Goal: Task Accomplishment & Management: Use online tool/utility

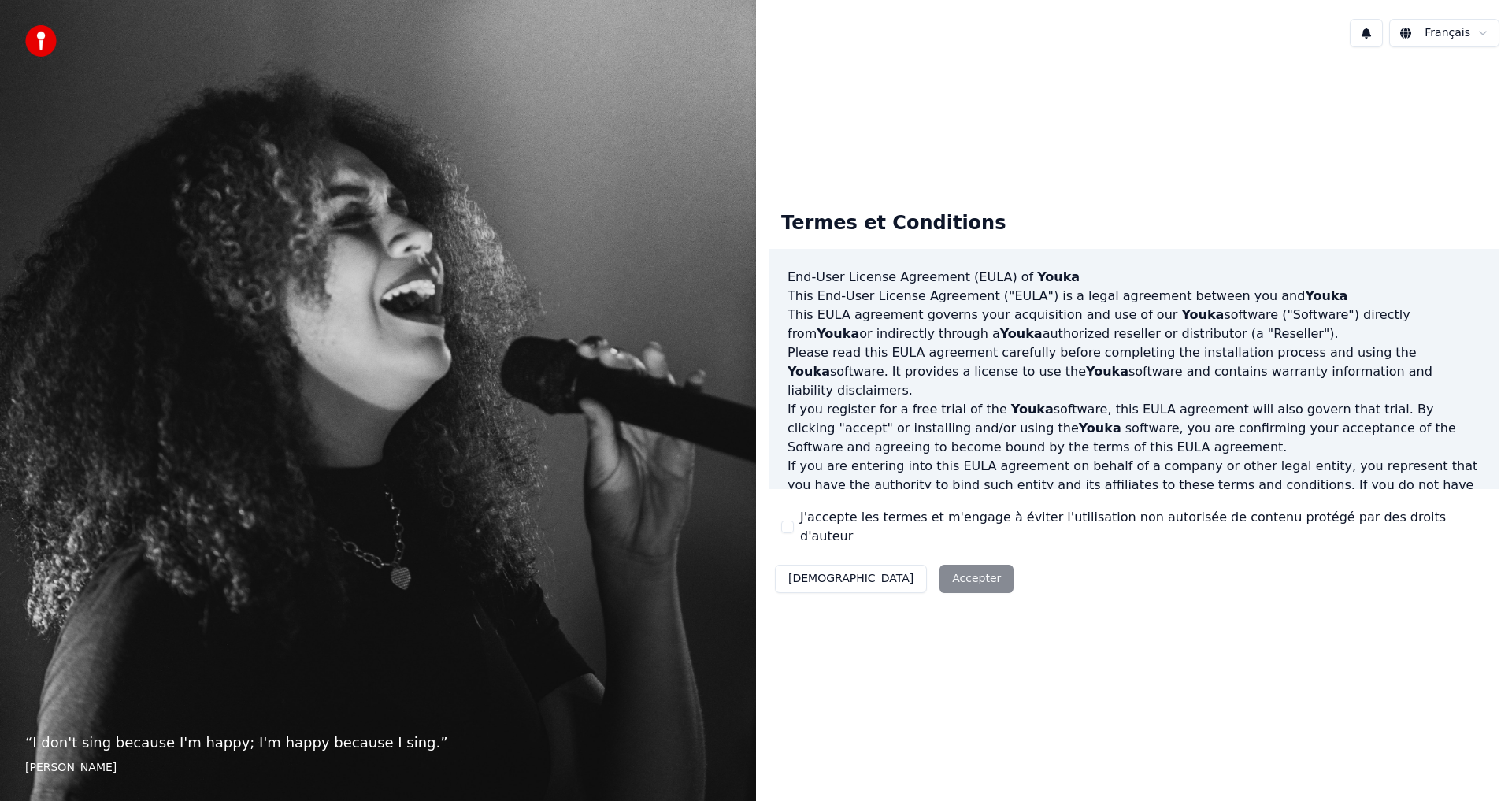
click at [782, 530] on button "J'accepte les termes et m'engage à éviter l'utilisation non autorisée de conten…" at bounding box center [787, 526] width 12 height 12
click at [939, 572] on button "Accepter" at bounding box center [976, 579] width 74 height 29
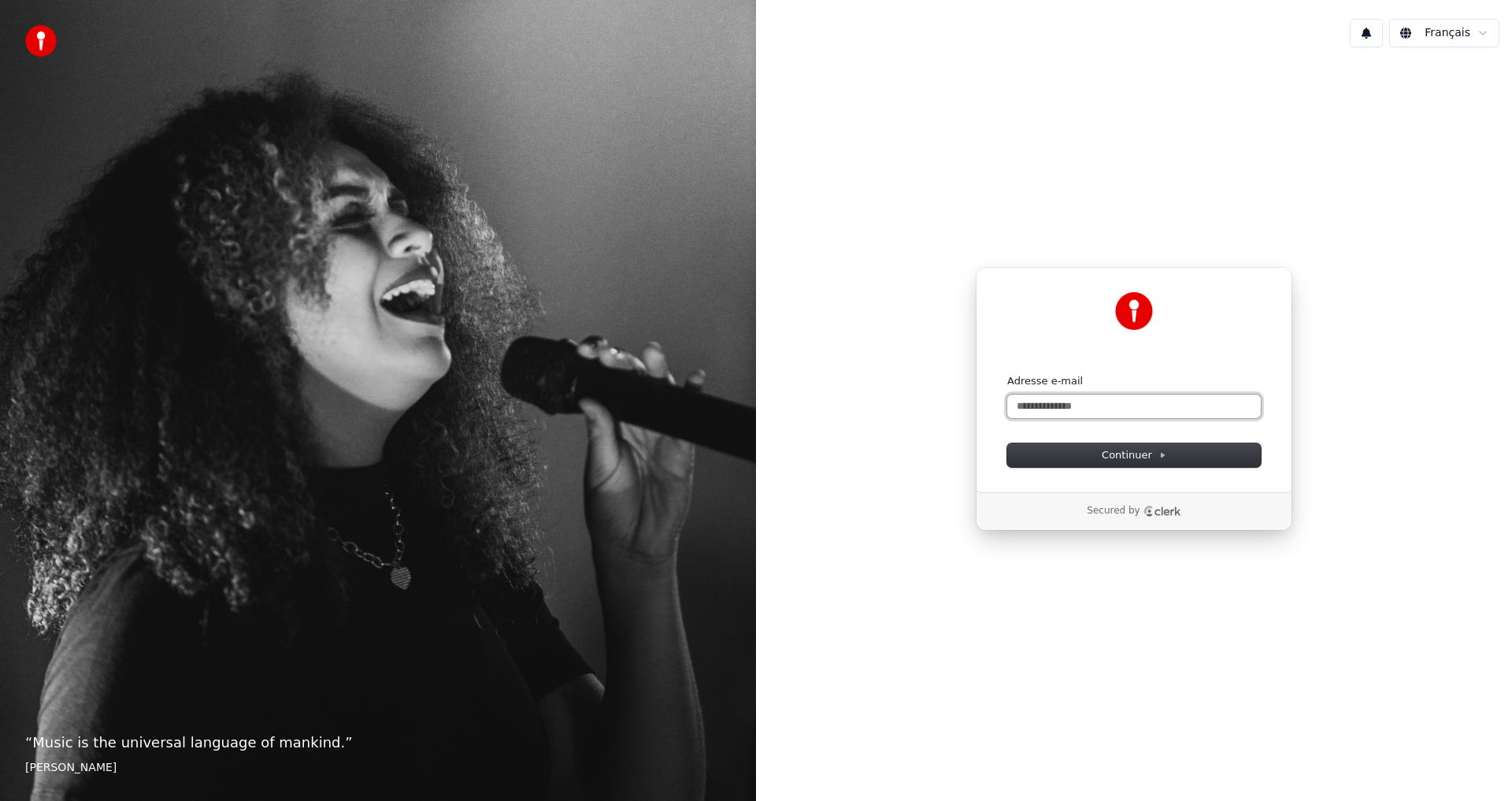
click at [1066, 407] on input "Adresse e-mail" at bounding box center [1134, 406] width 253 height 24
click at [1051, 405] on input "**********" at bounding box center [1134, 406] width 253 height 24
click at [1164, 461] on span "Continuer" at bounding box center [1134, 454] width 65 height 14
type input "**********"
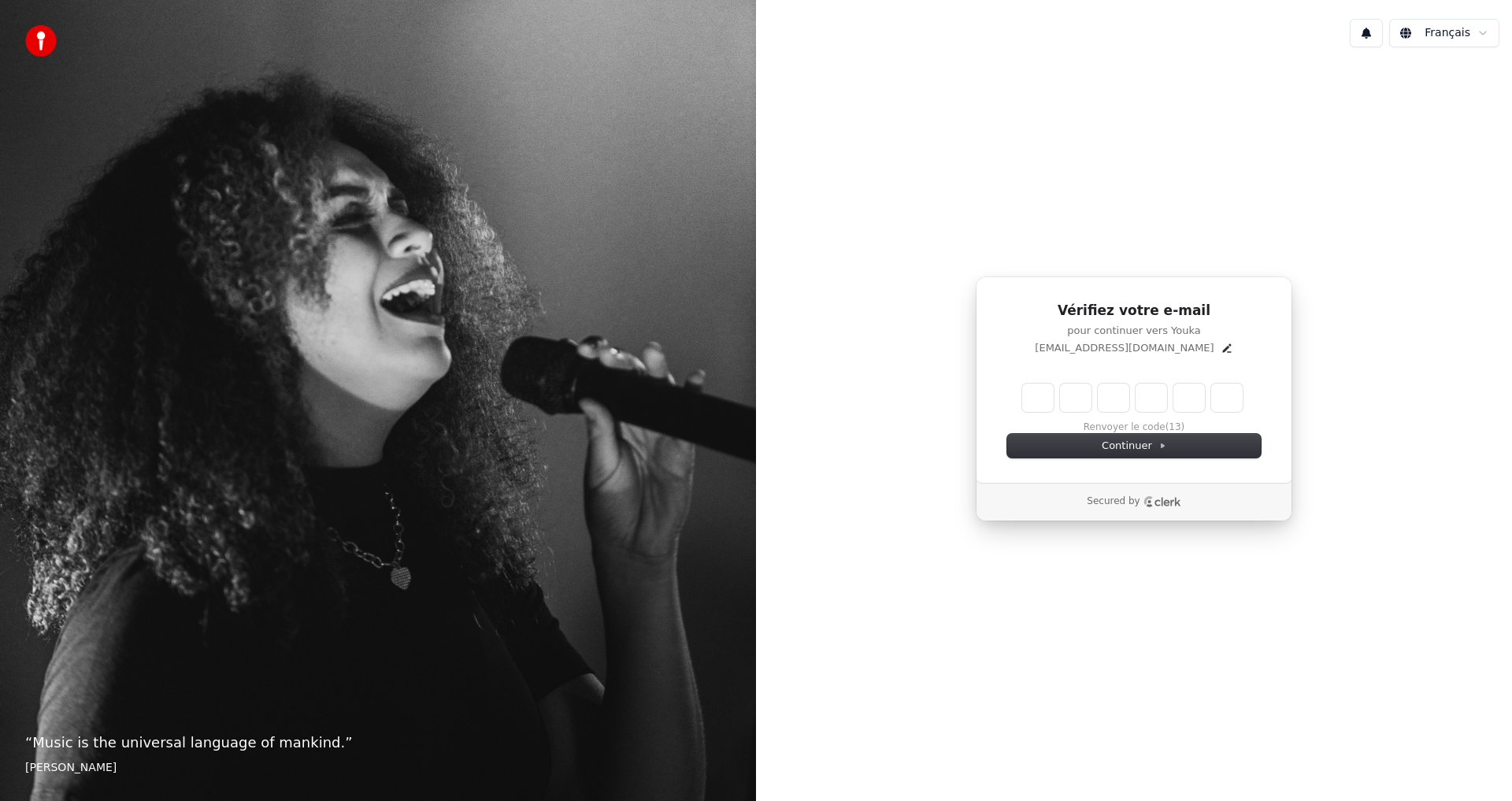
type input "******"
type input "*"
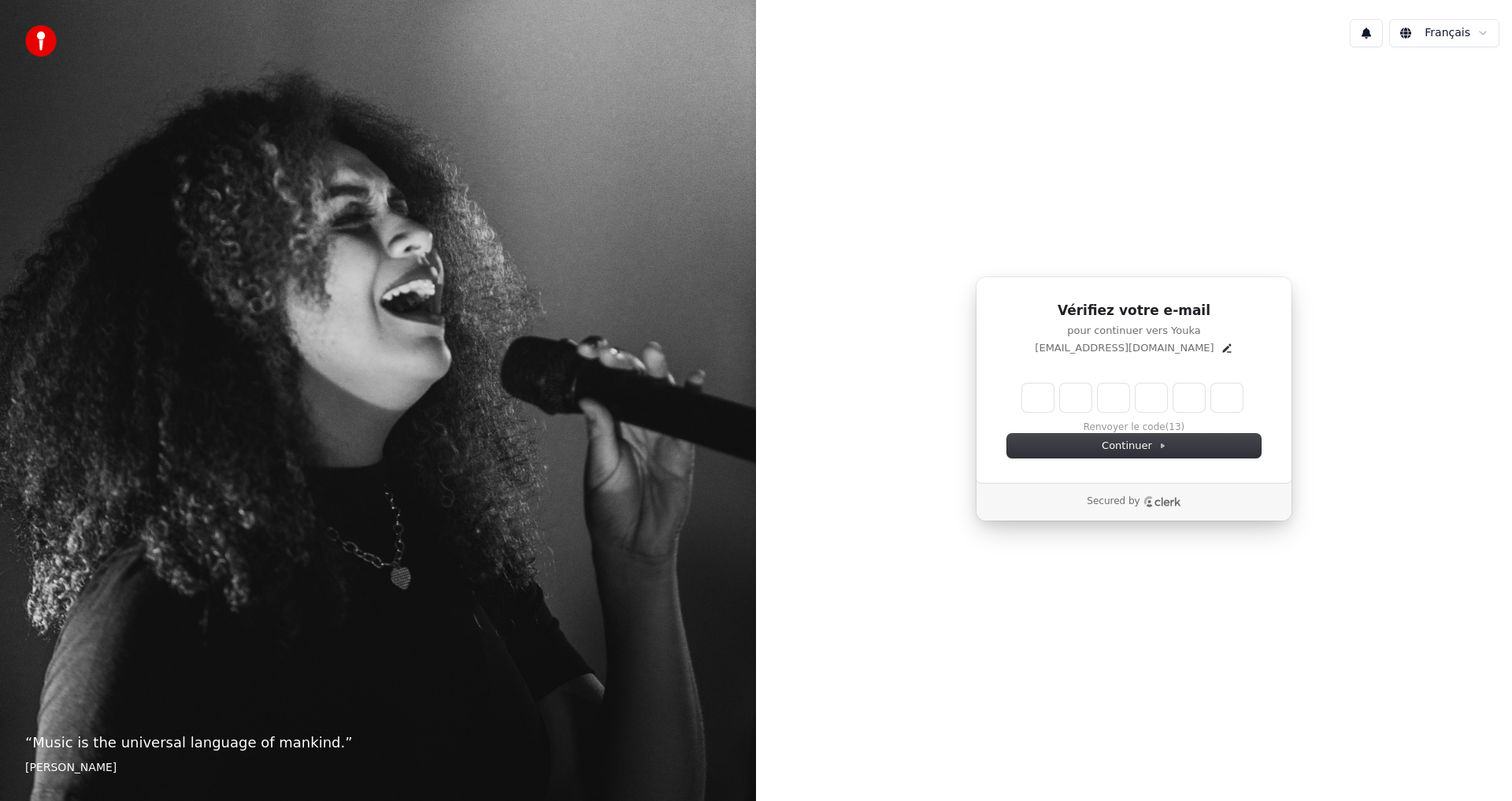
type input "*"
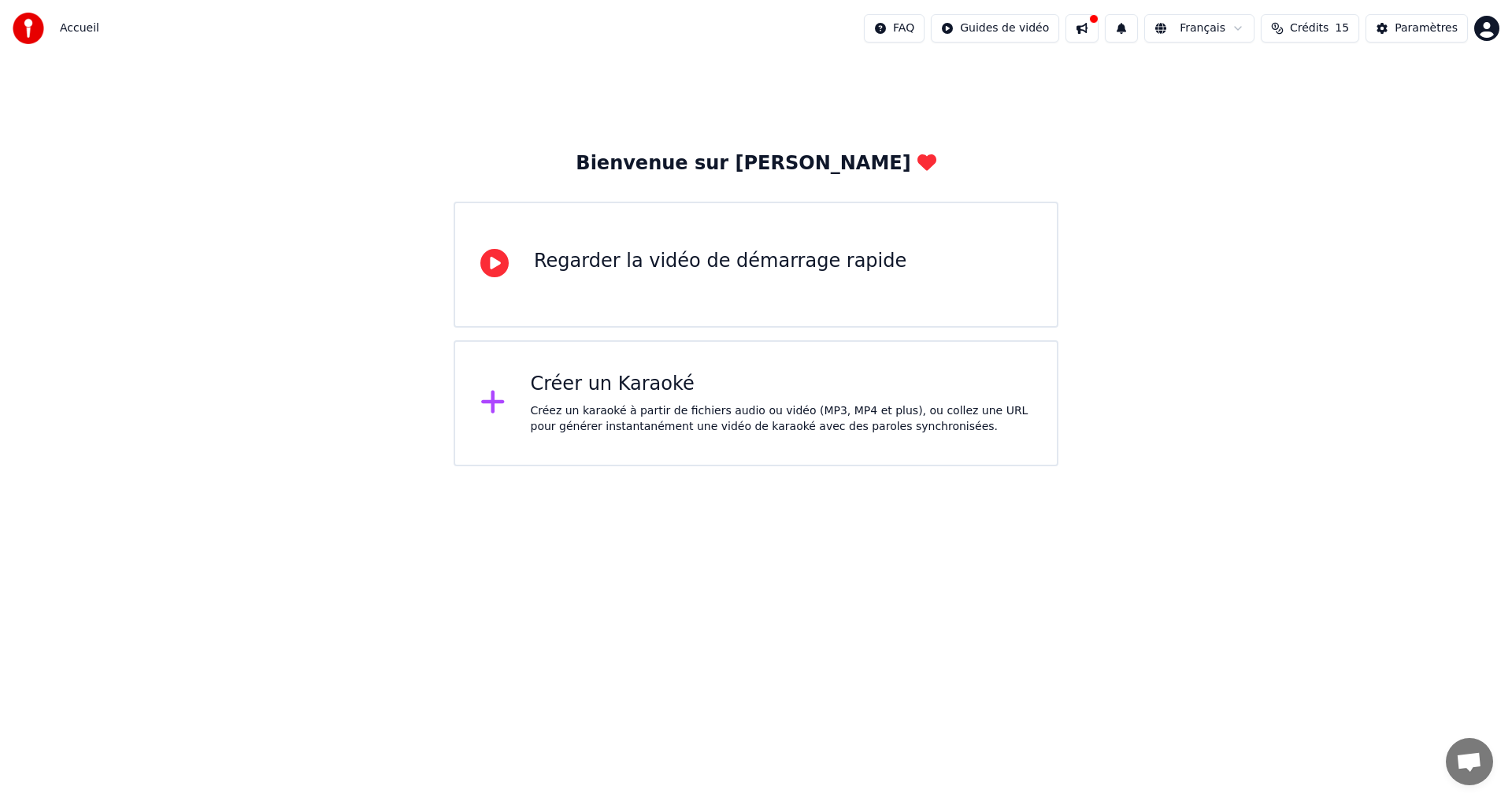
click at [827, 260] on div "Regarder la vidéo de démarrage rapide" at bounding box center [720, 261] width 373 height 25
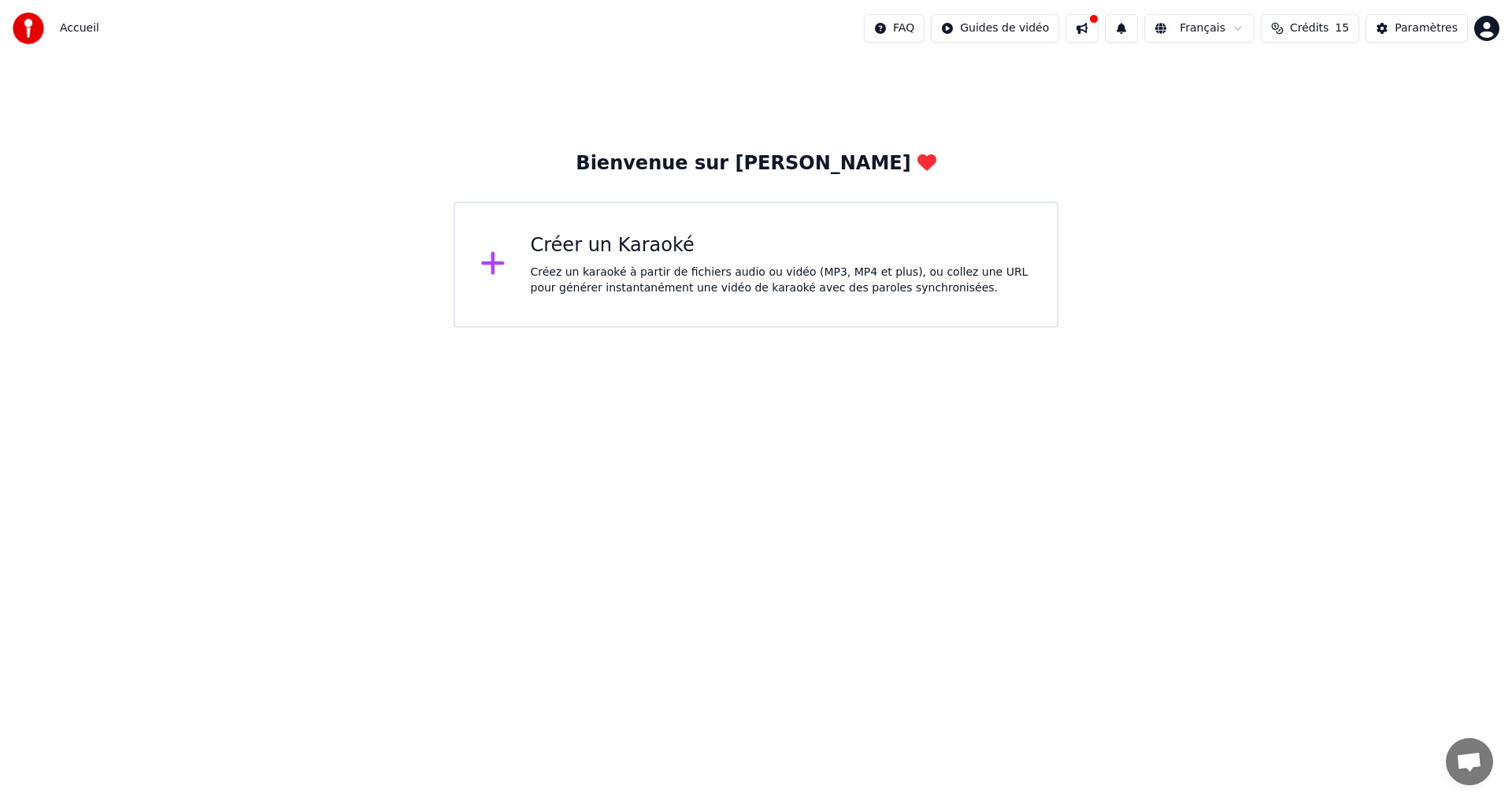
click at [517, 250] on div at bounding box center [499, 264] width 38 height 32
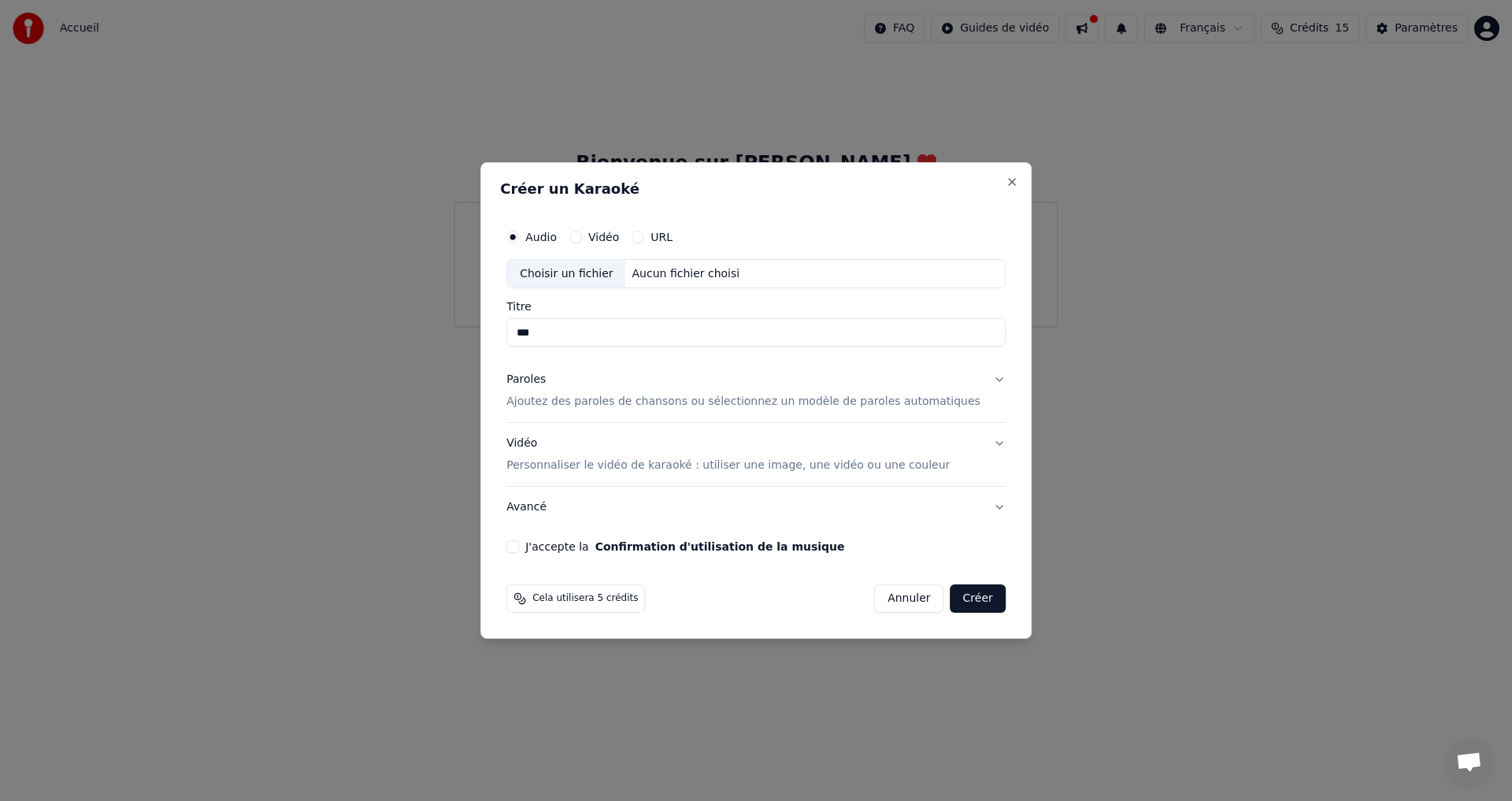
drag, startPoint x: 536, startPoint y: 326, endPoint x: 363, endPoint y: 314, distance: 173.4
click at [363, 314] on body "Accueil FAQ Guides de vidéo Français Crédits 15 Paramètres Bienvenue sur Youka …" at bounding box center [756, 163] width 1512 height 328
paste input "**********"
type input "**********"
click at [650, 401] on p "Ajoutez des paroles de chansons ou sélectionnez un modèle de paroles automatiqu…" at bounding box center [743, 402] width 474 height 16
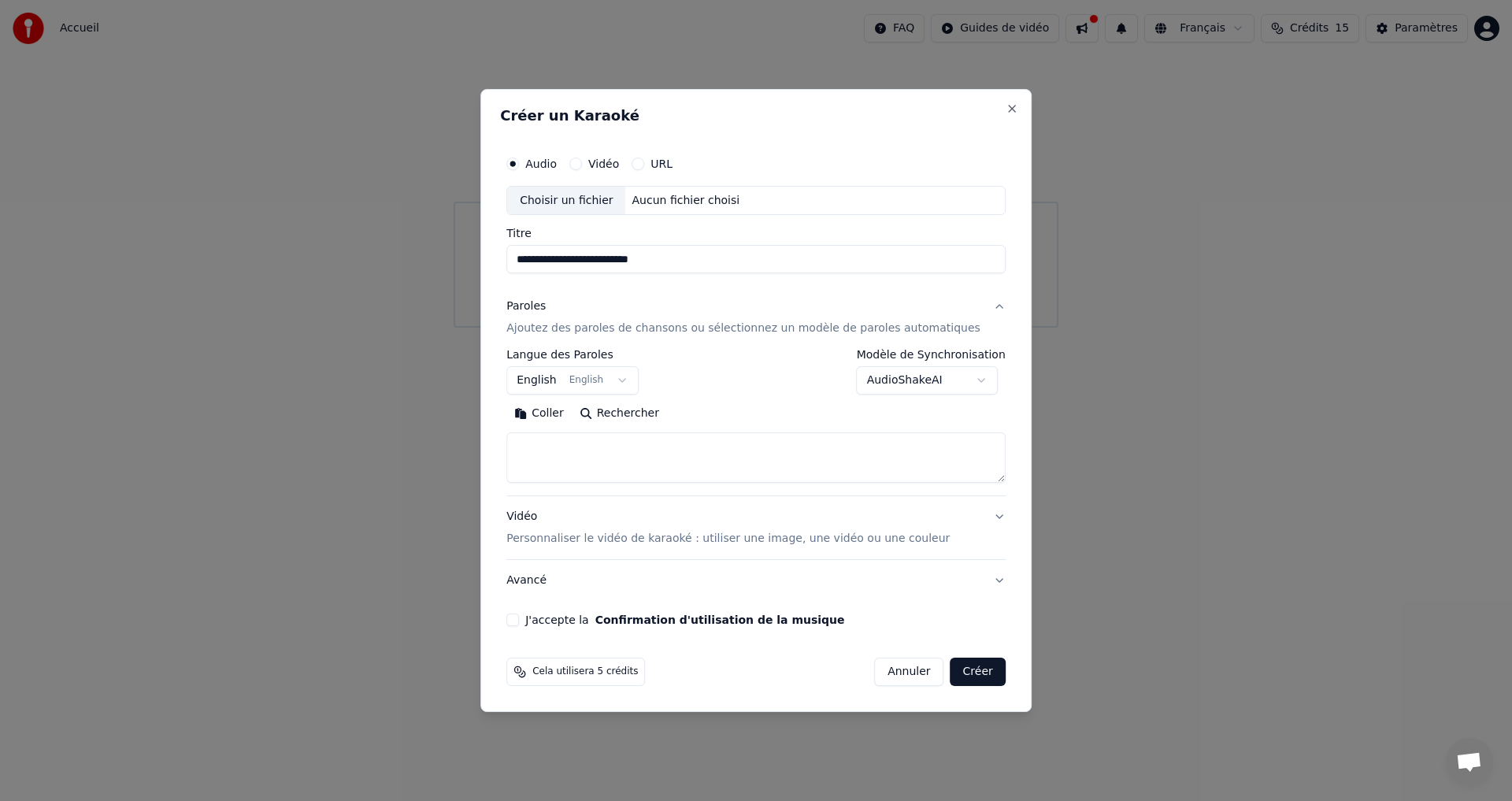
click at [603, 455] on textarea at bounding box center [755, 459] width 499 height 51
paste textarea "**********"
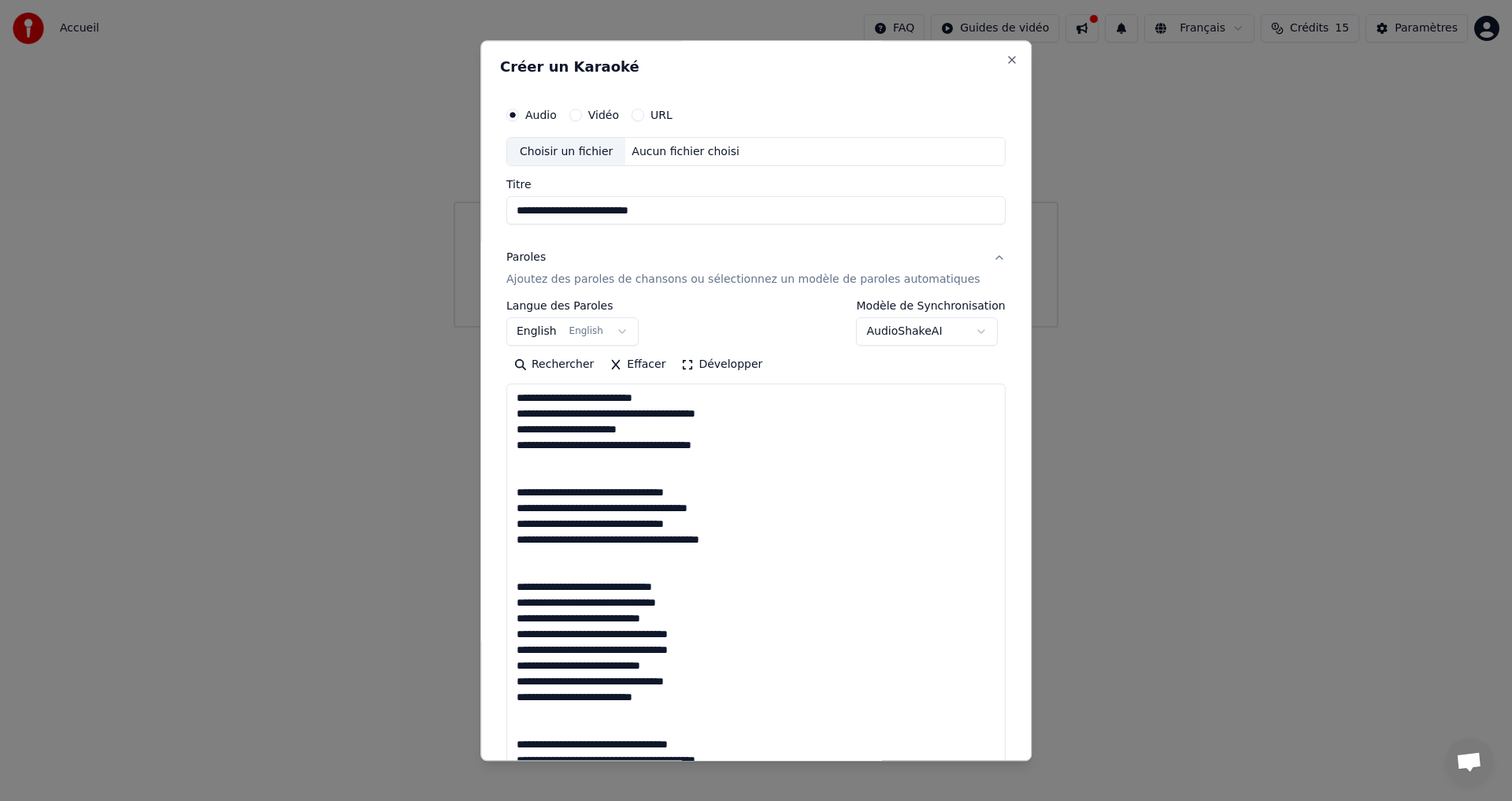
scroll to position [728, 0]
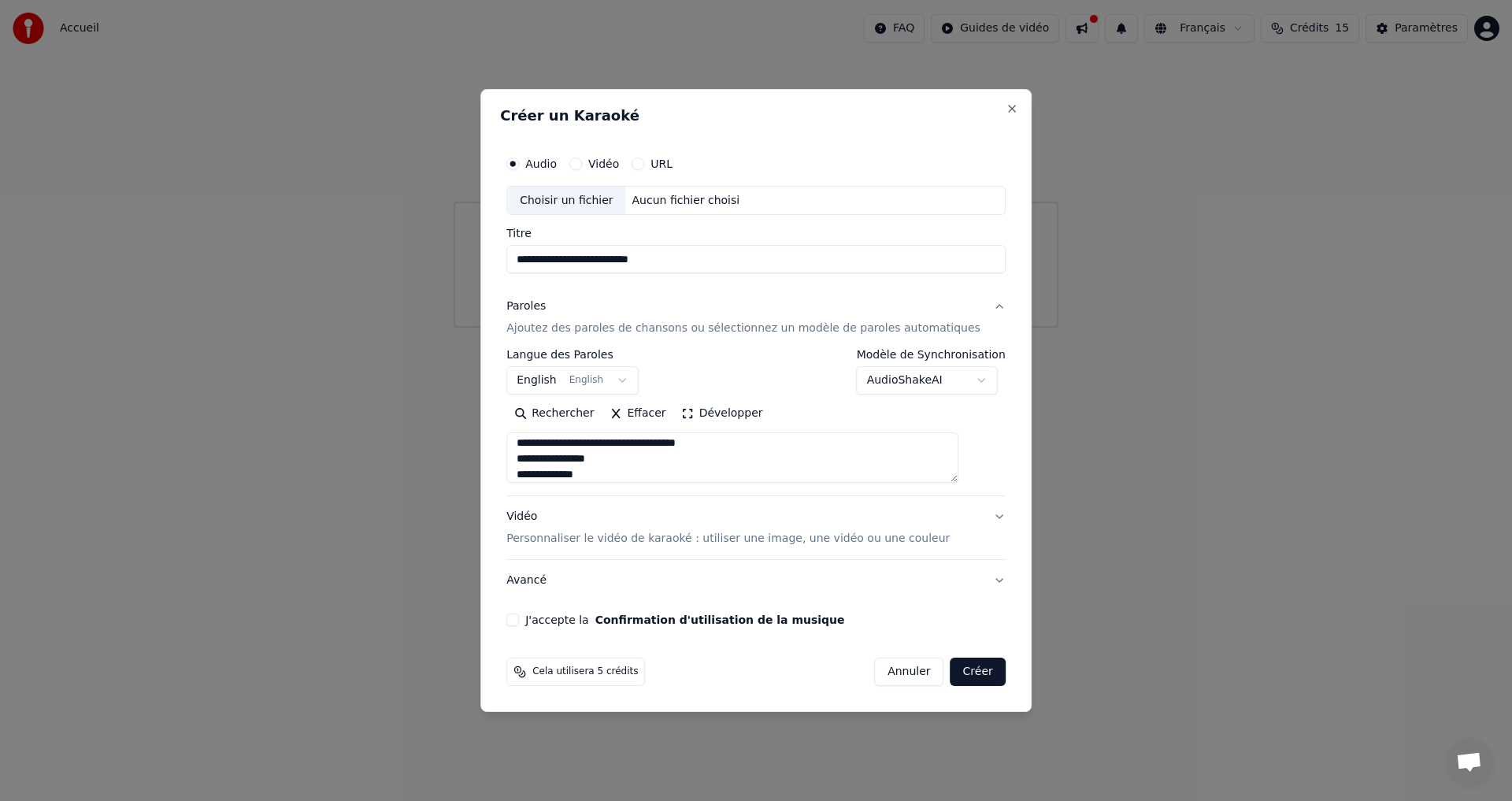
type textarea "**********"
click at [801, 542] on p "Personnaliser le vidéo de karaoké : utiliser une image, une vidéo ou une couleur" at bounding box center [727, 538] width 443 height 16
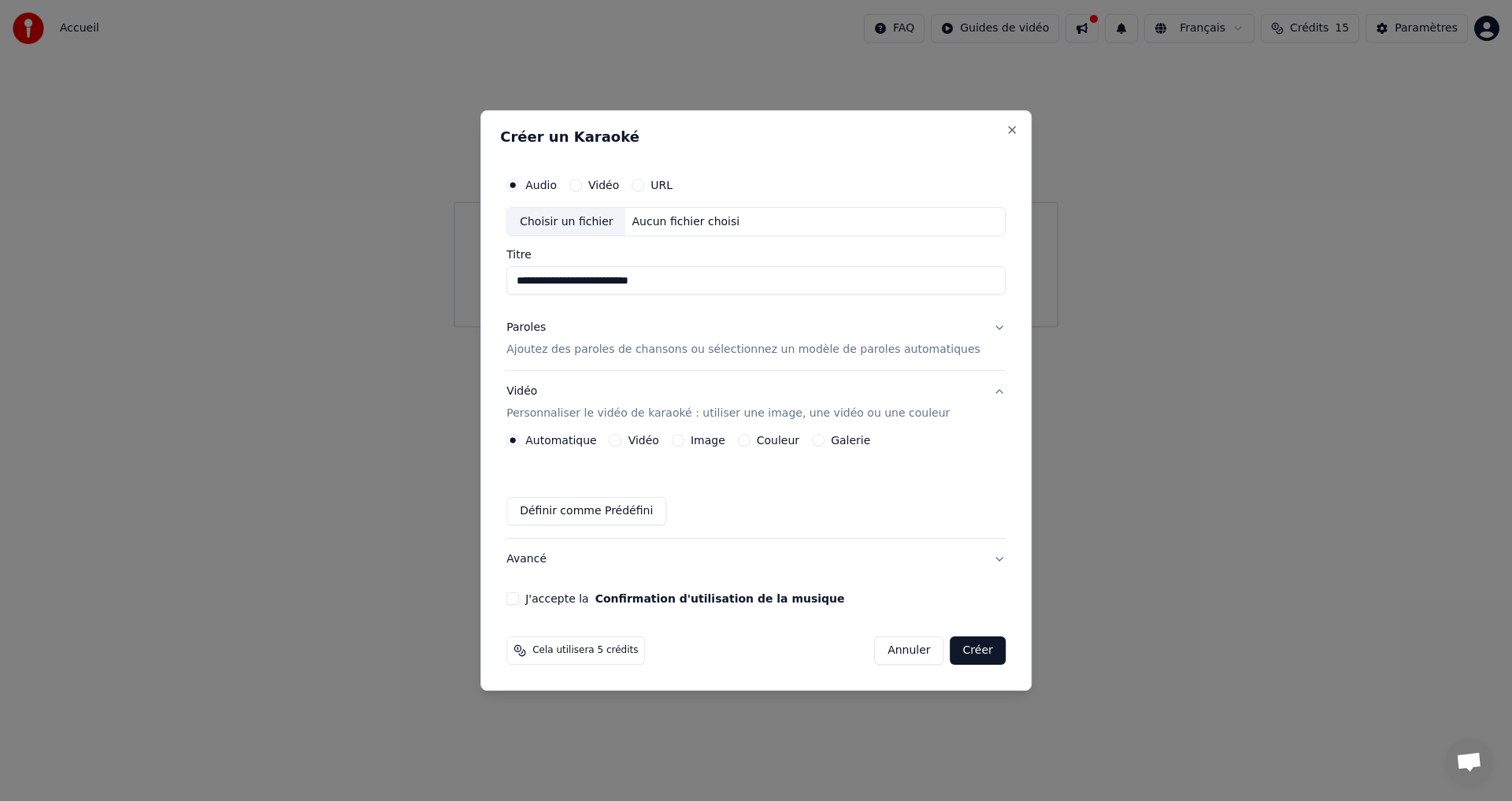
click at [700, 443] on div "Image" at bounding box center [699, 440] width 54 height 12
click at [684, 441] on button "Image" at bounding box center [678, 440] width 12 height 12
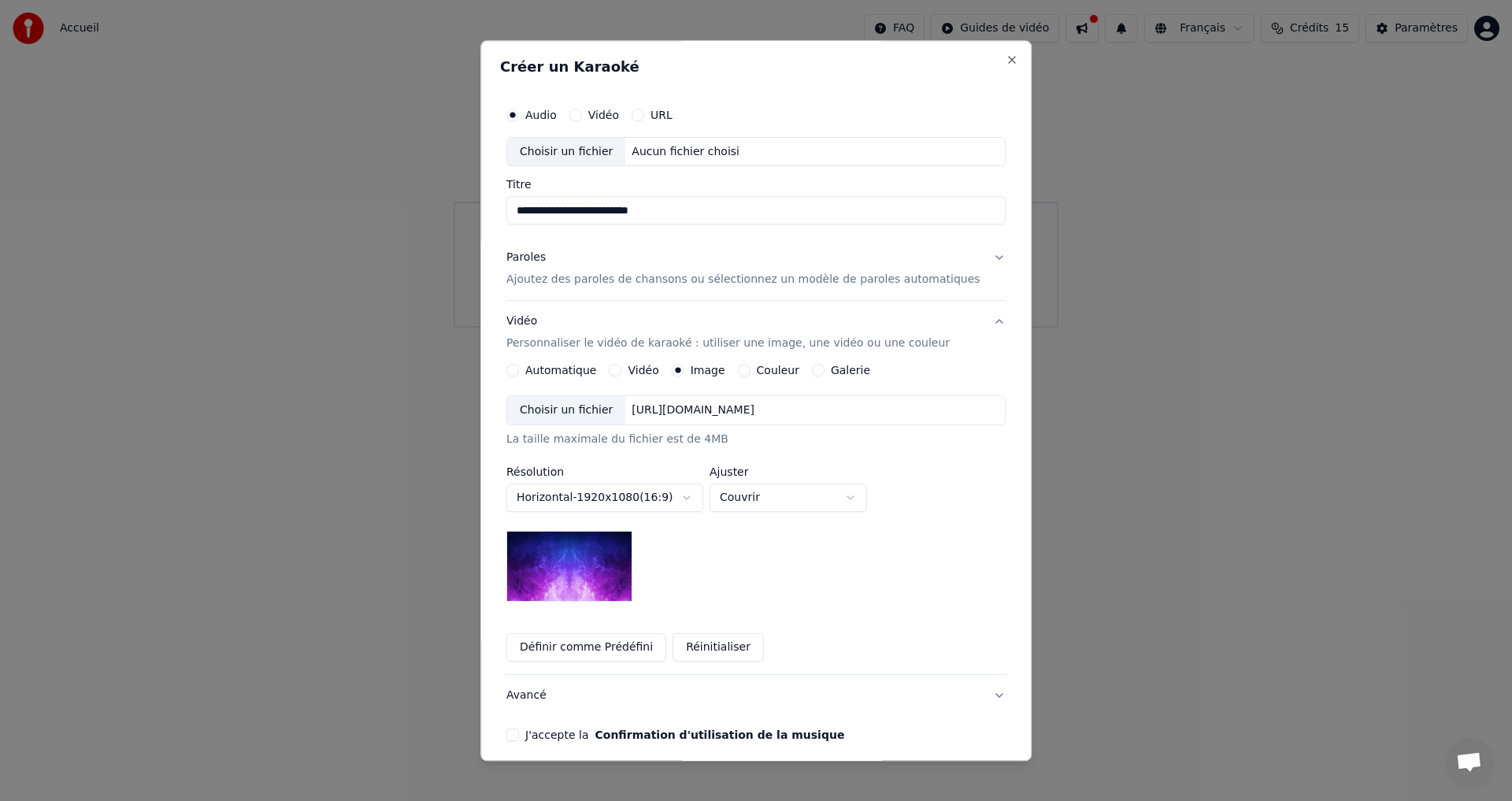
click at [566, 559] on img at bounding box center [569, 566] width 126 height 71
click at [726, 647] on button "Réinitialiser" at bounding box center [718, 647] width 92 height 29
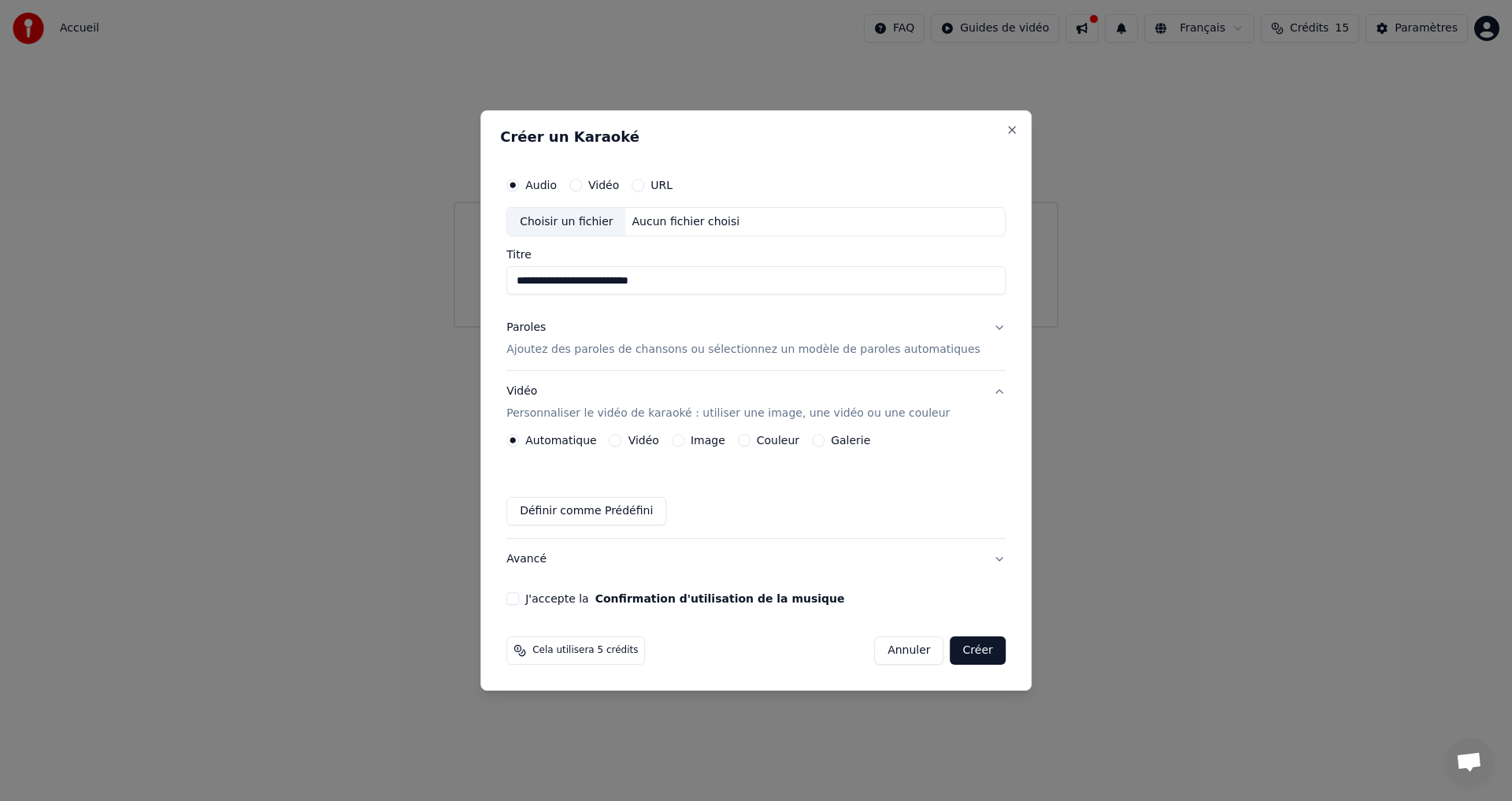
click at [684, 440] on button "Image" at bounding box center [678, 440] width 12 height 12
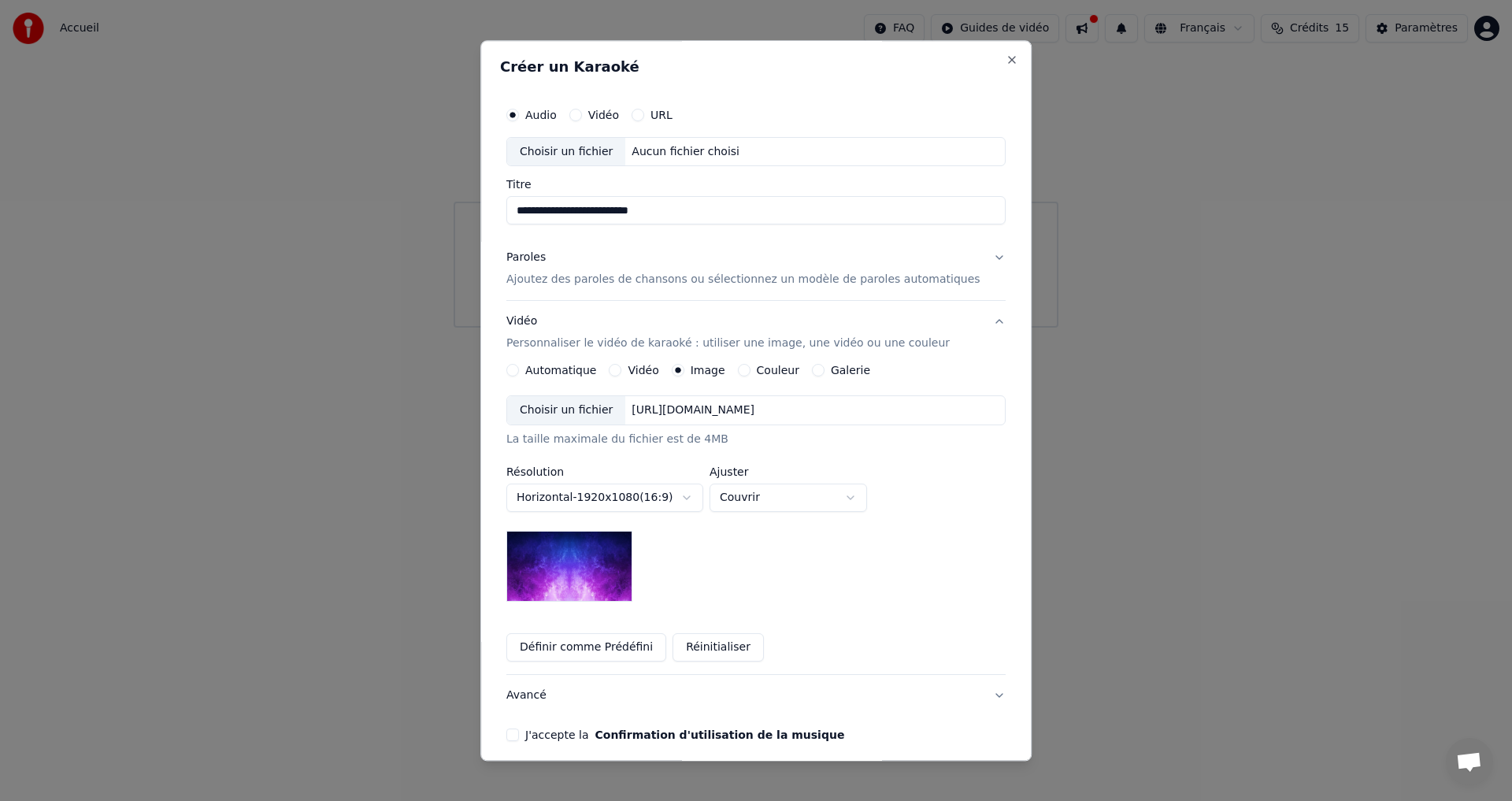
click at [825, 365] on button "Galerie" at bounding box center [817, 370] width 12 height 12
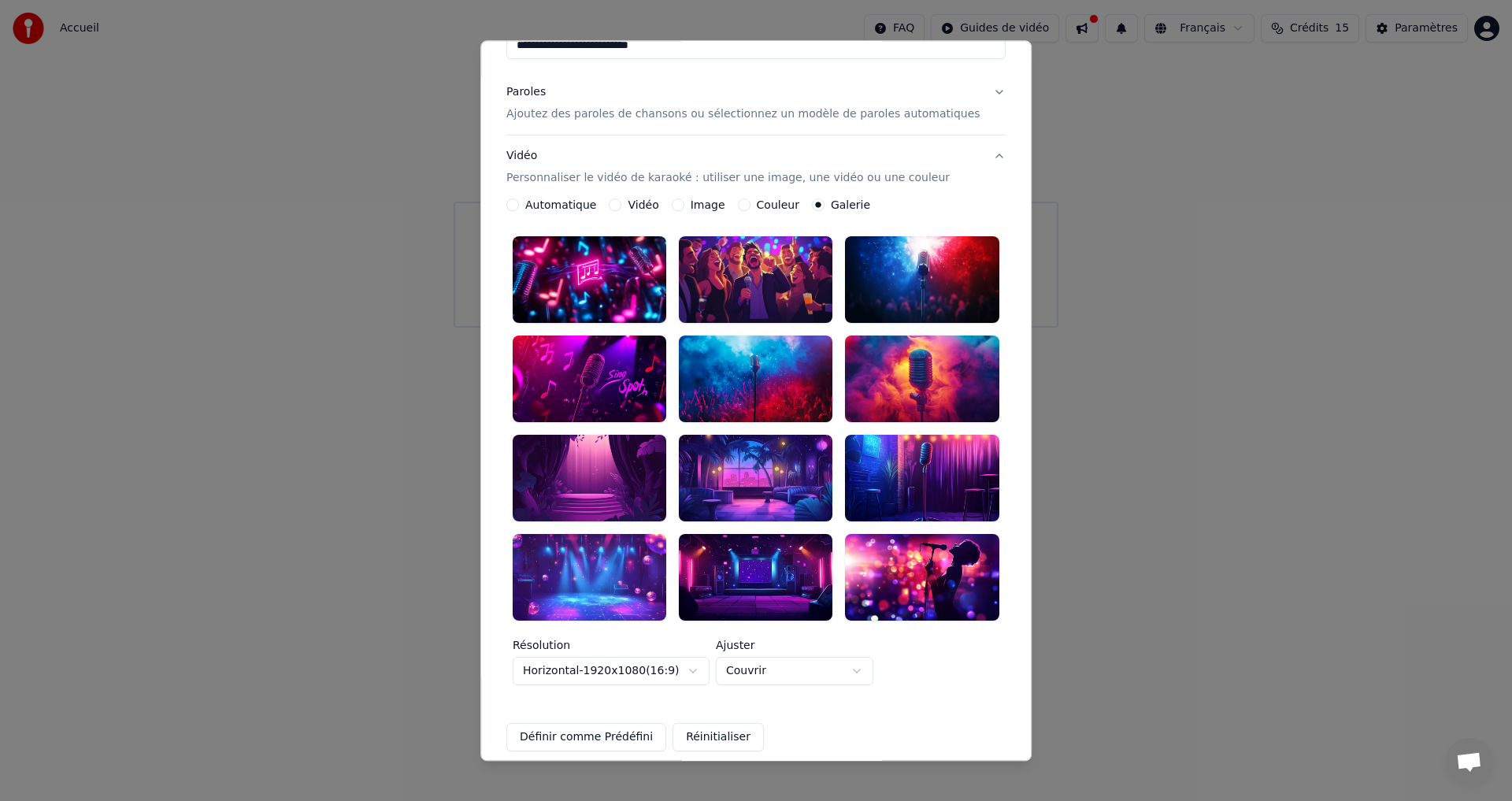
scroll to position [286, 0]
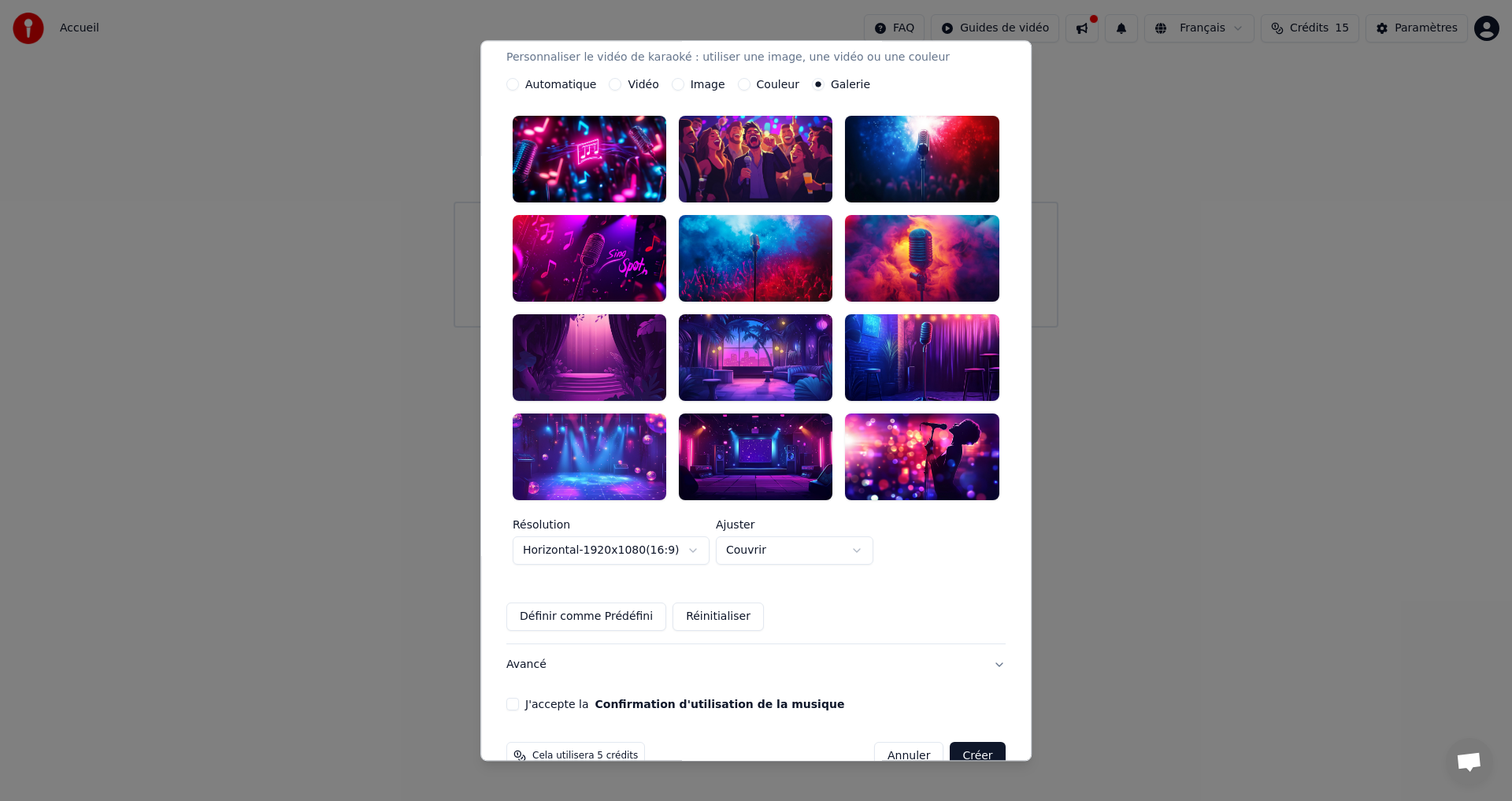
click at [542, 644] on button "Avancé" at bounding box center [755, 665] width 499 height 41
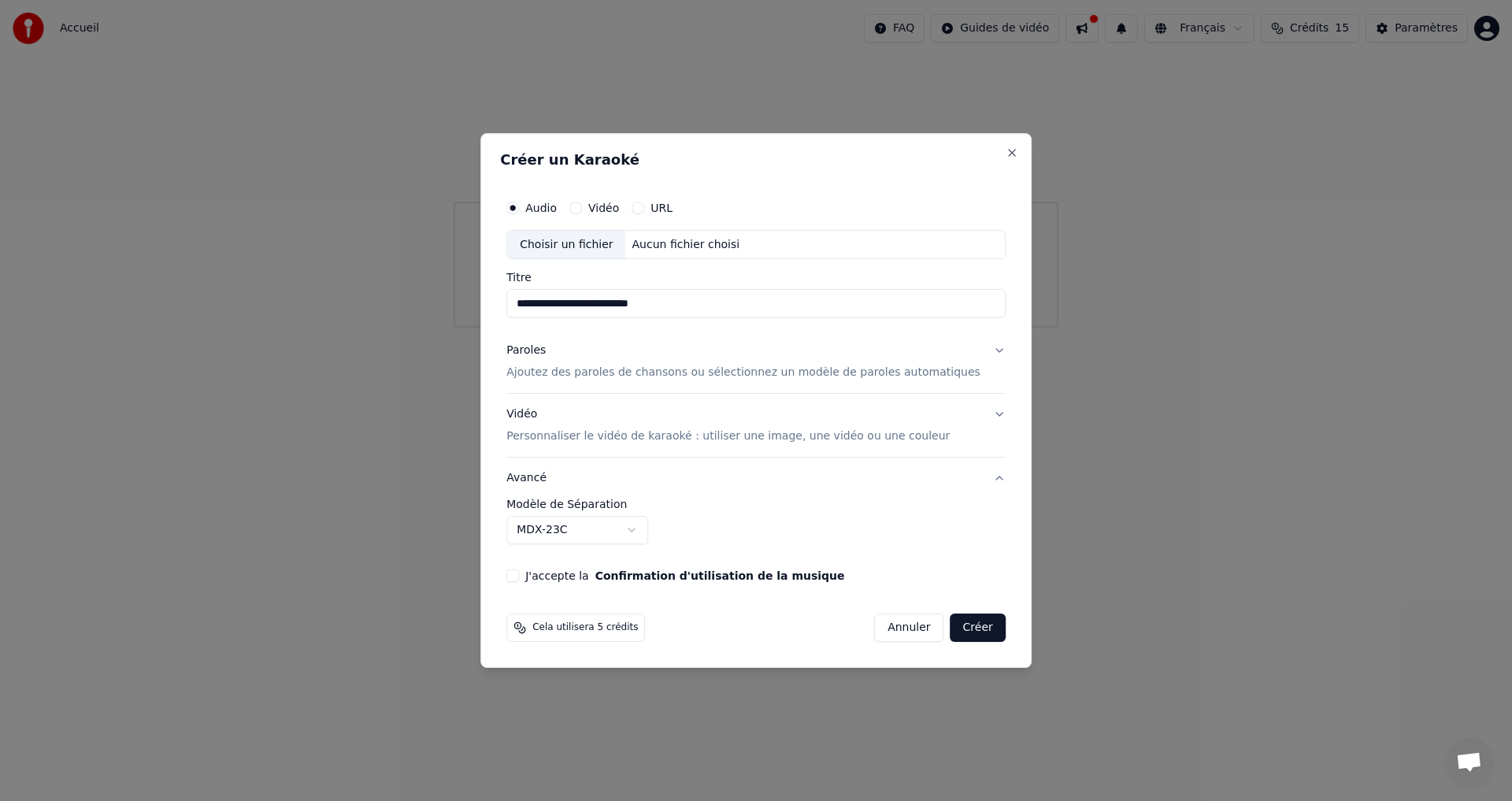
scroll to position [0, 0]
click at [853, 440] on p "Personnaliser le vidéo de karaoké : utiliser une image, une vidéo ou une couleur" at bounding box center [727, 436] width 443 height 16
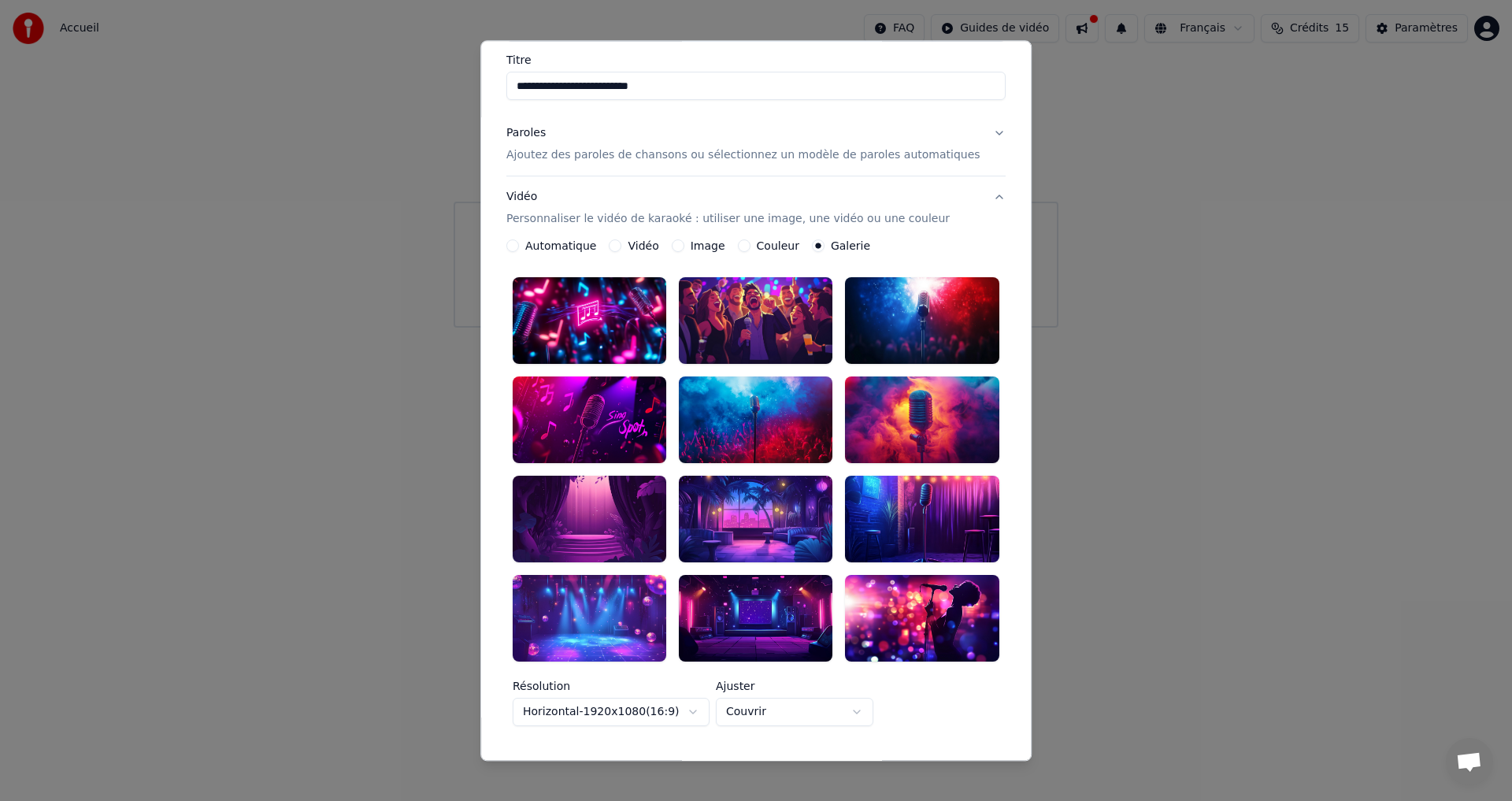
scroll to position [158, 0]
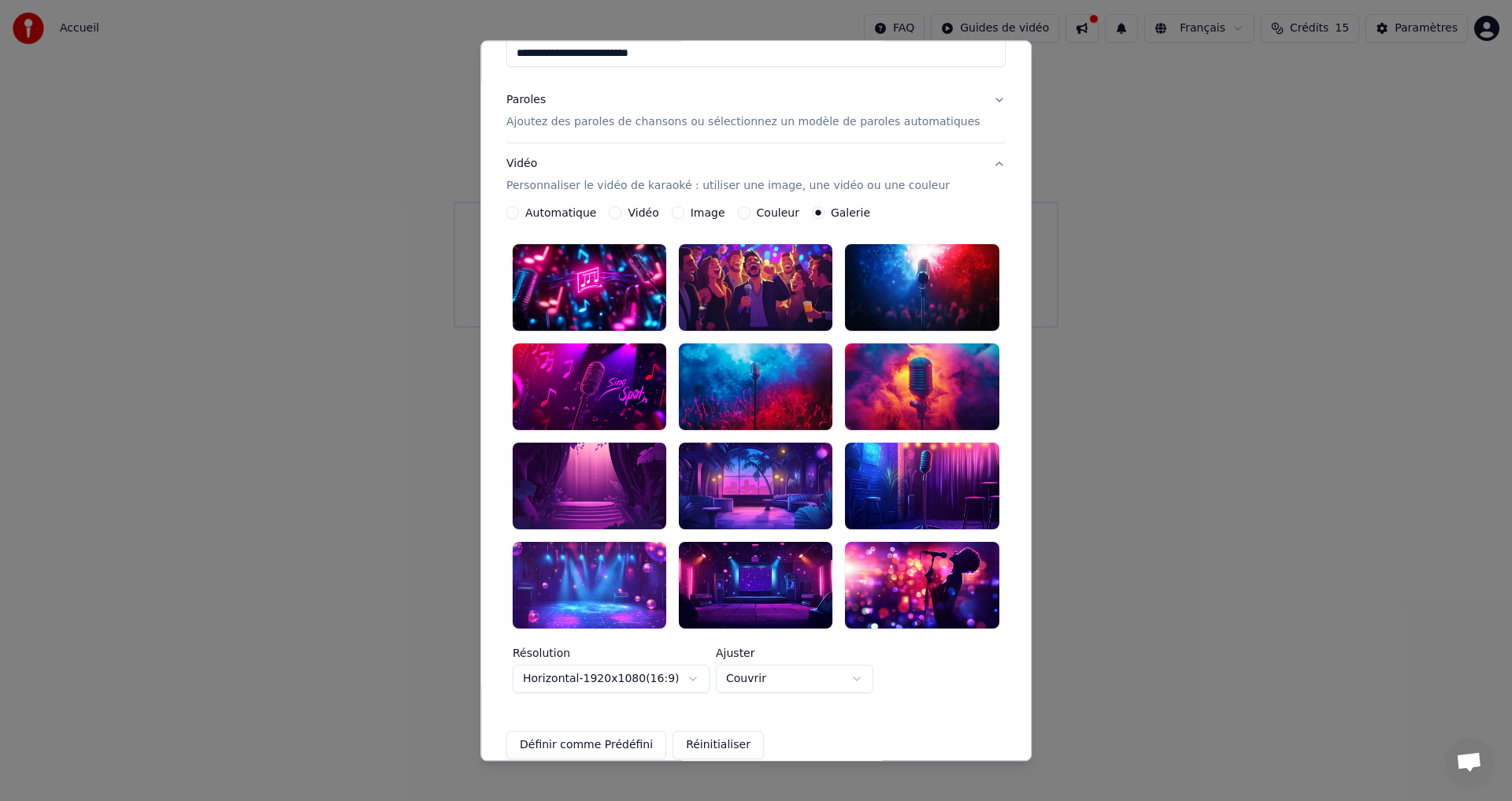
click at [771, 448] on div at bounding box center [755, 486] width 154 height 87
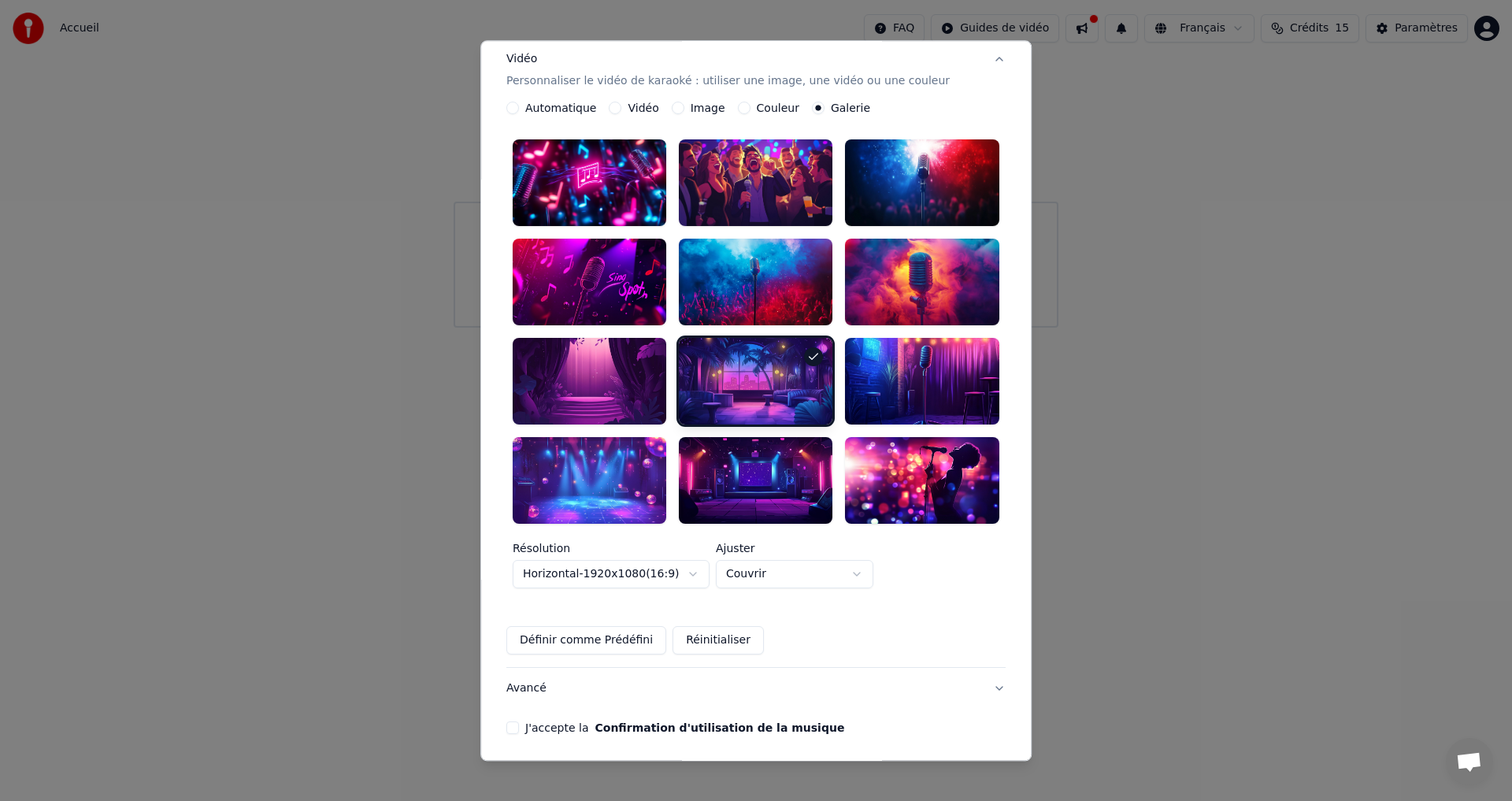
scroll to position [286, 0]
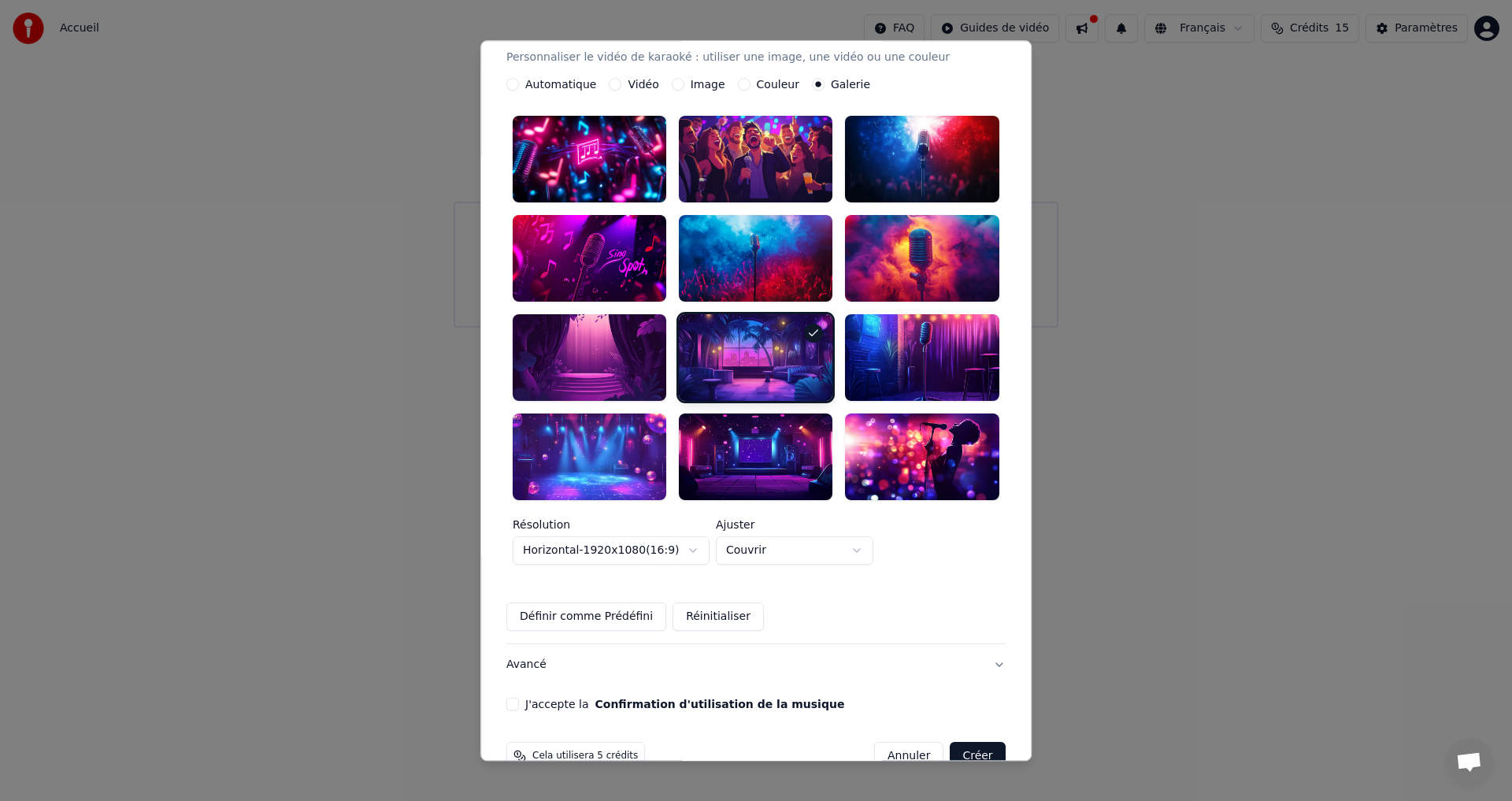
click at [519, 698] on button "J'accepte la Confirmation d'utilisation de la musique" at bounding box center [512, 704] width 12 height 12
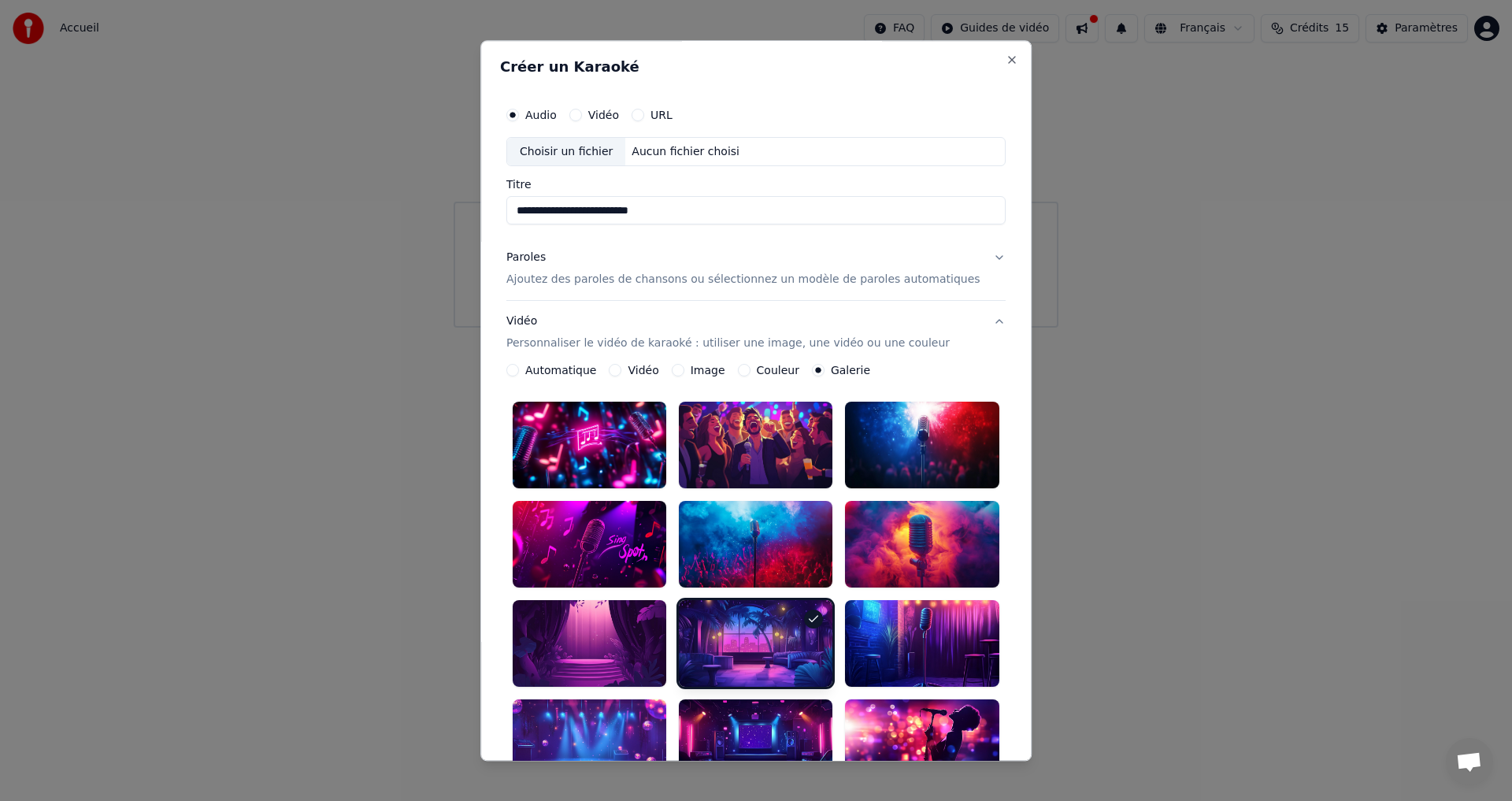
click at [666, 145] on div "Aucun fichier choisi" at bounding box center [686, 151] width 120 height 16
type input "**********"
click at [684, 370] on button "Image" at bounding box center [678, 370] width 12 height 12
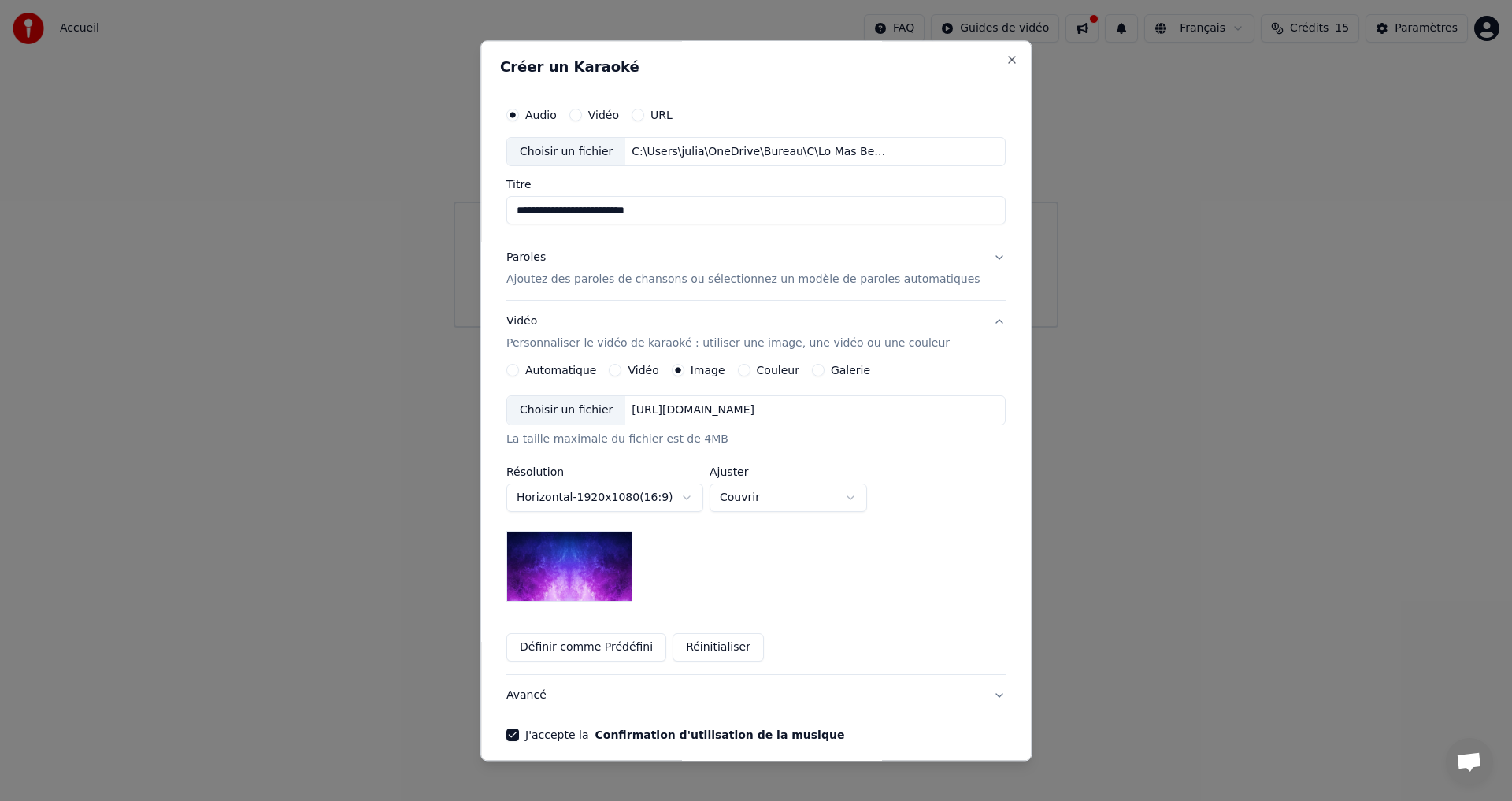
click at [575, 579] on img at bounding box center [569, 566] width 126 height 71
click at [750, 369] on button "Couleur" at bounding box center [744, 370] width 12 height 12
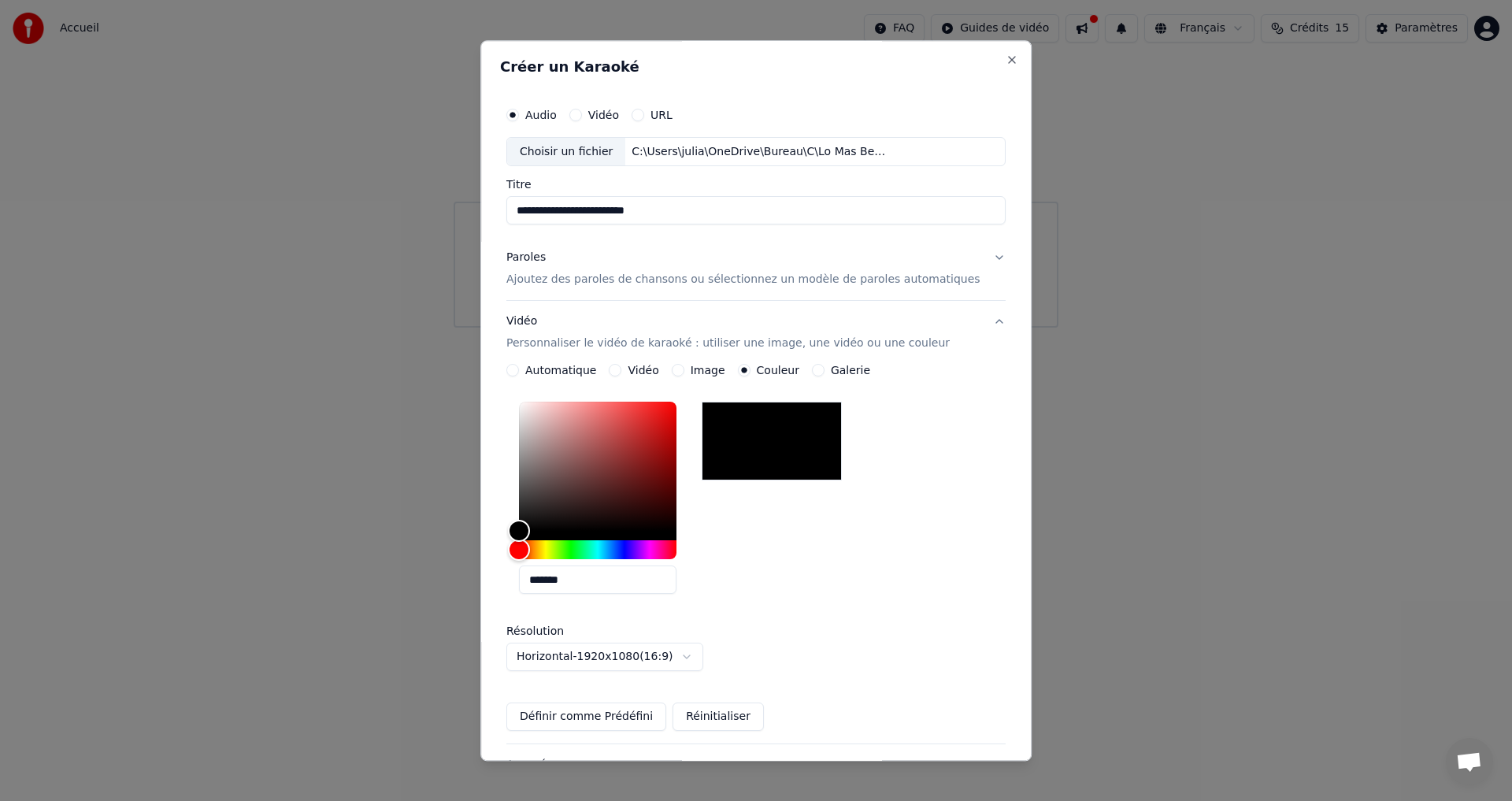
click at [622, 371] on button "Vidéo" at bounding box center [615, 370] width 12 height 12
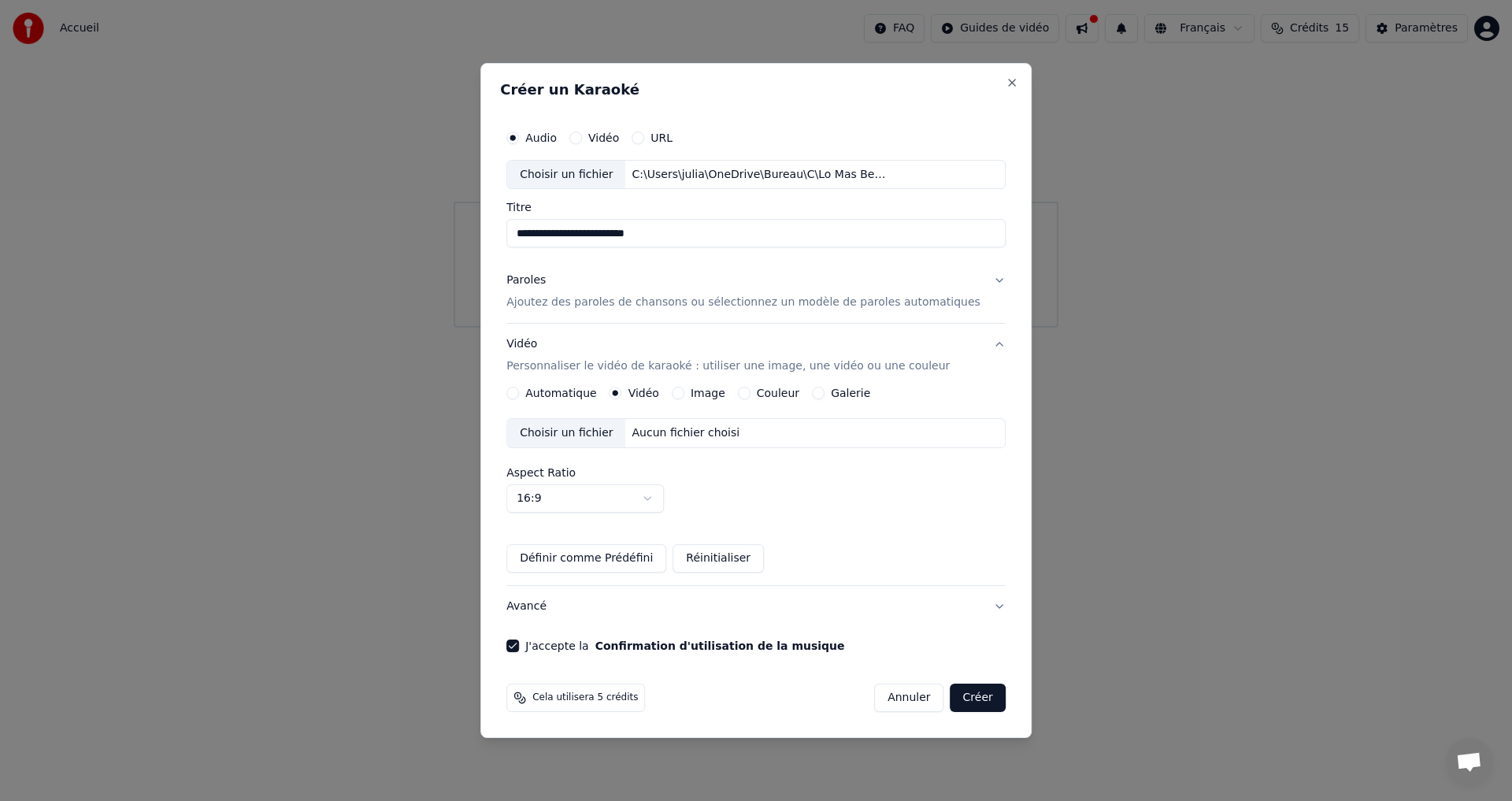
click at [519, 395] on button "Automatique" at bounding box center [512, 392] width 12 height 12
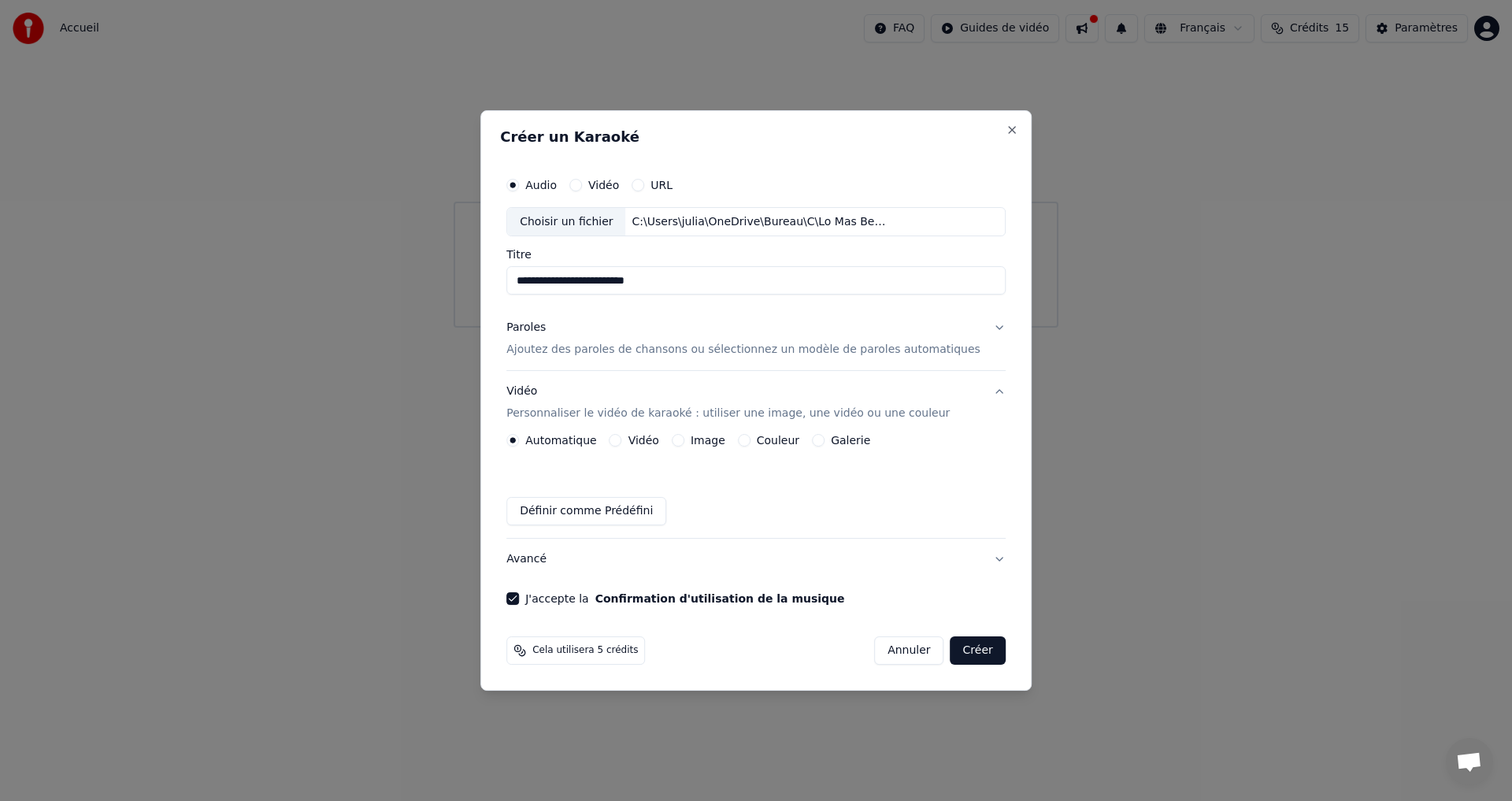
click at [825, 439] on button "Galerie" at bounding box center [817, 440] width 12 height 12
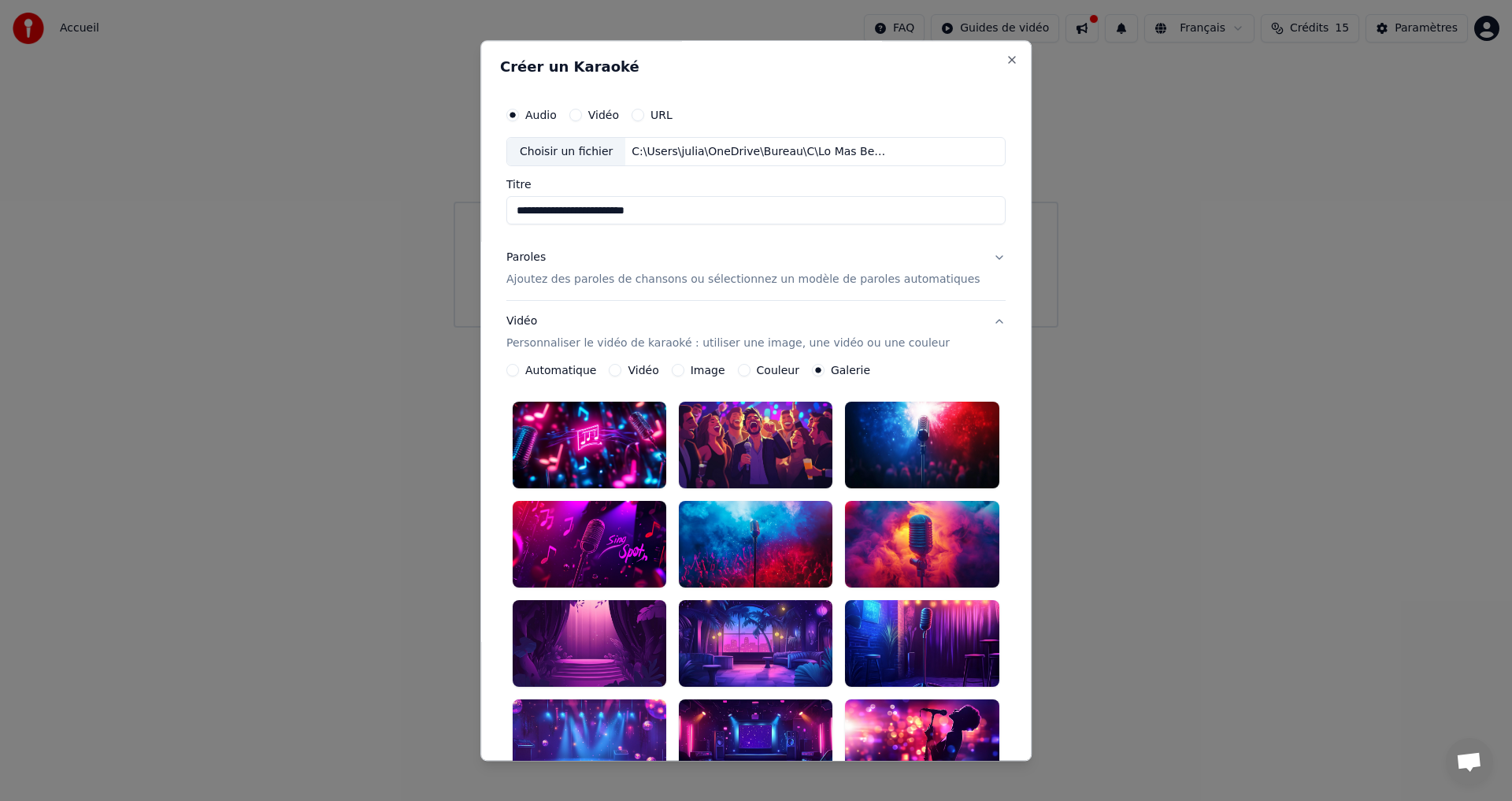
click at [745, 634] on div at bounding box center [755, 643] width 154 height 87
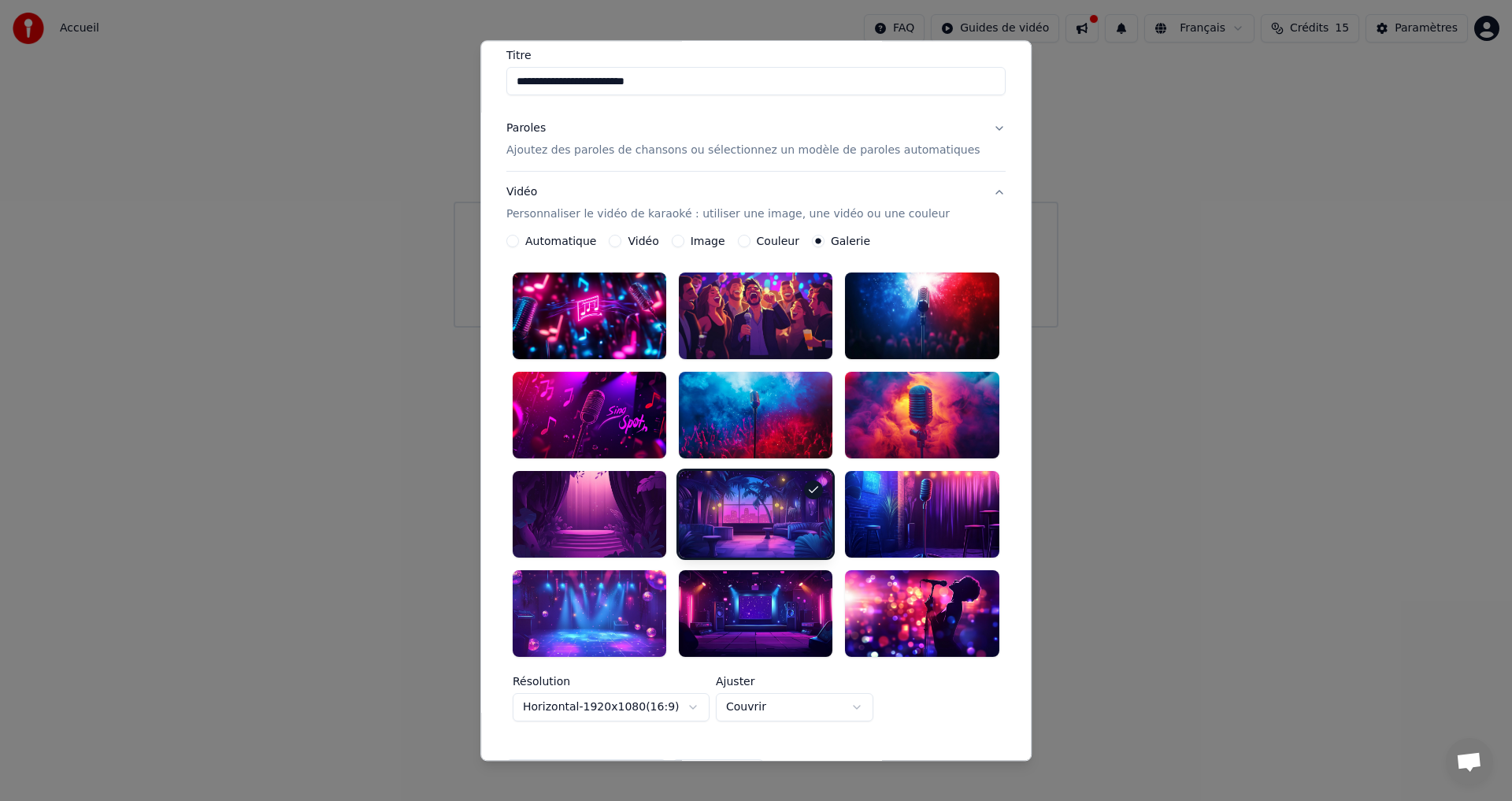
scroll to position [286, 0]
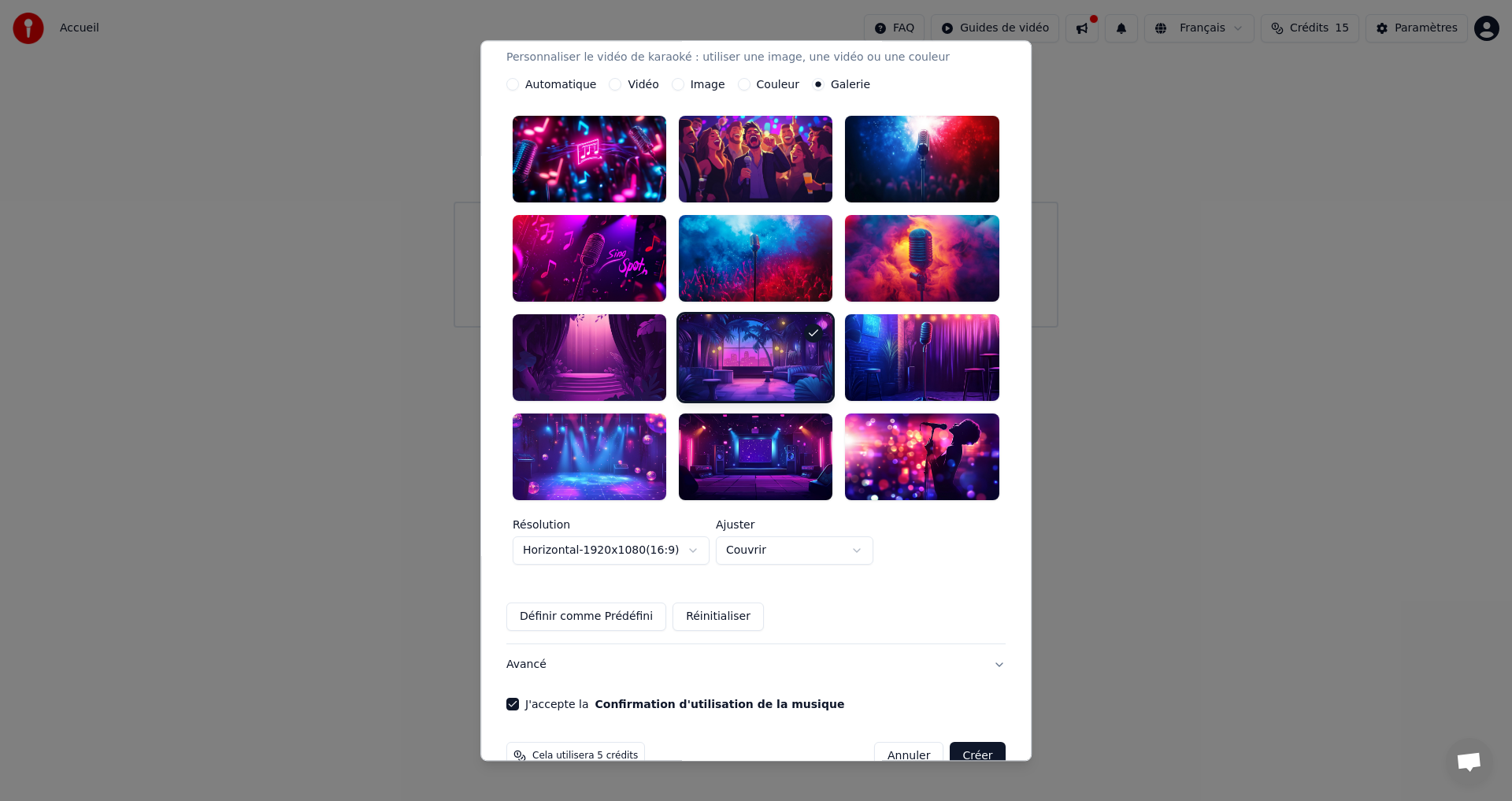
click at [955, 741] on button "Créer" at bounding box center [977, 755] width 55 height 29
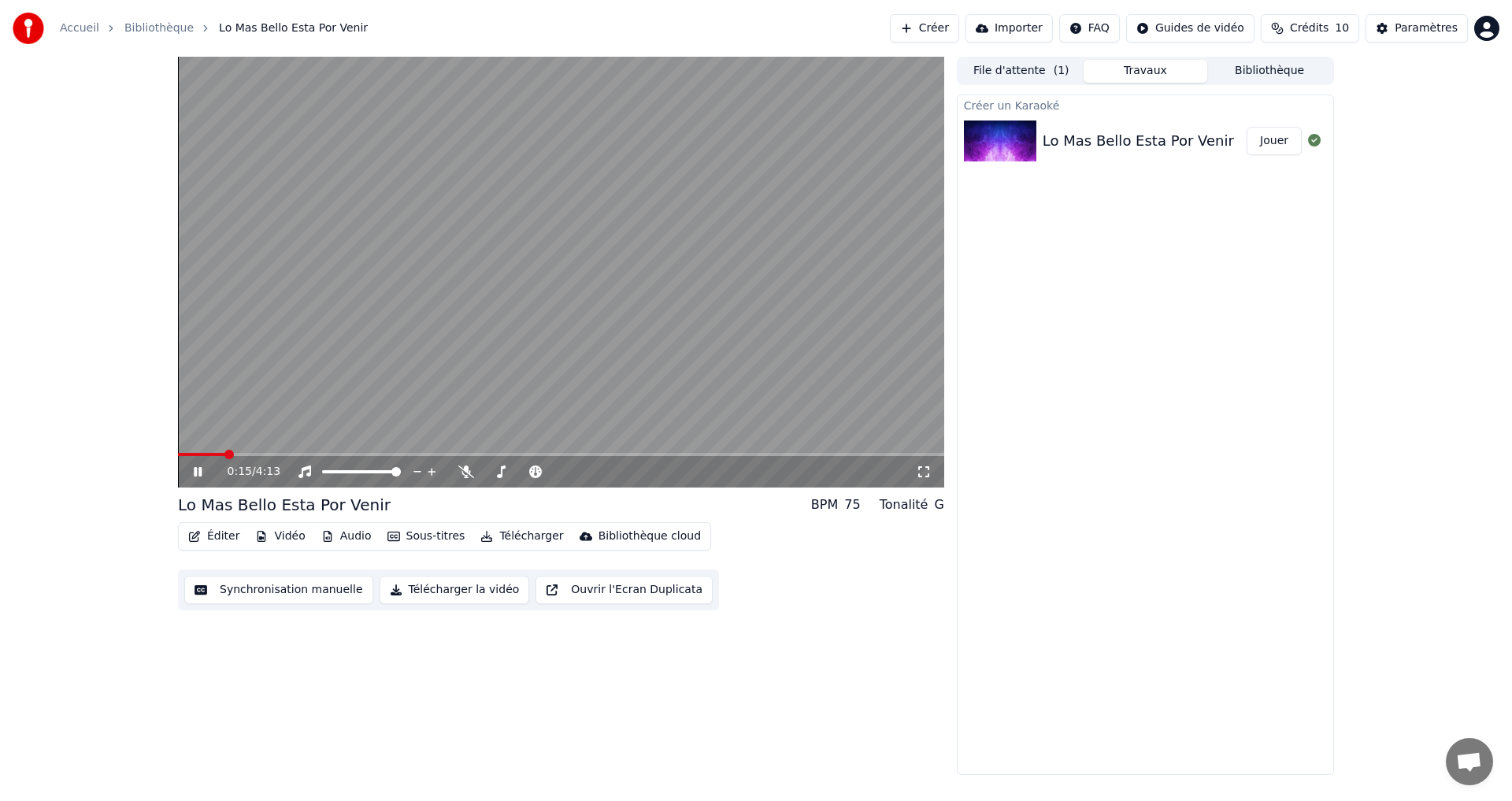
click at [192, 473] on icon at bounding box center [208, 471] width 37 height 12
click at [309, 591] on button "Synchronisation manuelle" at bounding box center [278, 589] width 189 height 29
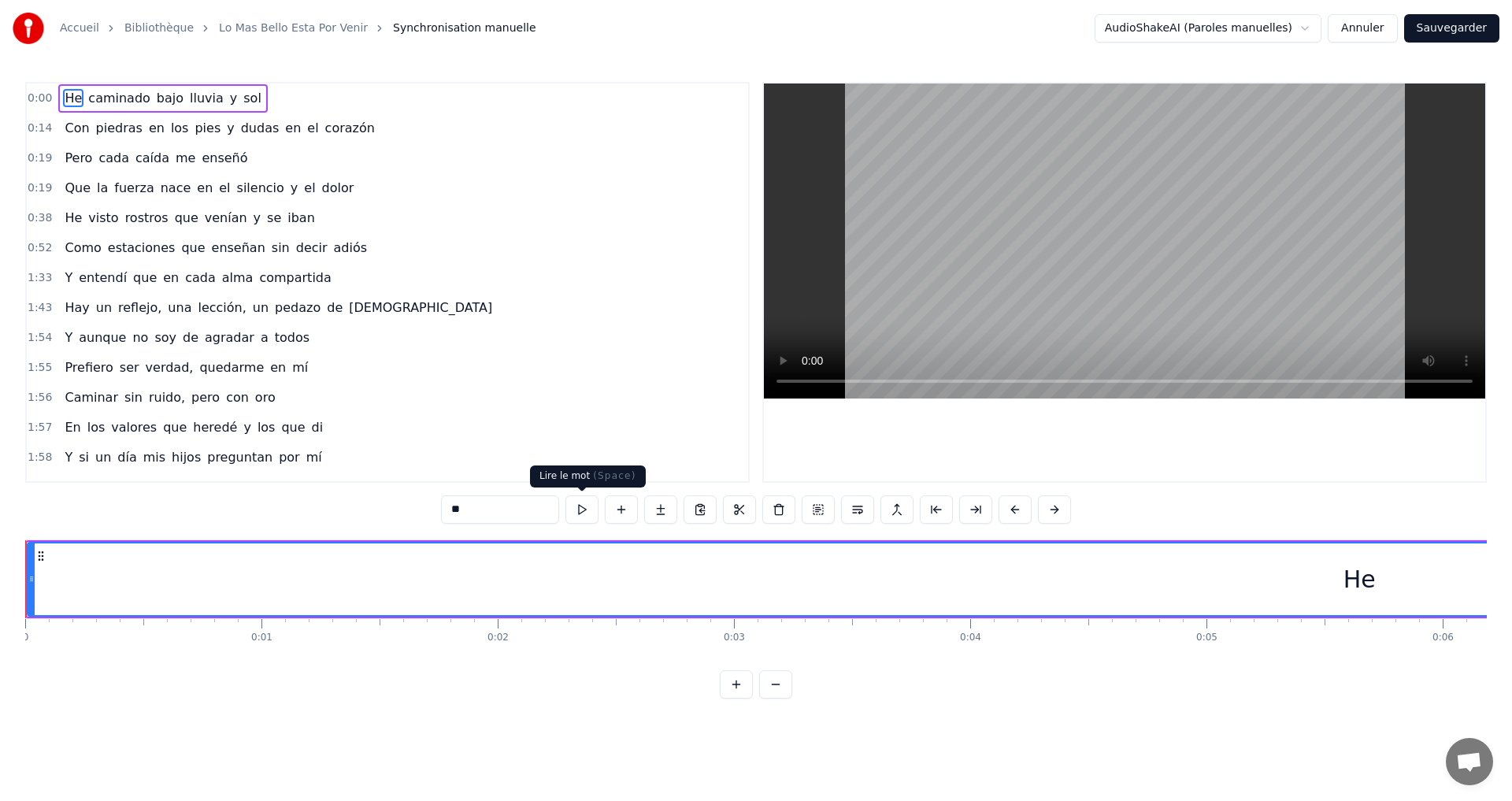
click at [576, 514] on button at bounding box center [582, 509] width 33 height 29
click at [68, 99] on span "He" at bounding box center [73, 98] width 20 height 18
drag, startPoint x: 481, startPoint y: 507, endPoint x: 435, endPoint y: 507, distance: 46.0
click at [438, 507] on div "0:00 He caminado bajo lluvia y sol 0:14 Con piedras en los pies y dudas en el c…" at bounding box center [756, 390] width 1461 height 616
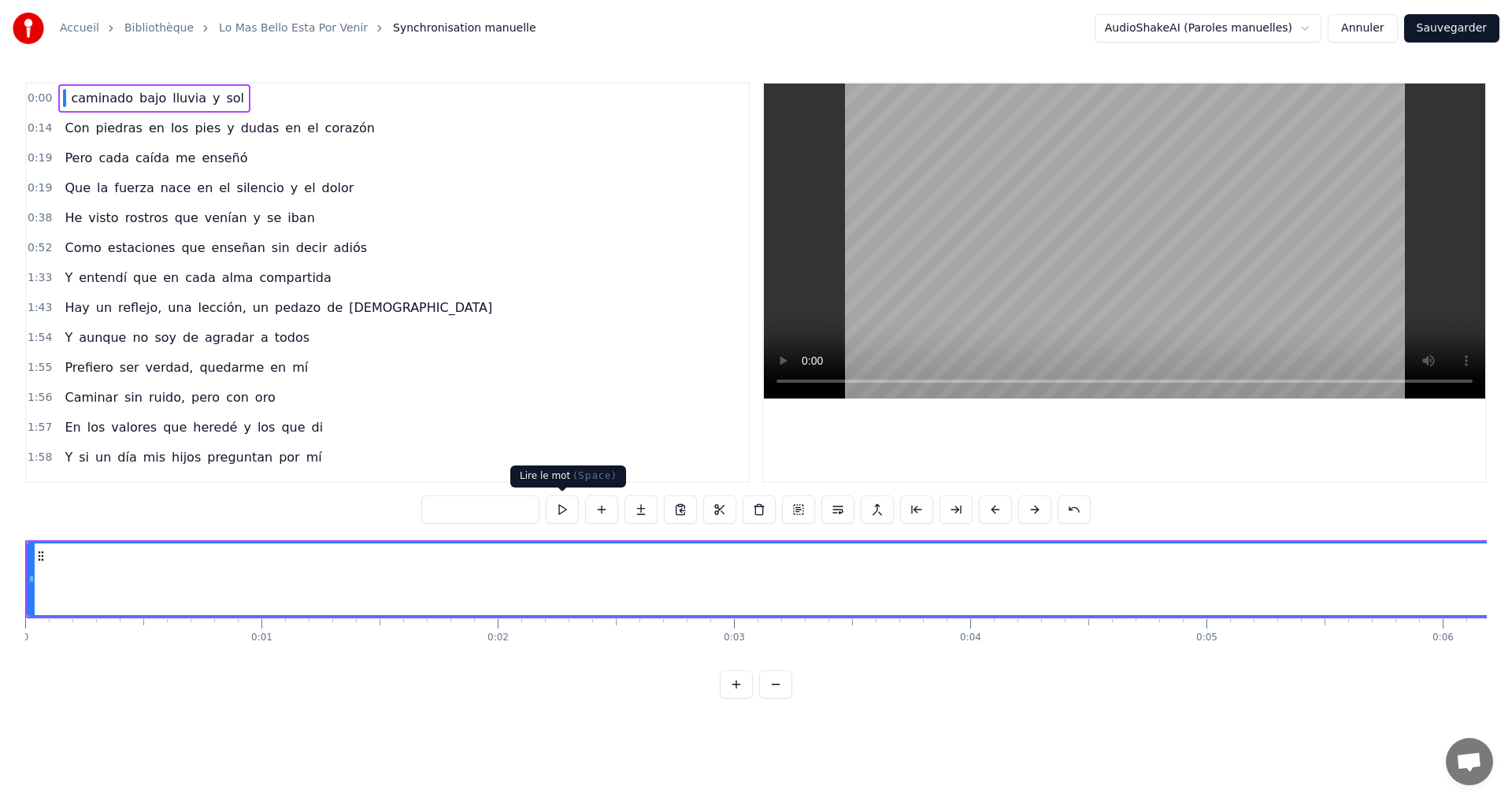
click at [565, 510] on button at bounding box center [562, 509] width 33 height 29
click at [499, 510] on input "text" at bounding box center [480, 509] width 119 height 29
click at [568, 504] on button at bounding box center [562, 509] width 33 height 29
click at [568, 505] on button at bounding box center [562, 509] width 33 height 29
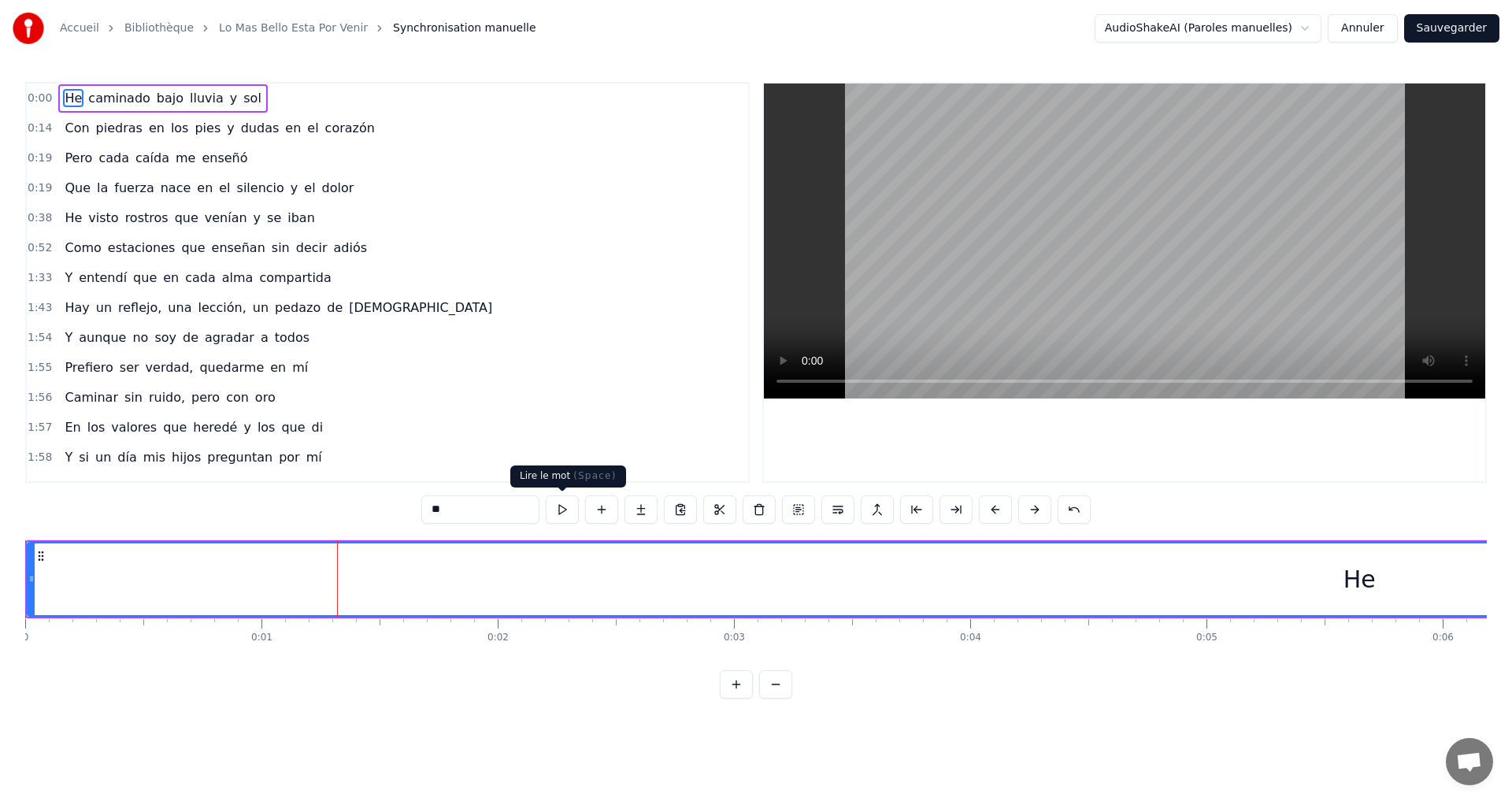
click at [565, 508] on button at bounding box center [562, 509] width 33 height 29
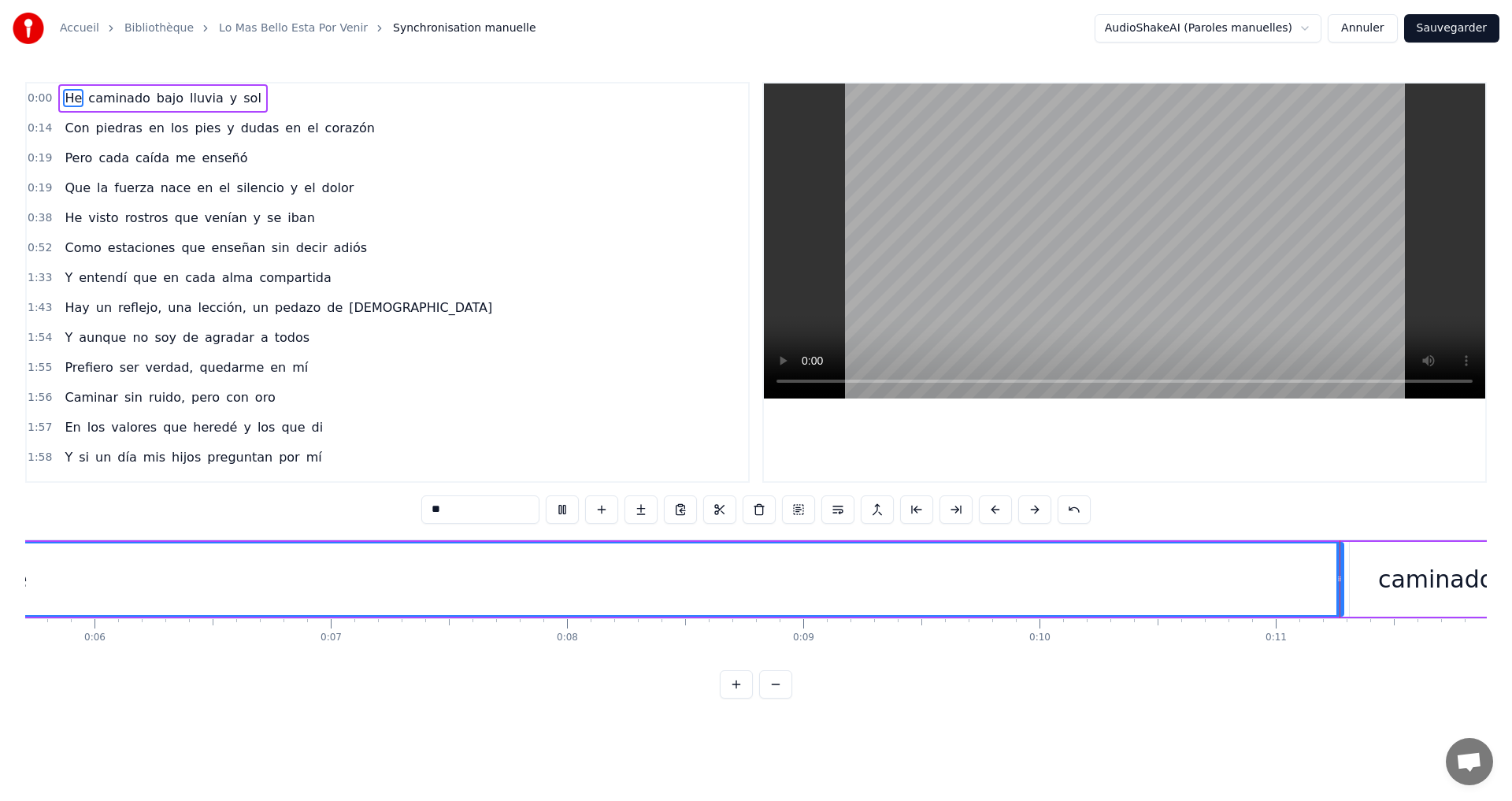
click at [565, 508] on button at bounding box center [562, 509] width 33 height 29
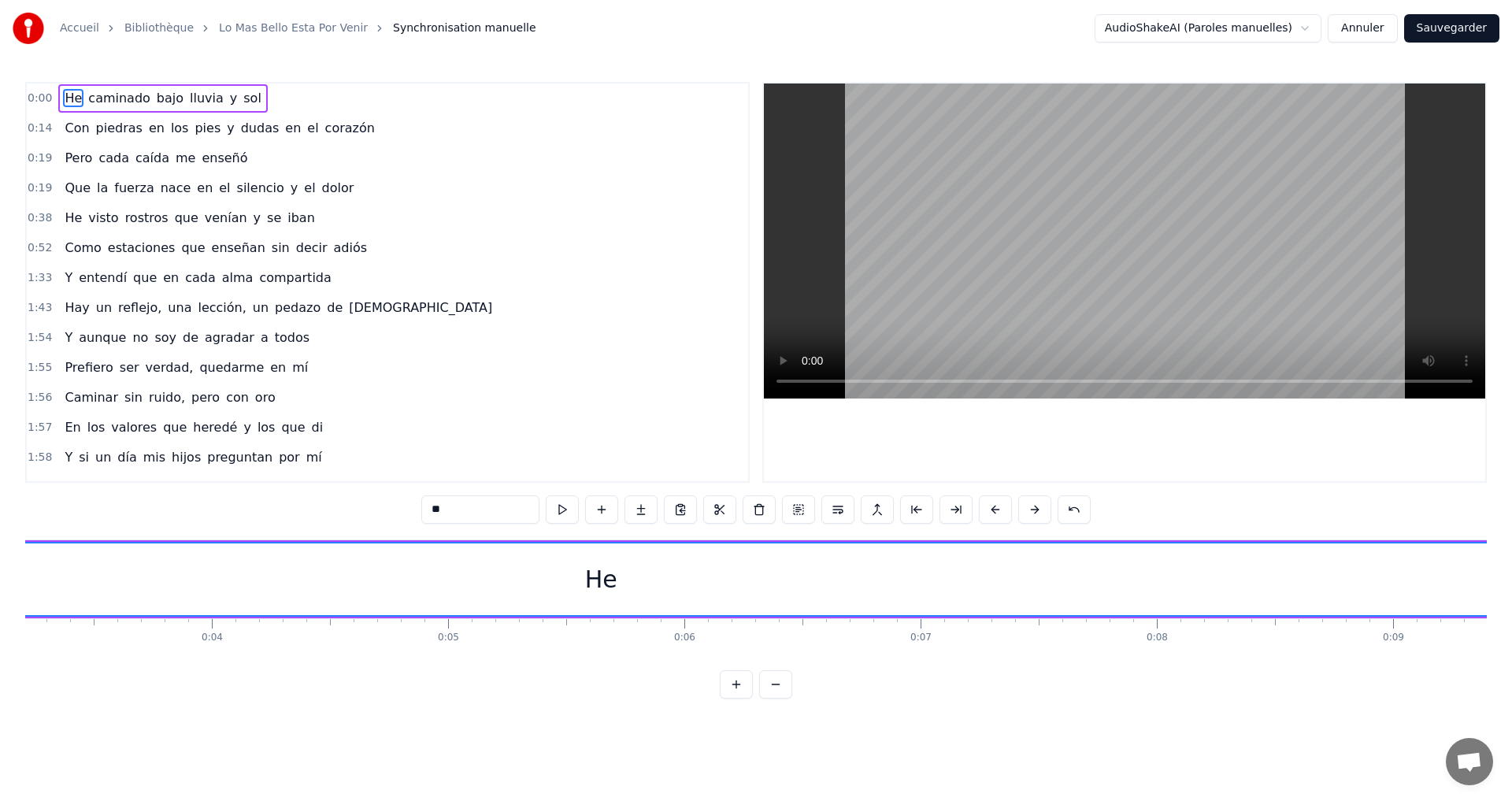
click at [565, 508] on button at bounding box center [562, 509] width 33 height 29
drag, startPoint x: 933, startPoint y: 592, endPoint x: 685, endPoint y: 551, distance: 251.4
click at [684, 551] on div "He" at bounding box center [1359, 579] width 2662 height 72
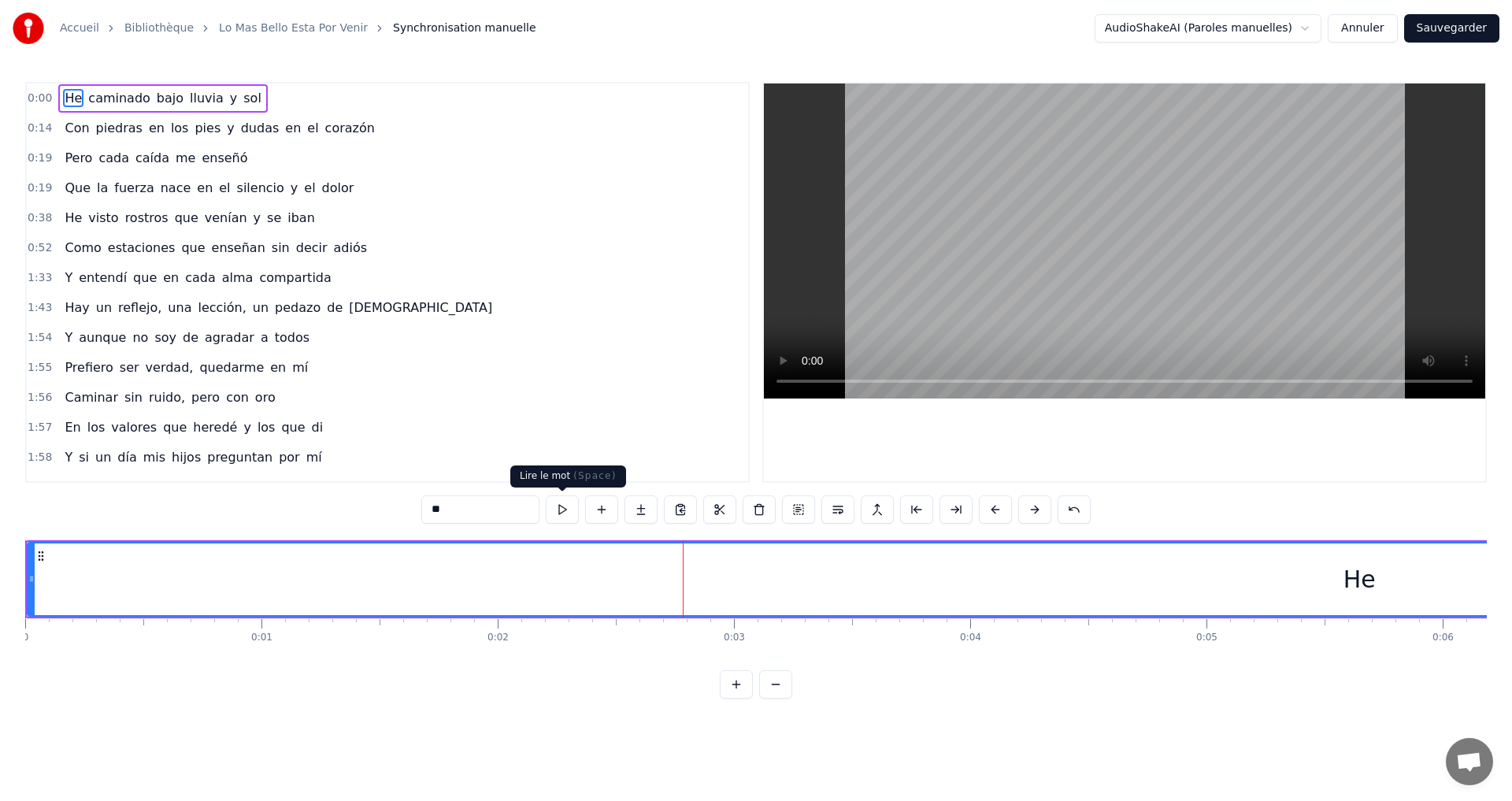
click at [563, 511] on button at bounding box center [562, 509] width 33 height 29
click at [562, 510] on button at bounding box center [562, 509] width 33 height 29
click at [306, 121] on span "el" at bounding box center [312, 128] width 14 height 18
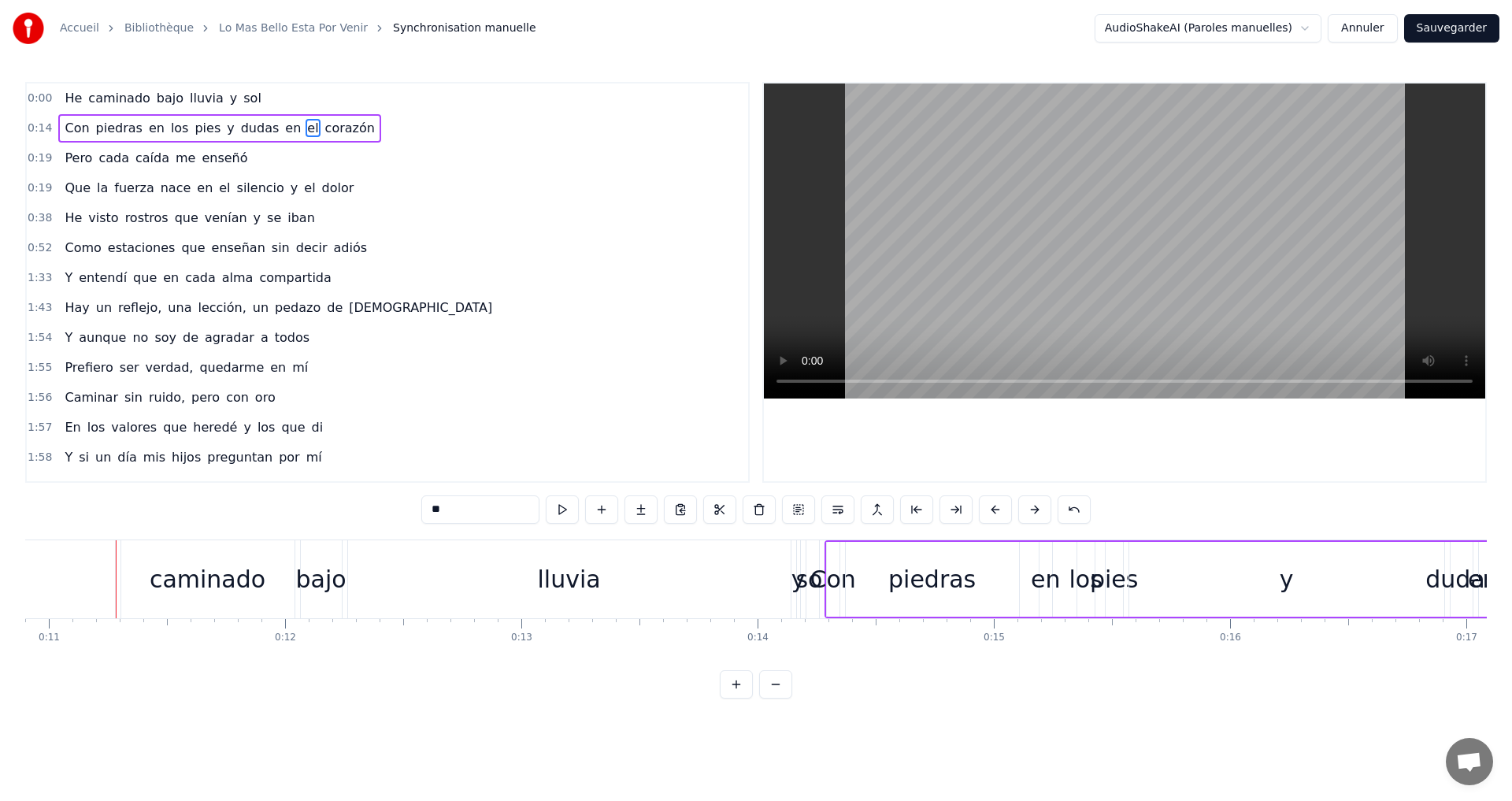
scroll to position [0, 2586]
click at [74, 96] on span "He" at bounding box center [73, 98] width 20 height 18
type input "**"
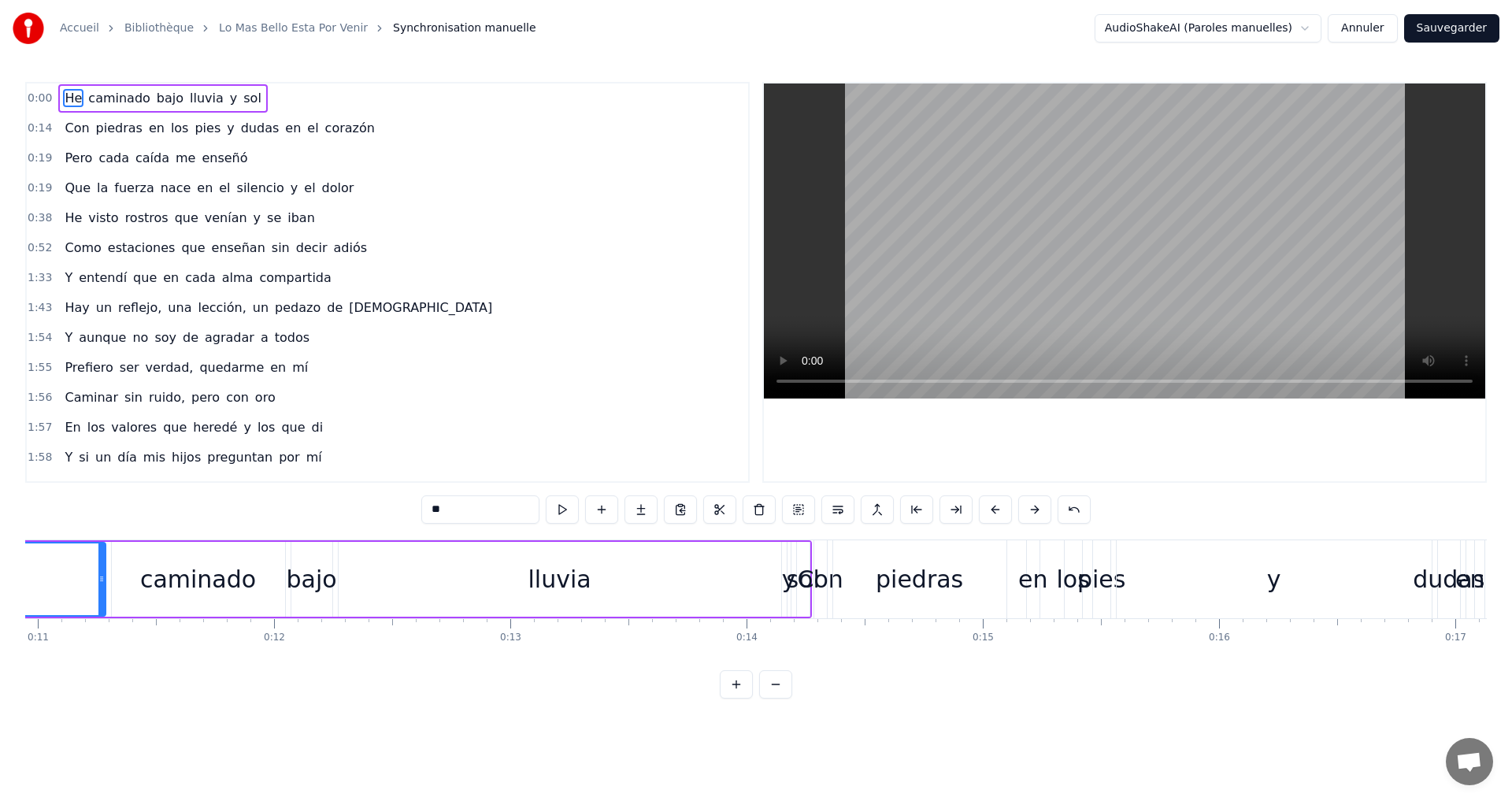
click at [65, 97] on span "He" at bounding box center [73, 98] width 20 height 18
click at [562, 510] on button at bounding box center [562, 509] width 33 height 29
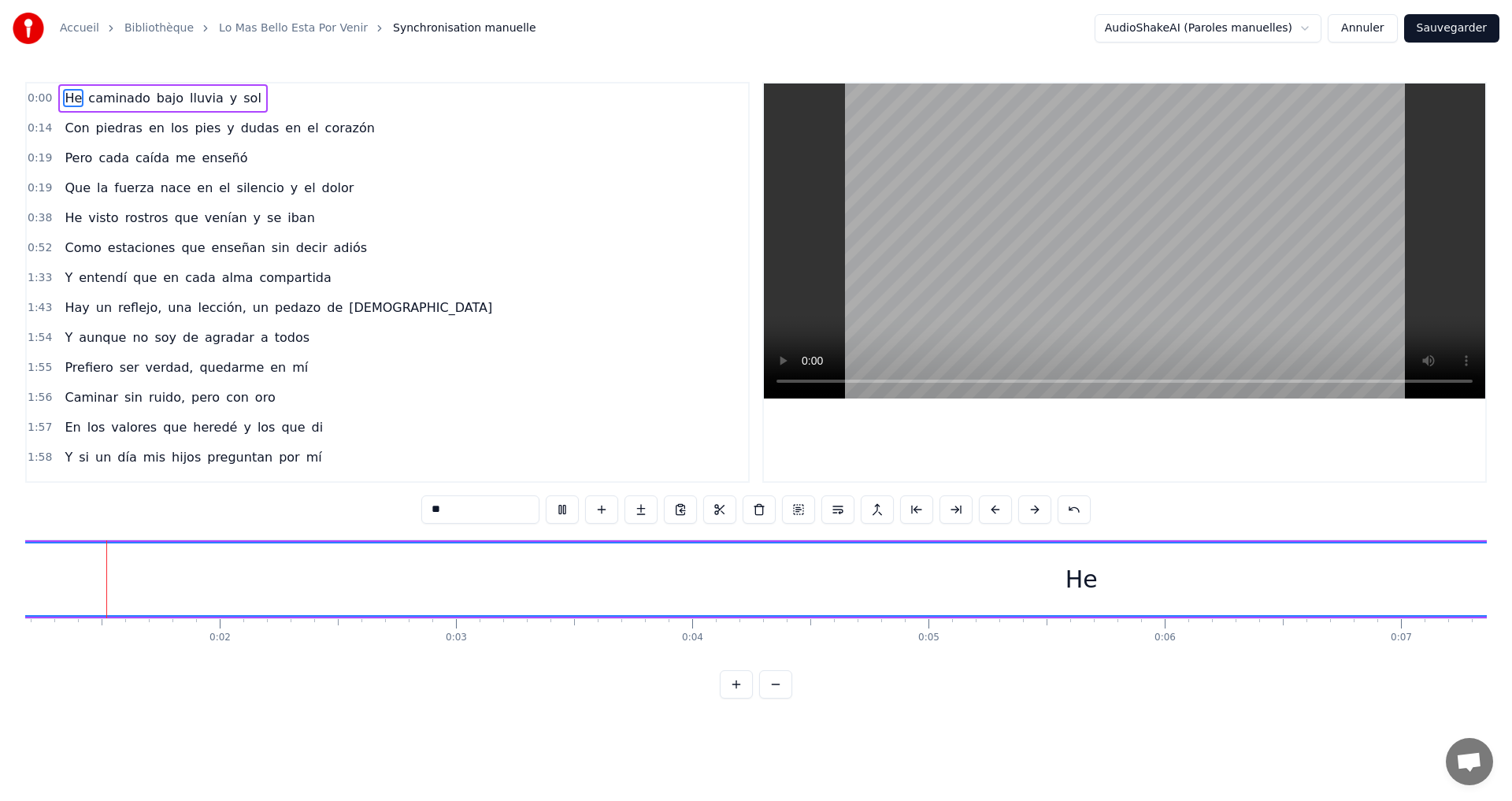
scroll to position [0, 222]
click at [562, 510] on button at bounding box center [562, 509] width 33 height 29
drag, startPoint x: 1127, startPoint y: 568, endPoint x: 1131, endPoint y: 582, distance: 14.6
click at [1128, 569] on div "He" at bounding box center [1137, 579] width 32 height 35
drag, startPoint x: 1127, startPoint y: 580, endPoint x: 1148, endPoint y: 586, distance: 21.8
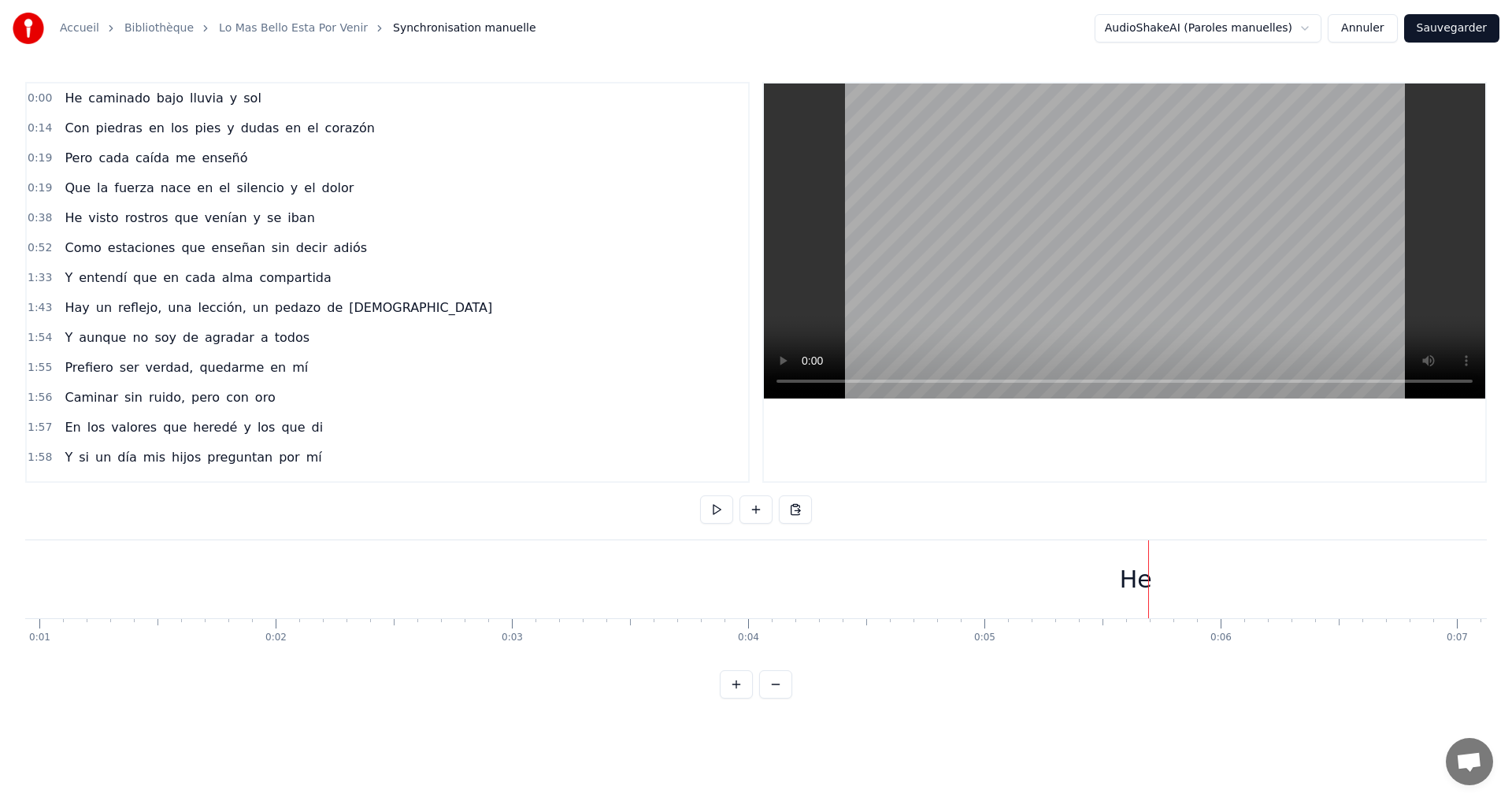
click at [1130, 577] on div "He" at bounding box center [1135, 579] width 32 height 35
click at [1148, 577] on div at bounding box center [1148, 579] width 1 height 78
click at [1122, 580] on div "He" at bounding box center [1135, 579] width 32 height 35
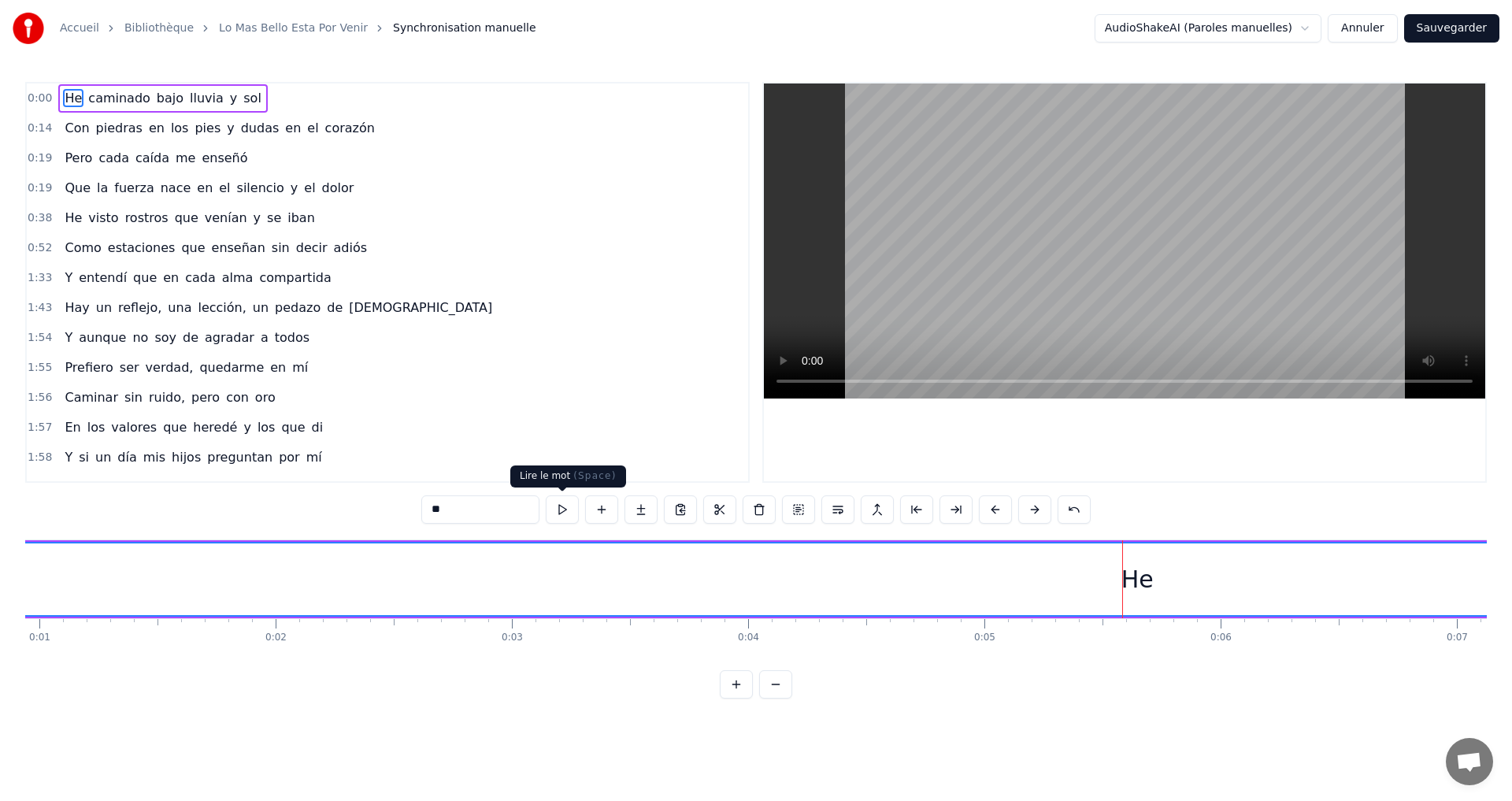
click at [557, 513] on button at bounding box center [562, 509] width 33 height 29
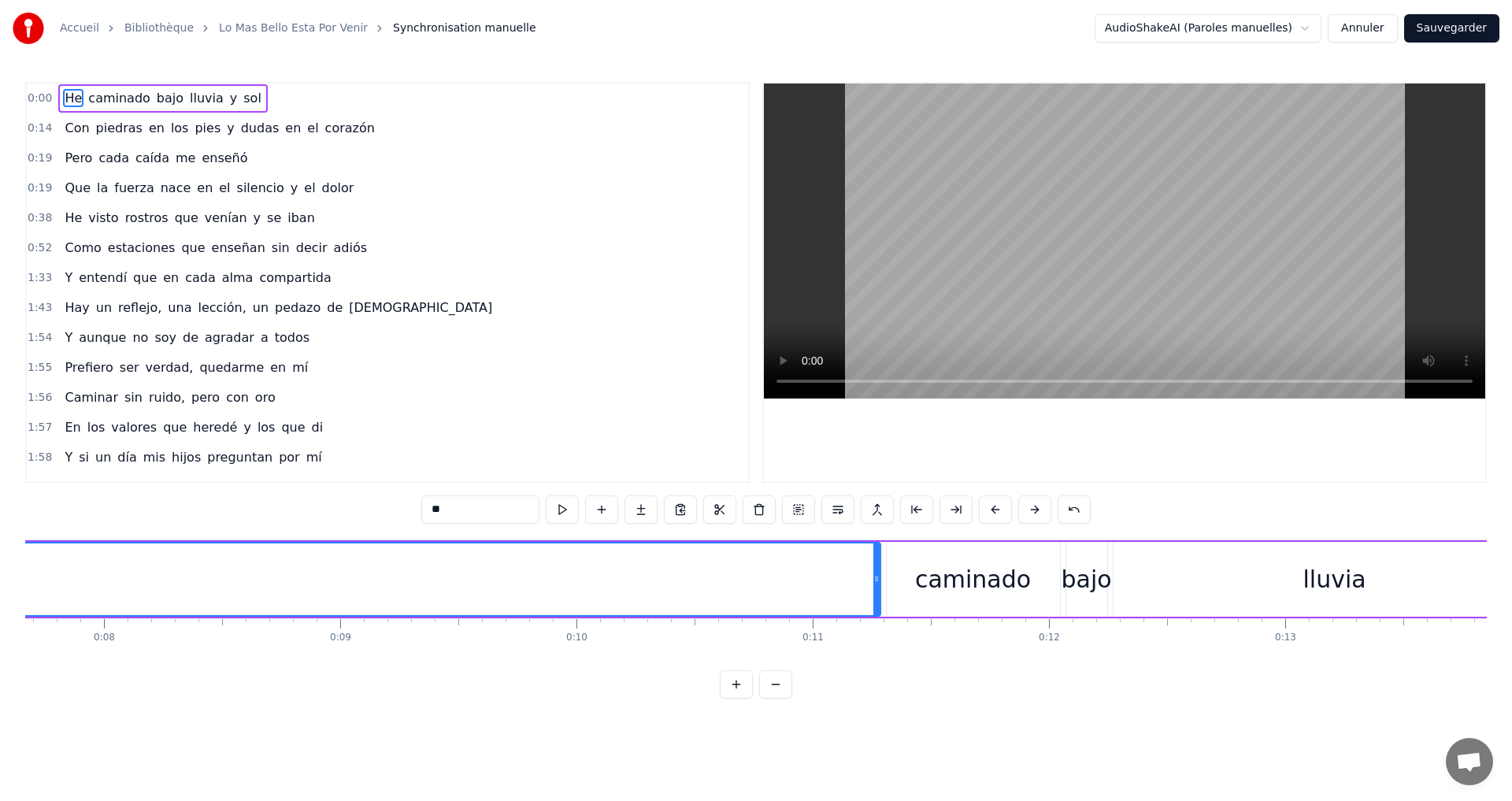
scroll to position [0, 2041]
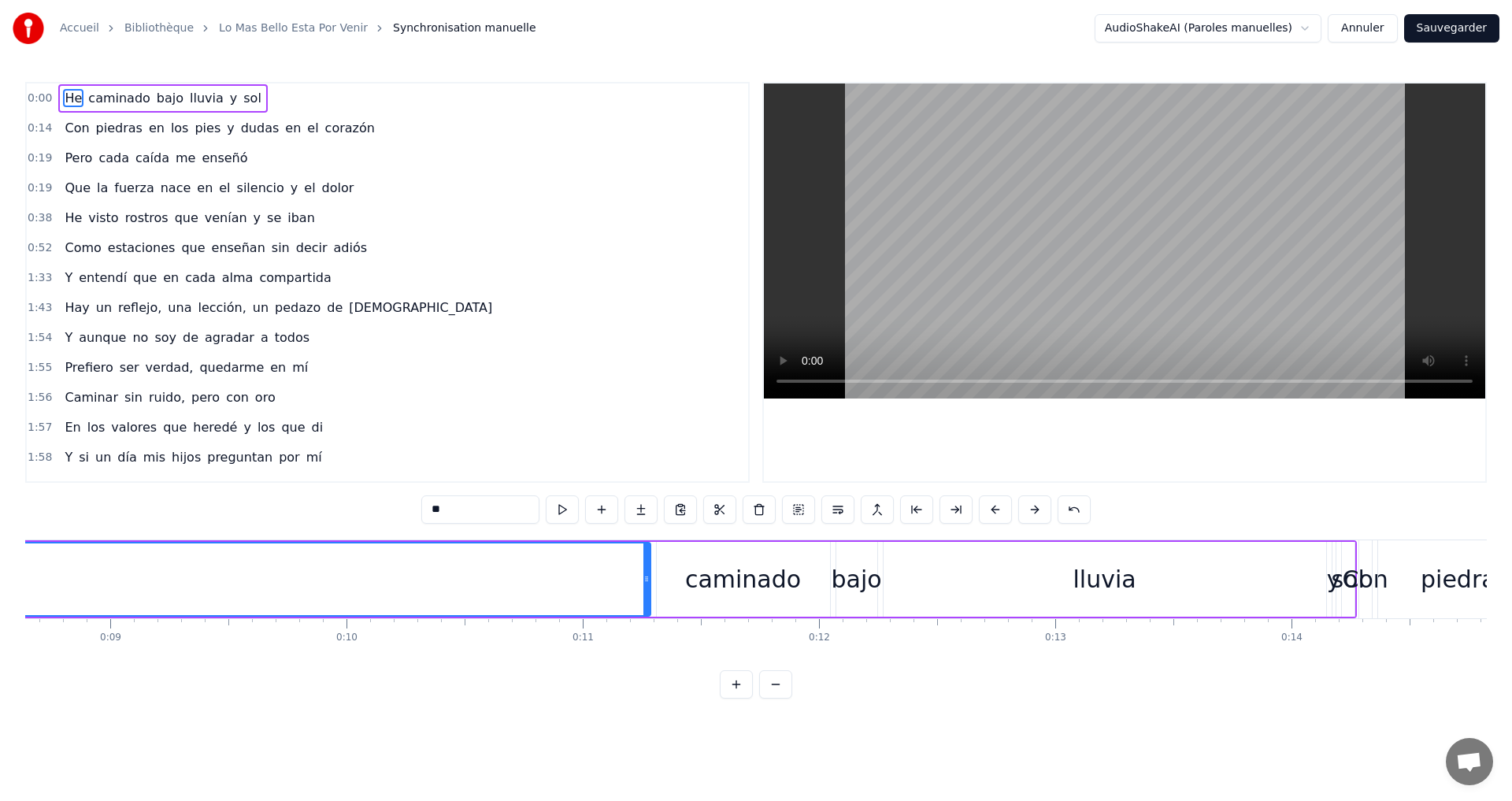
click at [699, 583] on div "caminado" at bounding box center [743, 579] width 116 height 35
type input "********"
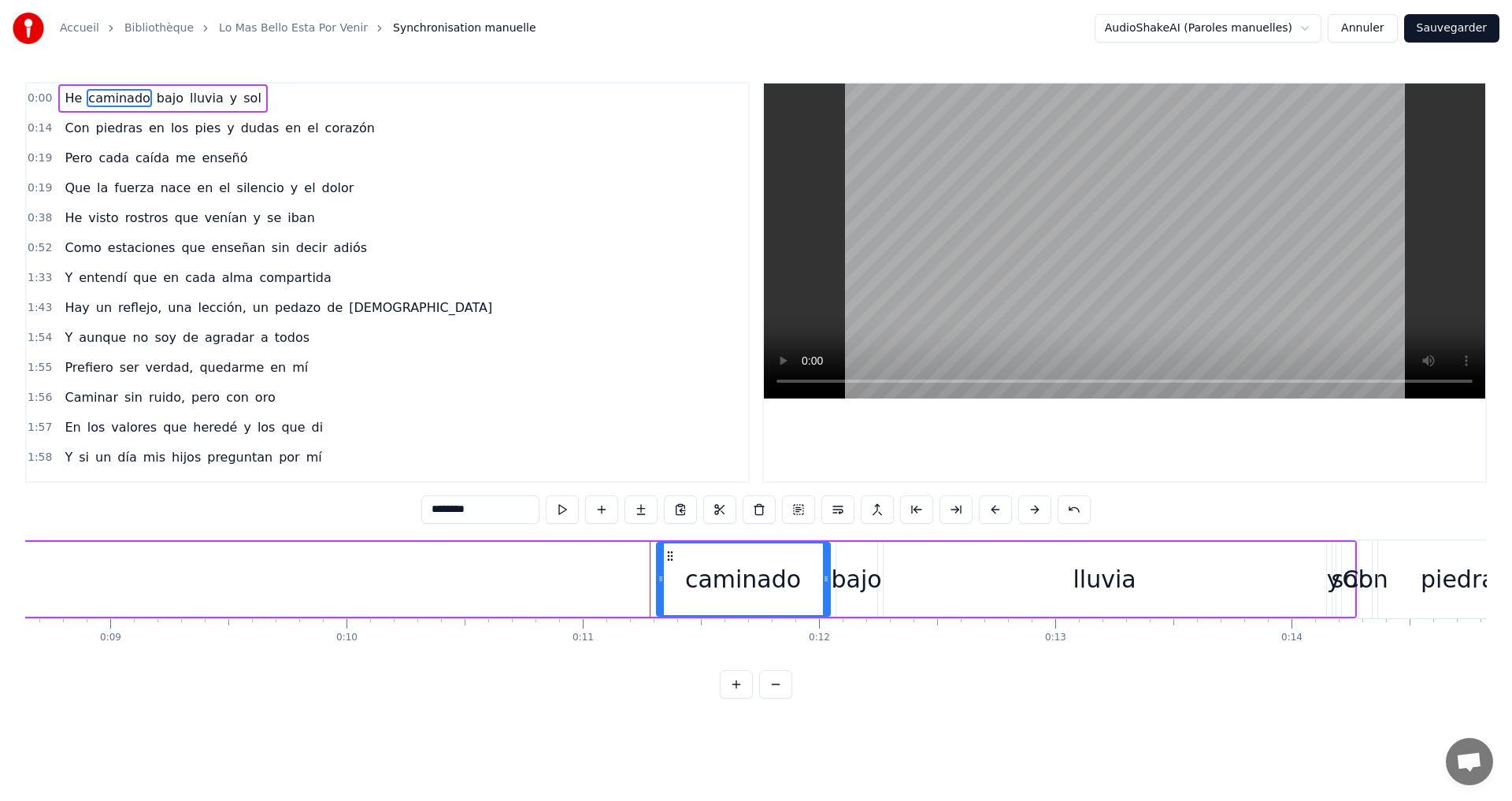
click at [695, 580] on div "caminado" at bounding box center [743, 579] width 116 height 35
drag, startPoint x: 659, startPoint y: 576, endPoint x: 705, endPoint y: 574, distance: 46.0
click at [704, 575] on icon at bounding box center [701, 578] width 7 height 12
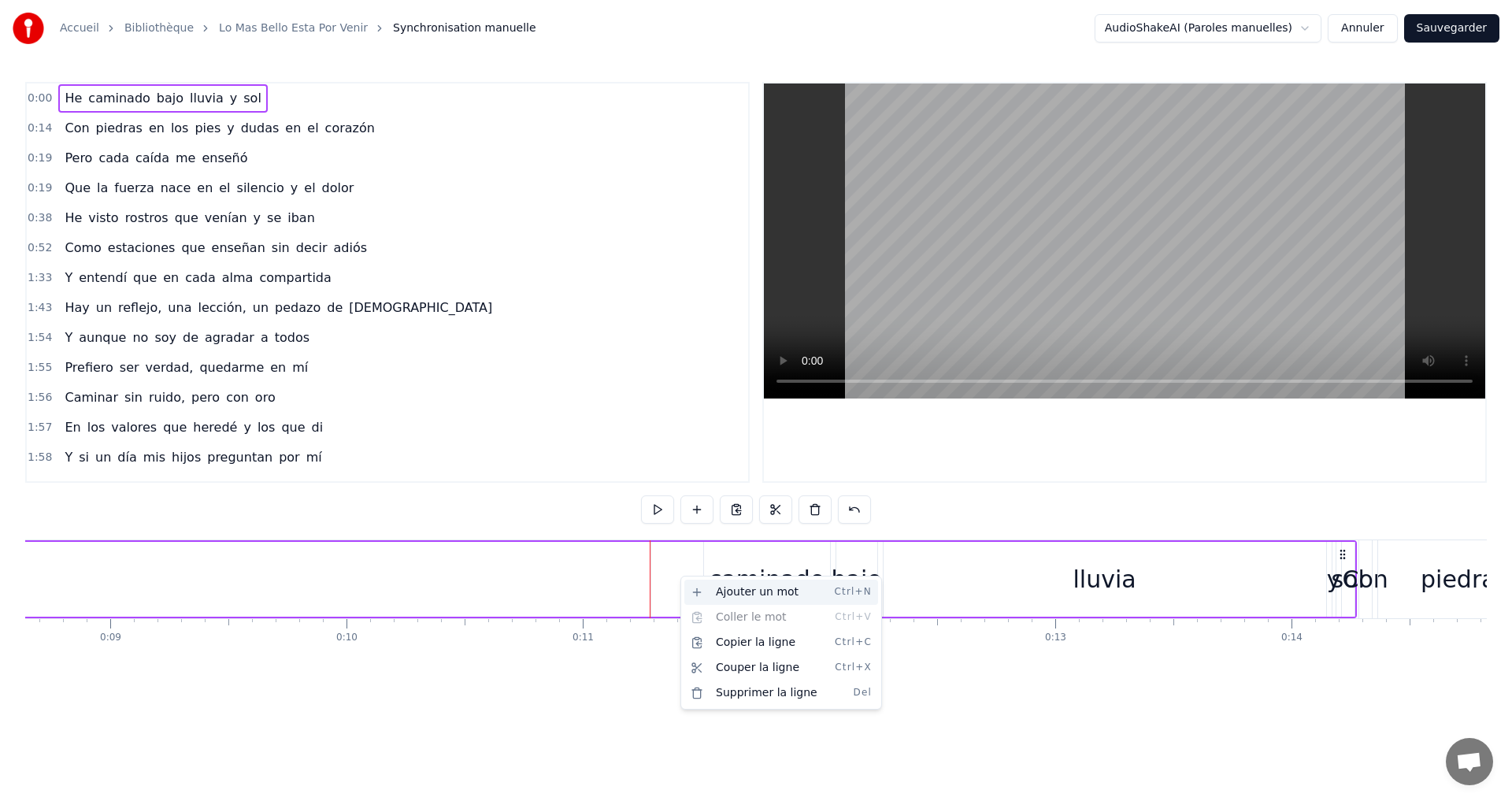
click at [687, 584] on div "Ajouter un mot Ctrl+N" at bounding box center [781, 592] width 194 height 25
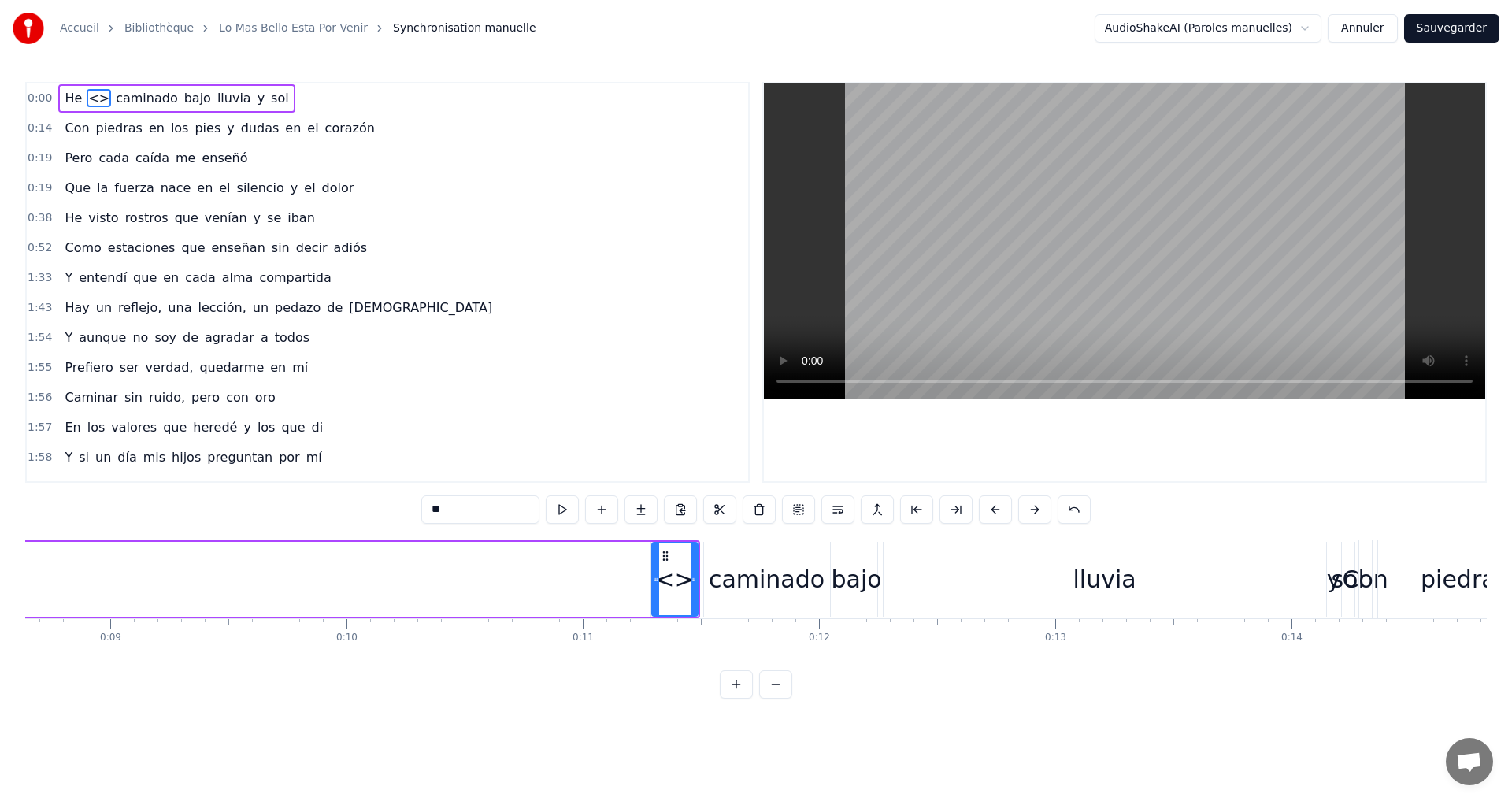
click at [670, 580] on div "<>" at bounding box center [674, 579] width 39 height 35
click at [92, 98] on span "<>" at bounding box center [99, 98] width 25 height 18
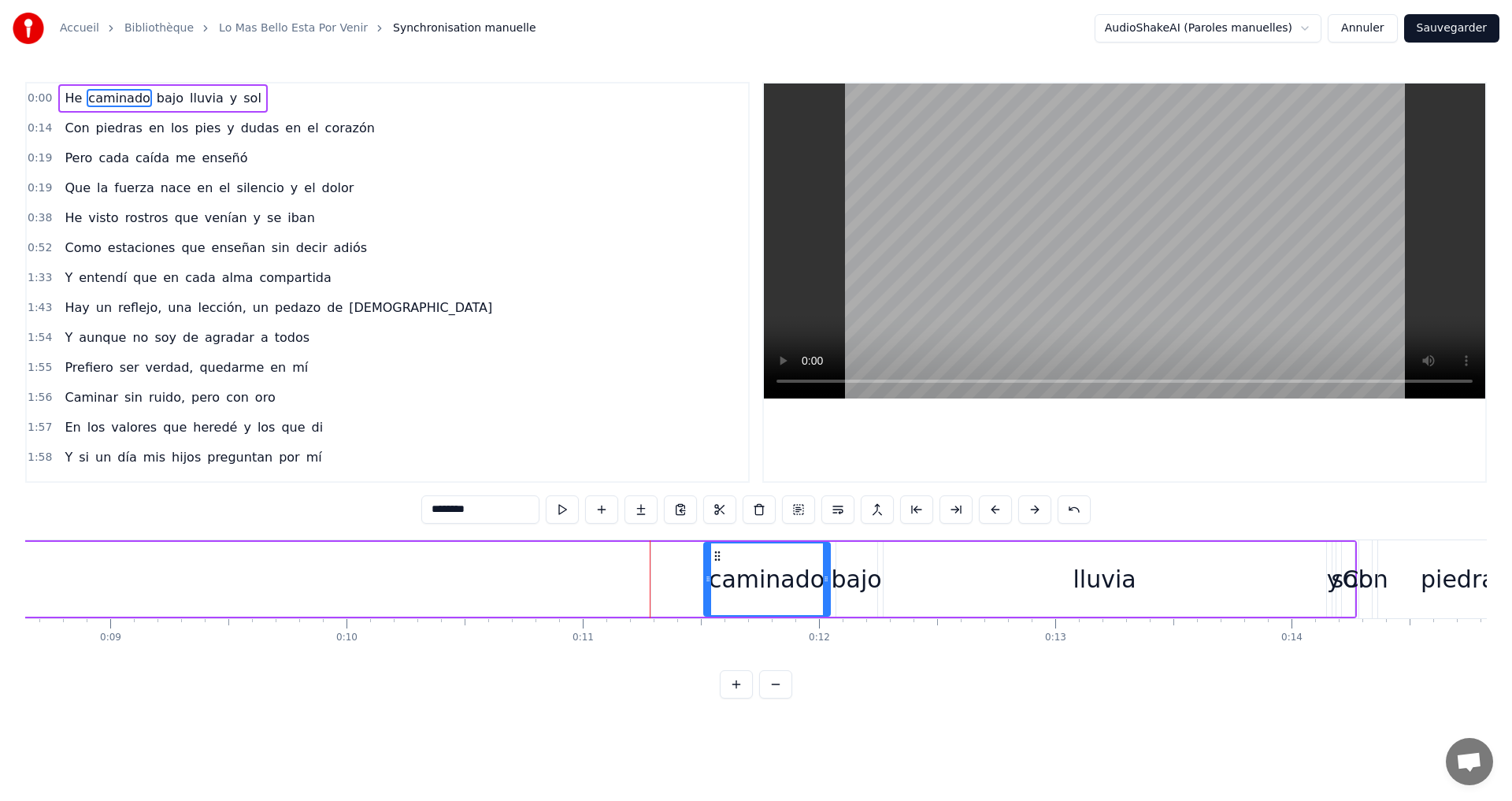
click at [70, 101] on span "He" at bounding box center [73, 98] width 20 height 18
type input "**"
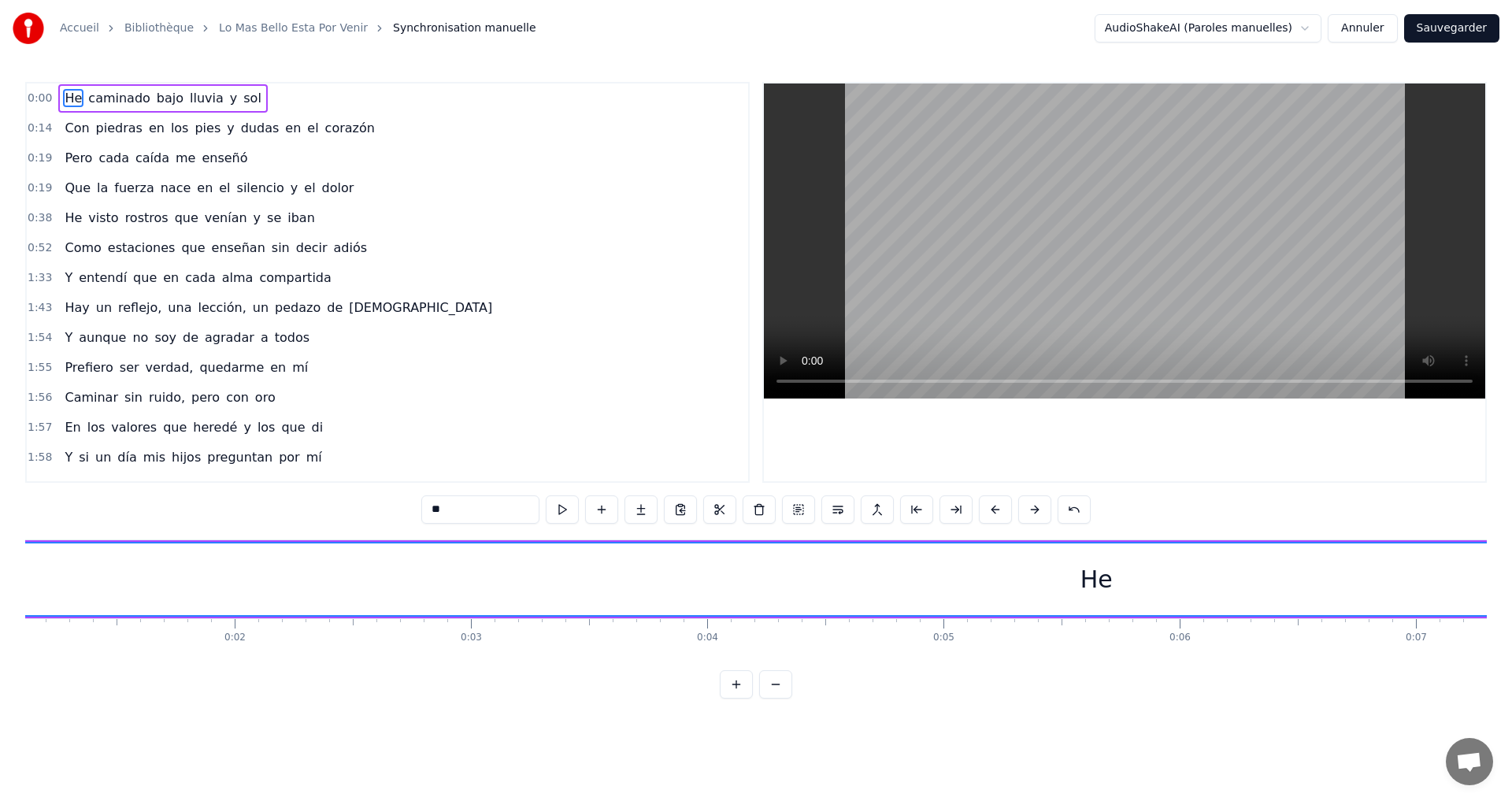
scroll to position [0, 0]
click at [28, 592] on div "He" at bounding box center [1359, 579] width 2665 height 75
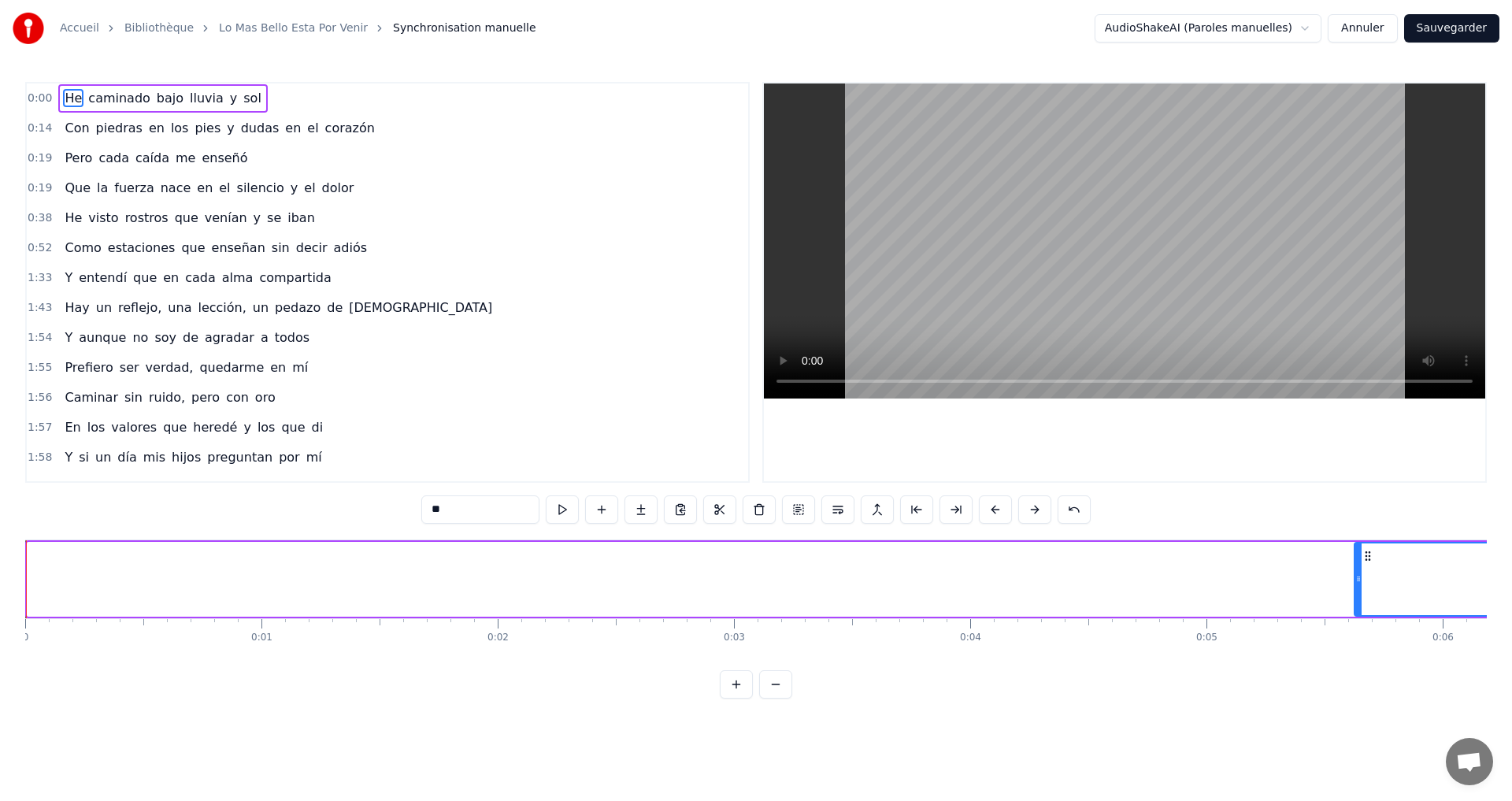
drag, startPoint x: 32, startPoint y: 592, endPoint x: 1390, endPoint y: 623, distance: 1358.4
click at [1390, 623] on div "He caminado bajo lluvia y sol Con piedras en los pies y dudas en el corazón Per…" at bounding box center [756, 598] width 1461 height 119
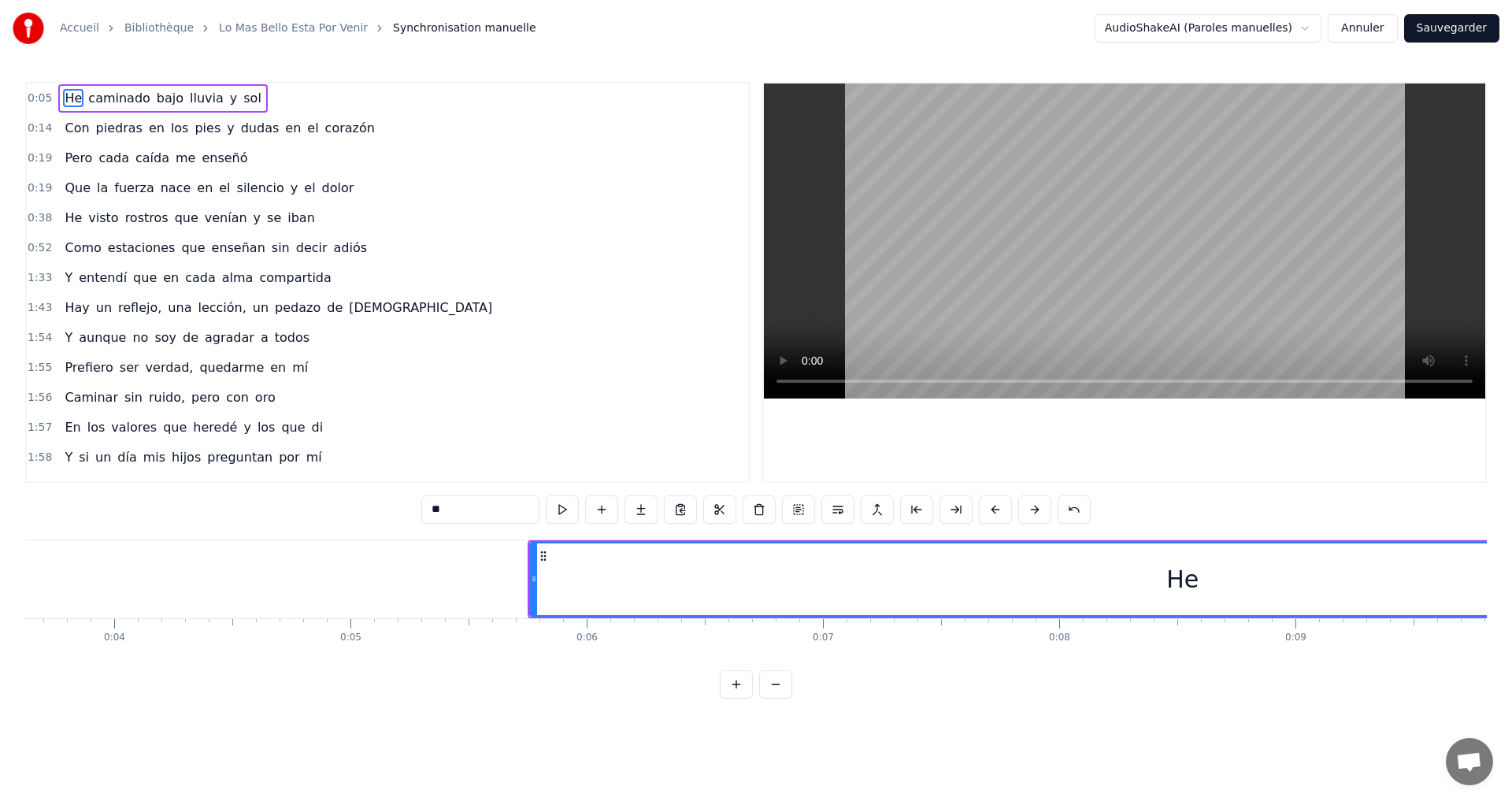
scroll to position [0, 889]
drag, startPoint x: 497, startPoint y: 581, endPoint x: 848, endPoint y: 593, distance: 351.2
click at [860, 593] on div "He" at bounding box center [1149, 579] width 1307 height 75
click at [496, 572] on div "He" at bounding box center [1149, 579] width 1307 height 75
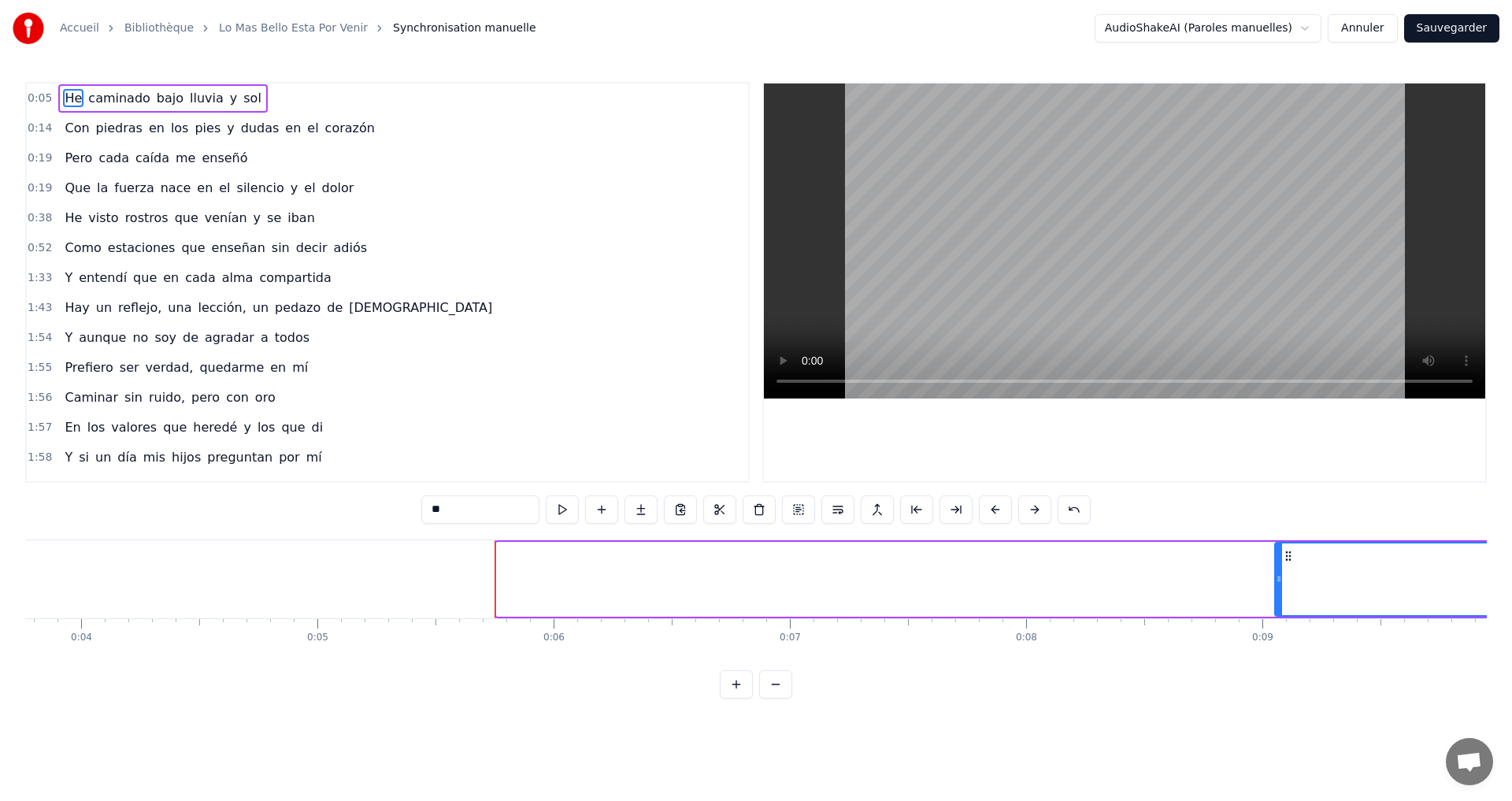
drag, startPoint x: 500, startPoint y: 574, endPoint x: 1283, endPoint y: 592, distance: 783.2
click at [1282, 592] on div at bounding box center [1279, 579] width 7 height 72
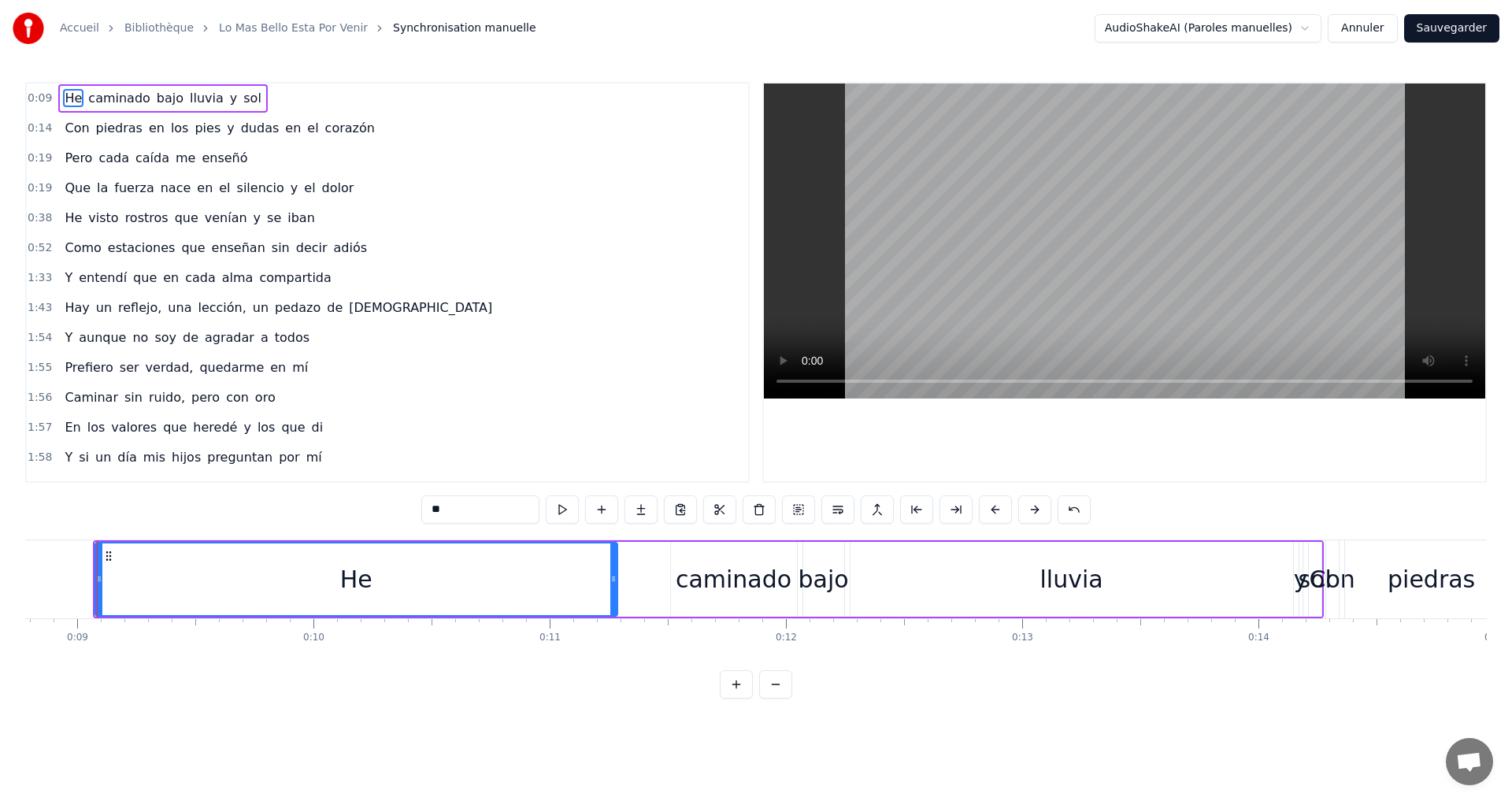
scroll to position [0, 1975]
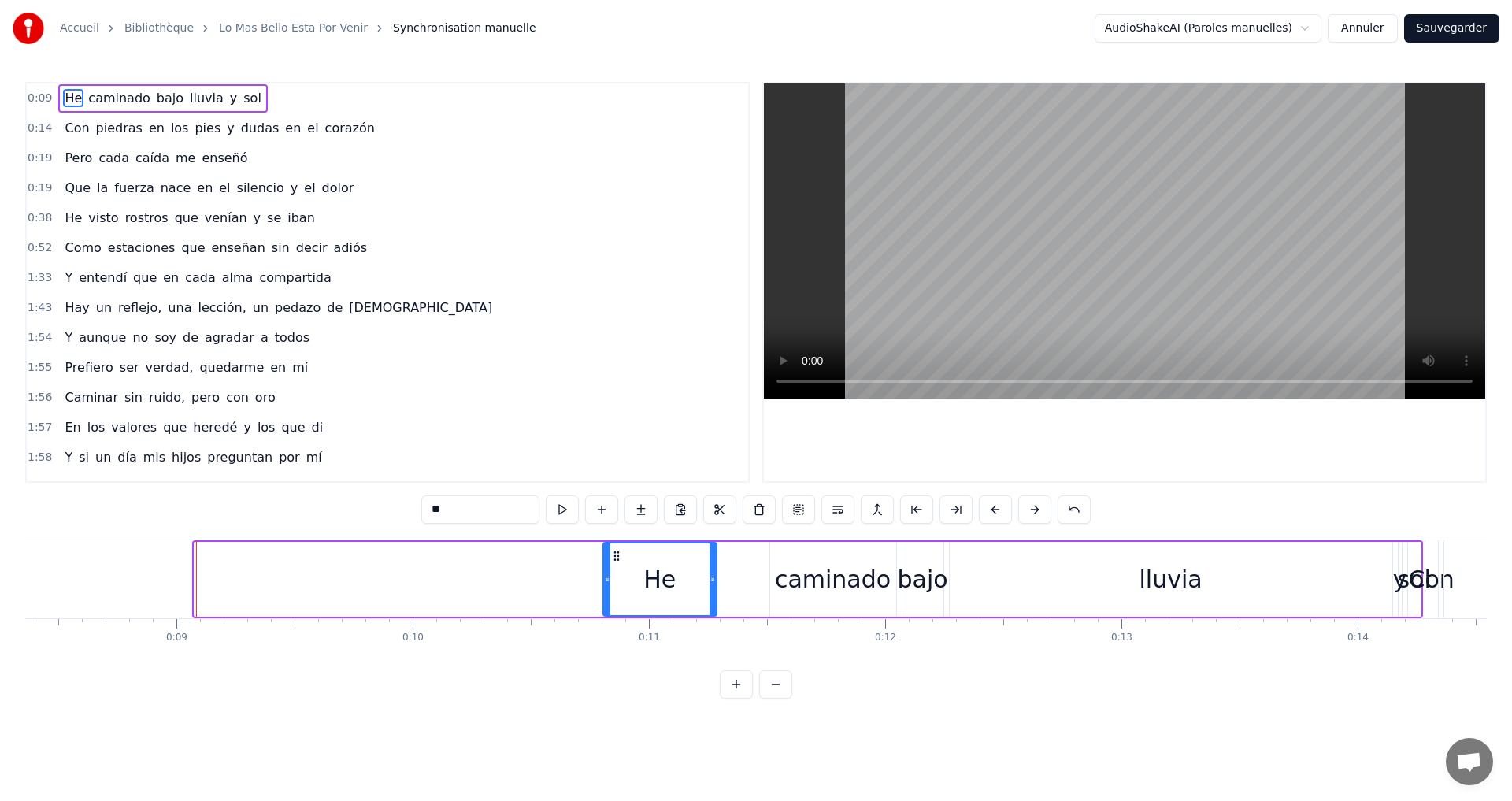
drag, startPoint x: 198, startPoint y: 573, endPoint x: 606, endPoint y: 579, distance: 408.0
click at [606, 579] on icon at bounding box center [607, 578] width 7 height 12
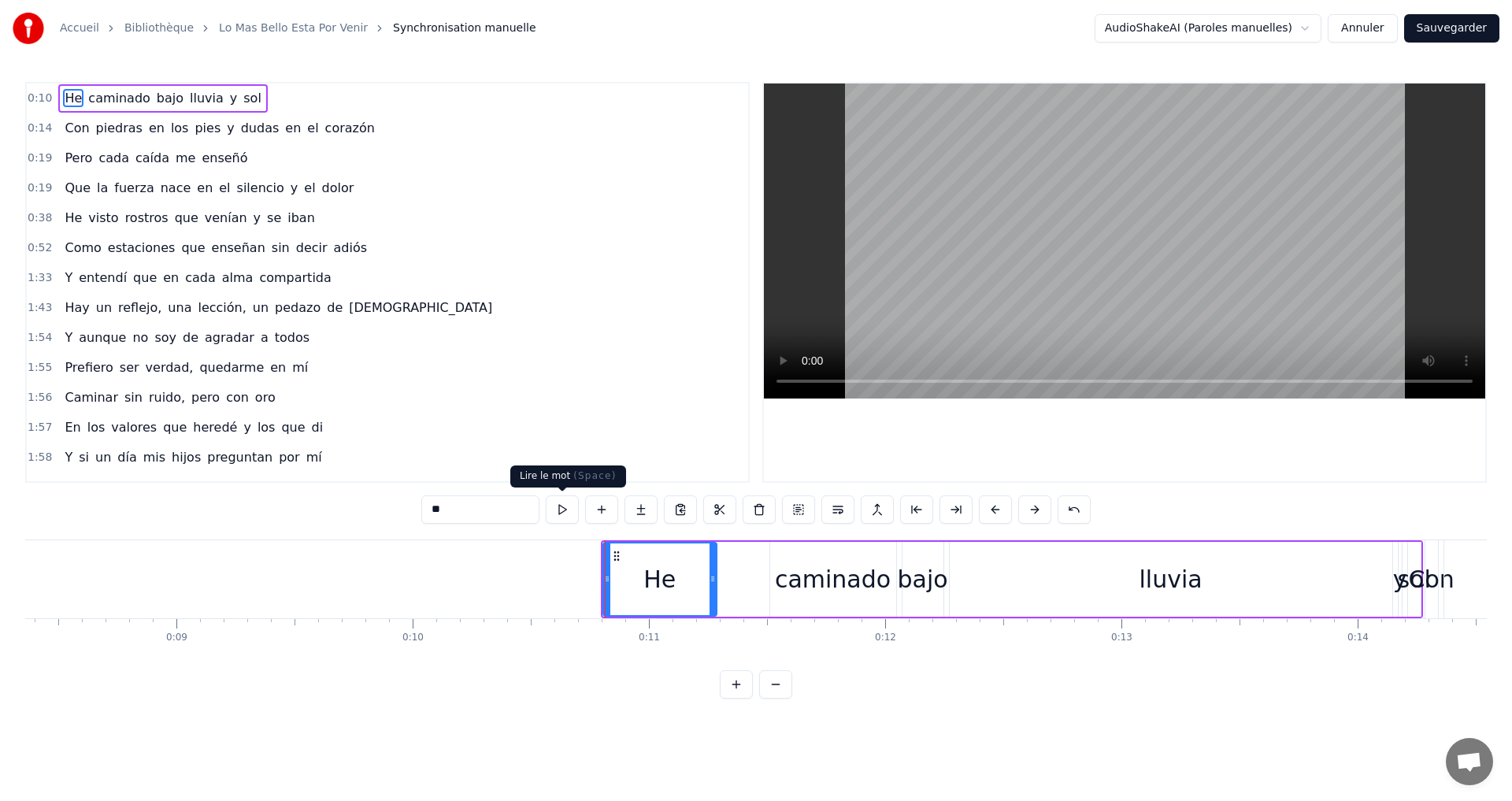
click at [561, 513] on button at bounding box center [562, 509] width 33 height 29
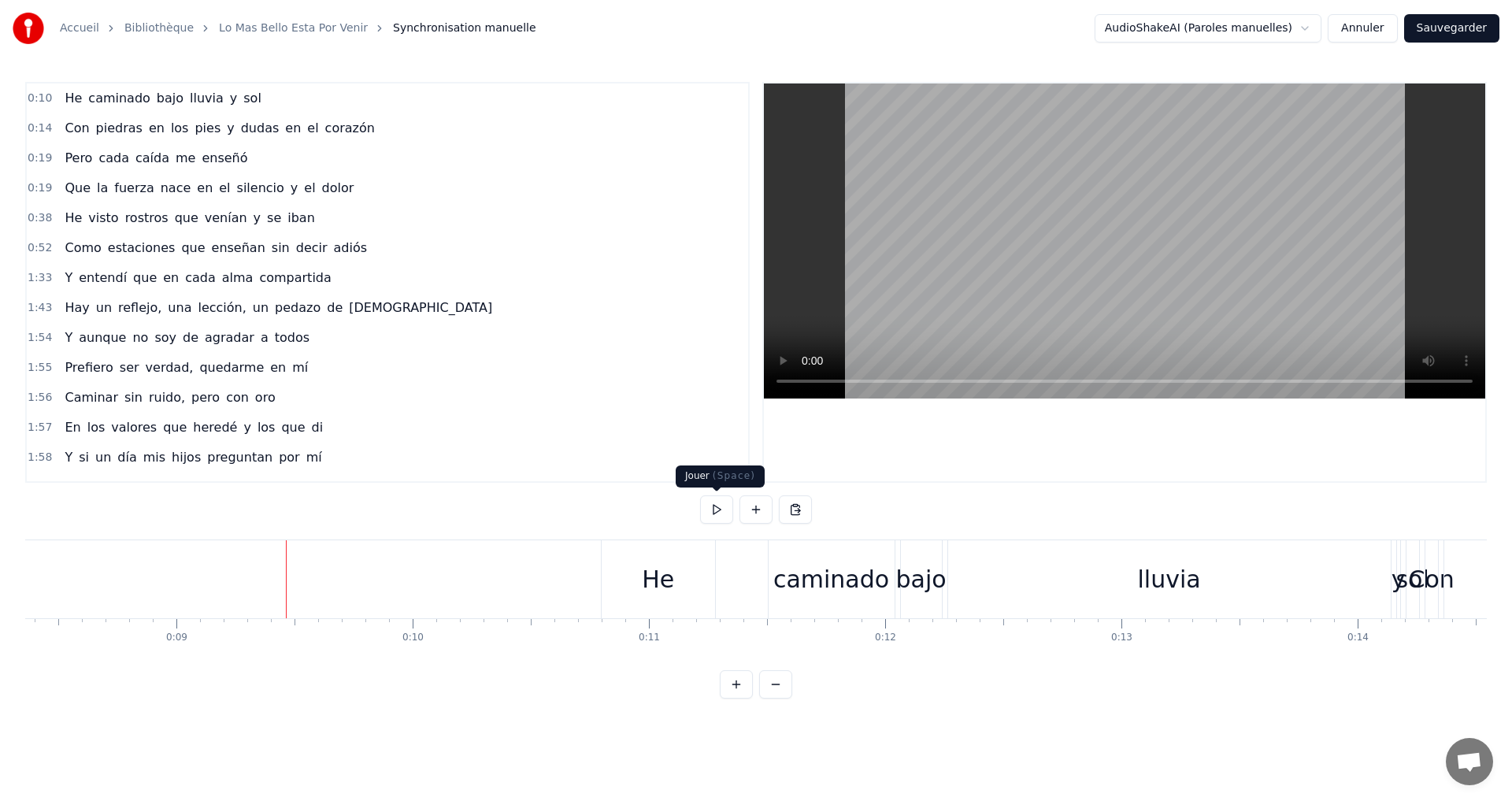
click at [710, 514] on button at bounding box center [716, 509] width 33 height 29
click at [712, 512] on button at bounding box center [716, 509] width 33 height 29
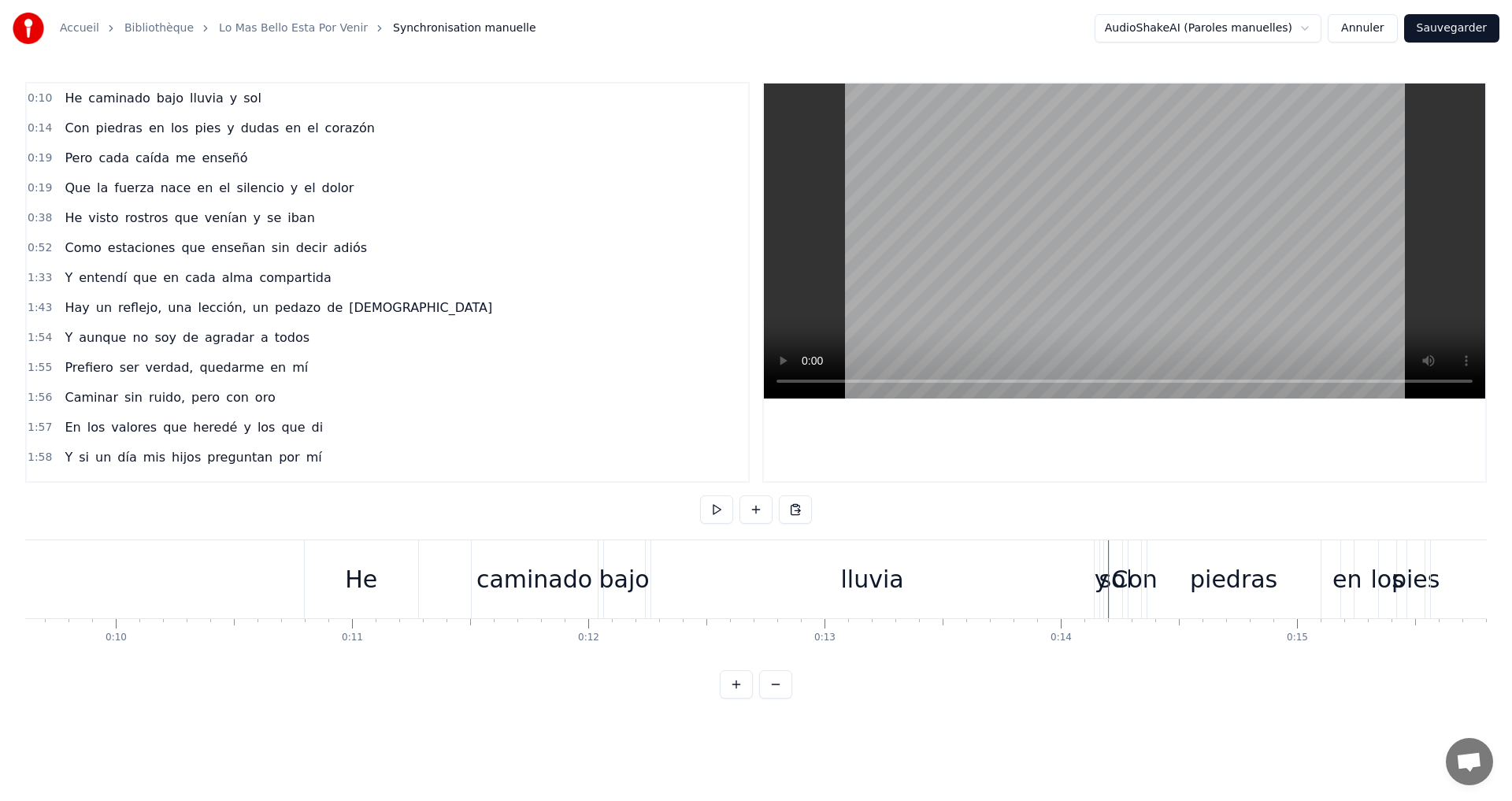
click at [323, 575] on div "He" at bounding box center [361, 579] width 114 height 78
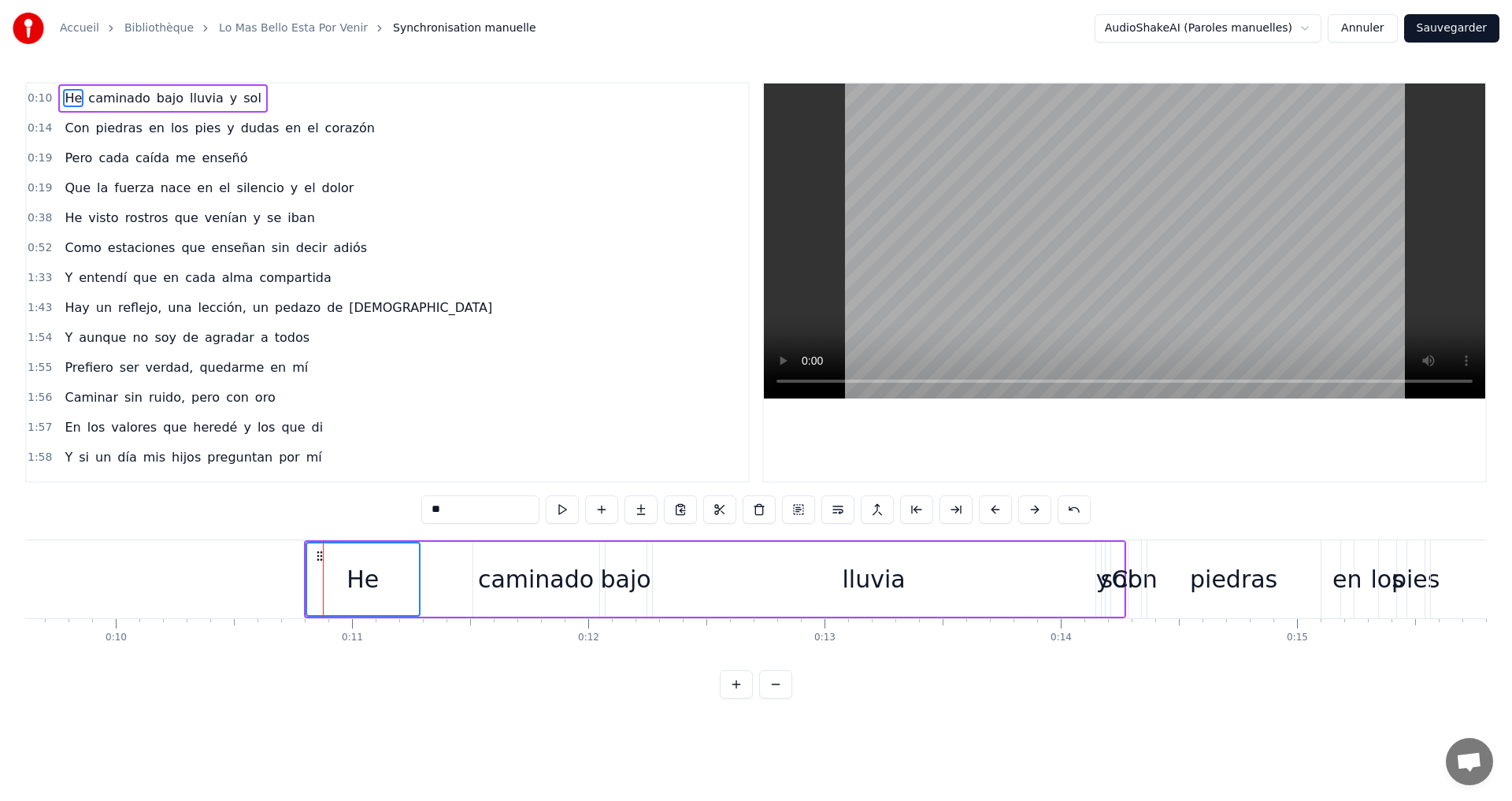
click at [464, 574] on div "He caminado bajo lluvia y sol" at bounding box center [715, 579] width 822 height 78
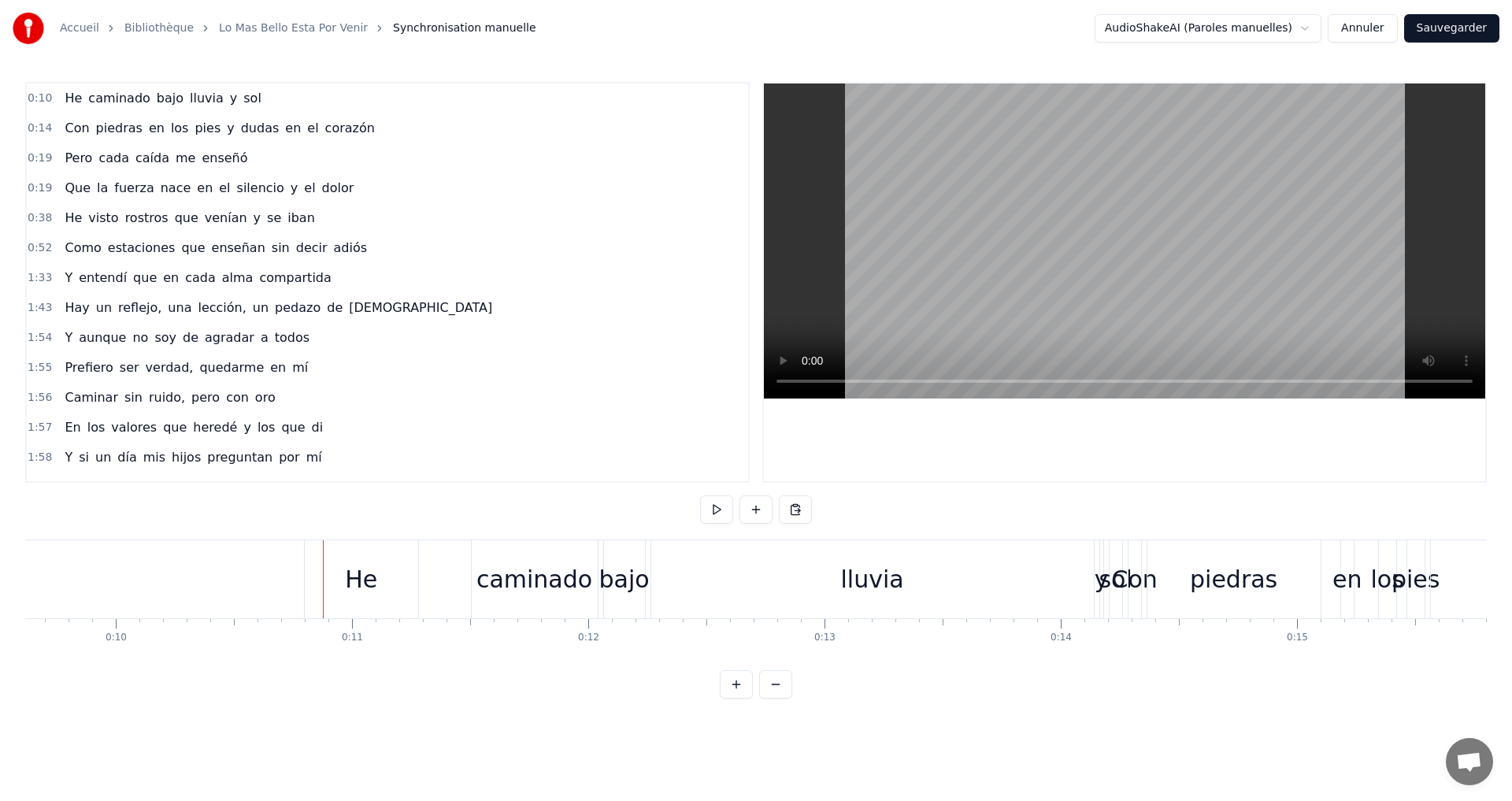
click at [388, 575] on div "He" at bounding box center [361, 579] width 114 height 78
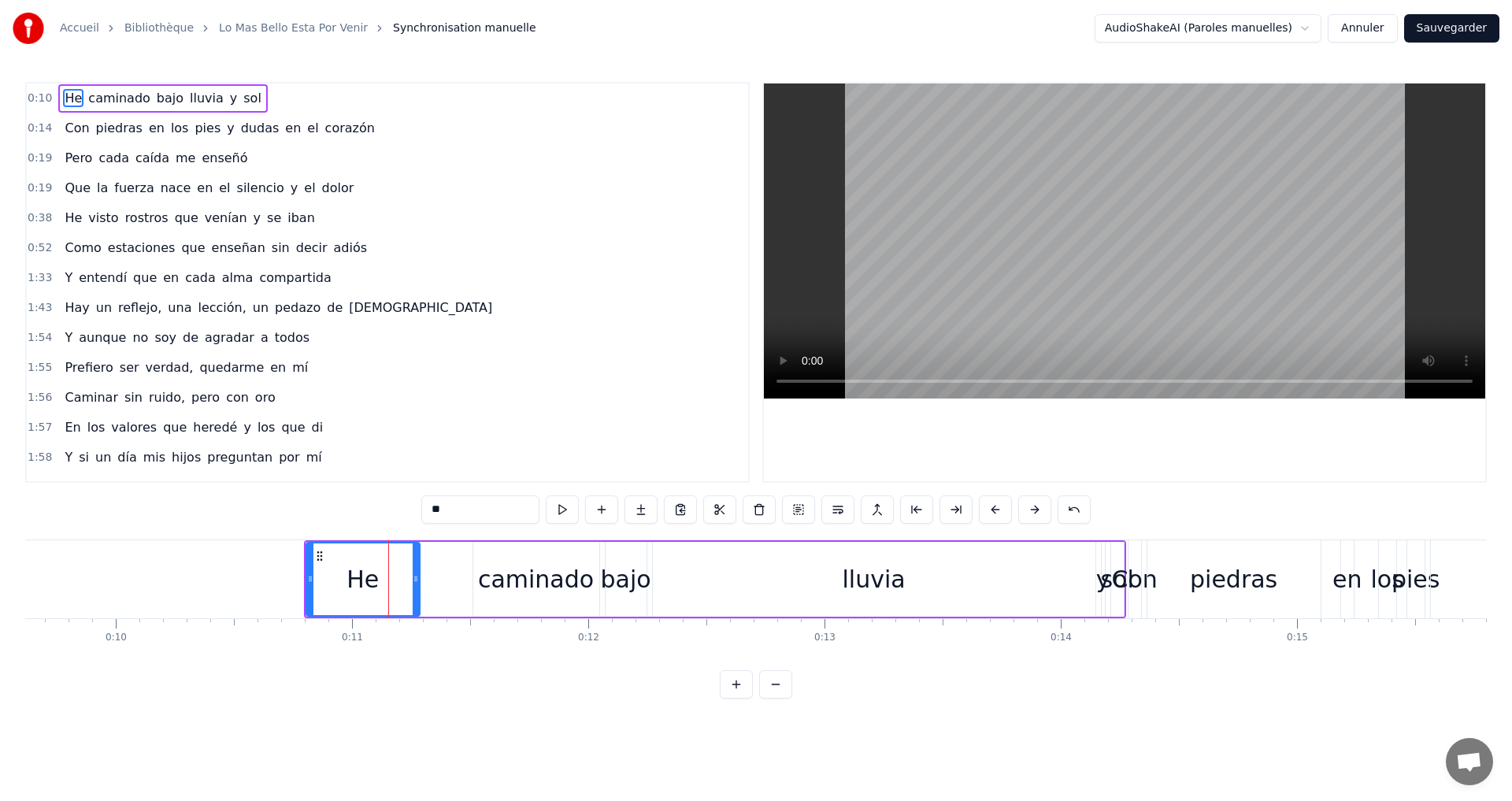
click at [483, 579] on div "caminado" at bounding box center [536, 579] width 126 height 75
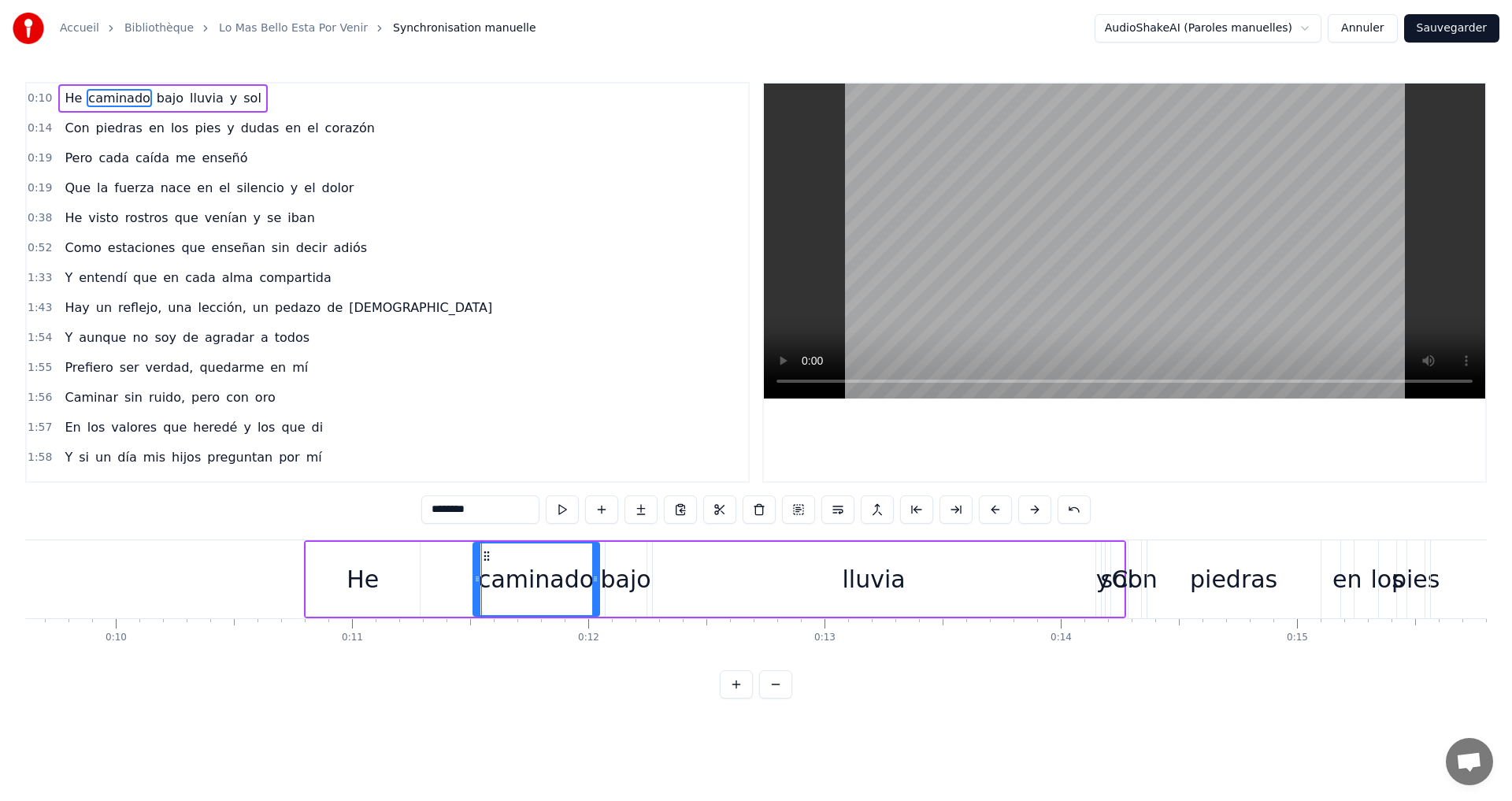
click at [385, 575] on div "He" at bounding box center [363, 579] width 114 height 75
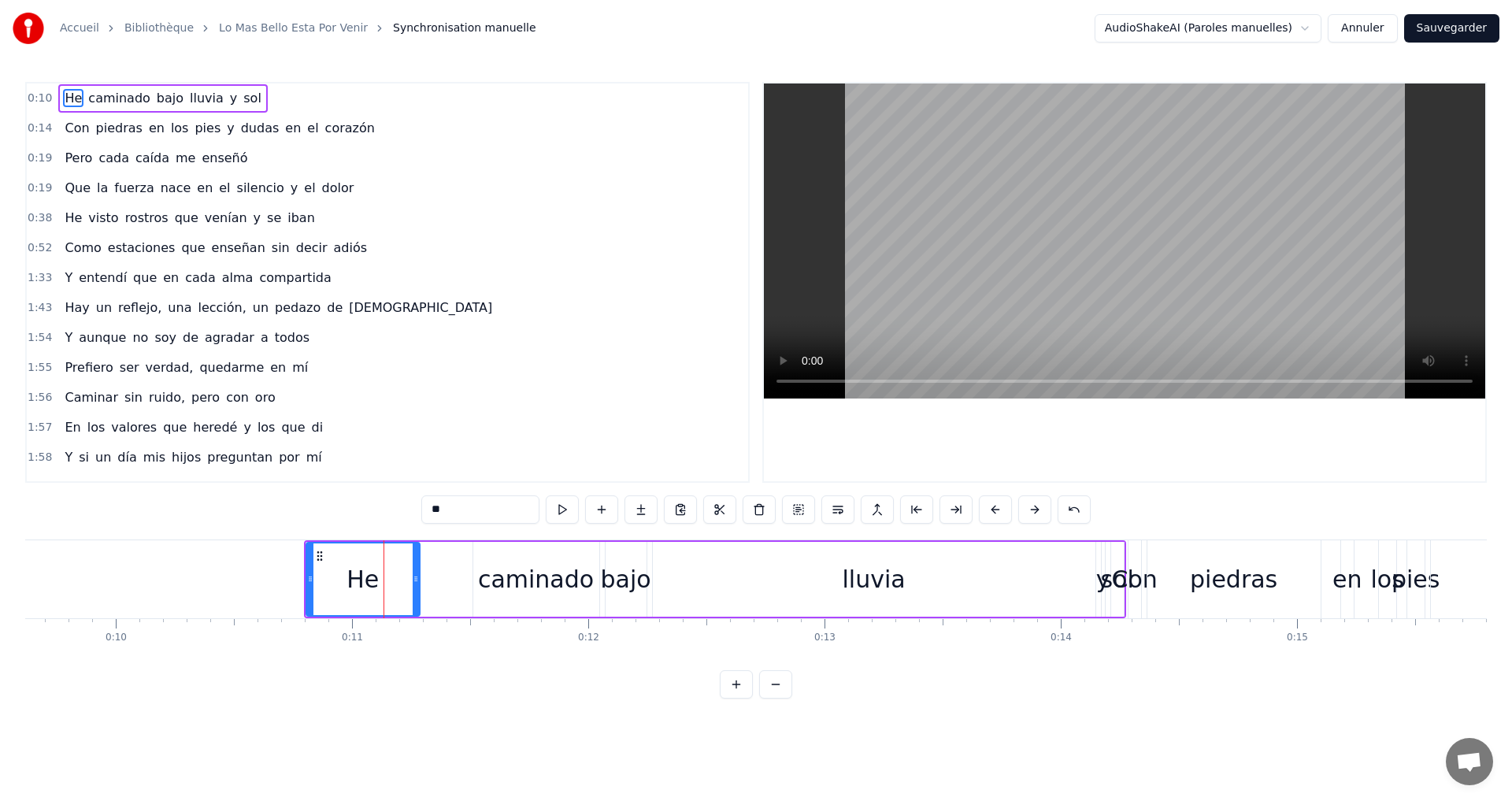
click at [375, 571] on div "He" at bounding box center [362, 579] width 32 height 35
click at [508, 580] on div "caminado" at bounding box center [536, 579] width 116 height 35
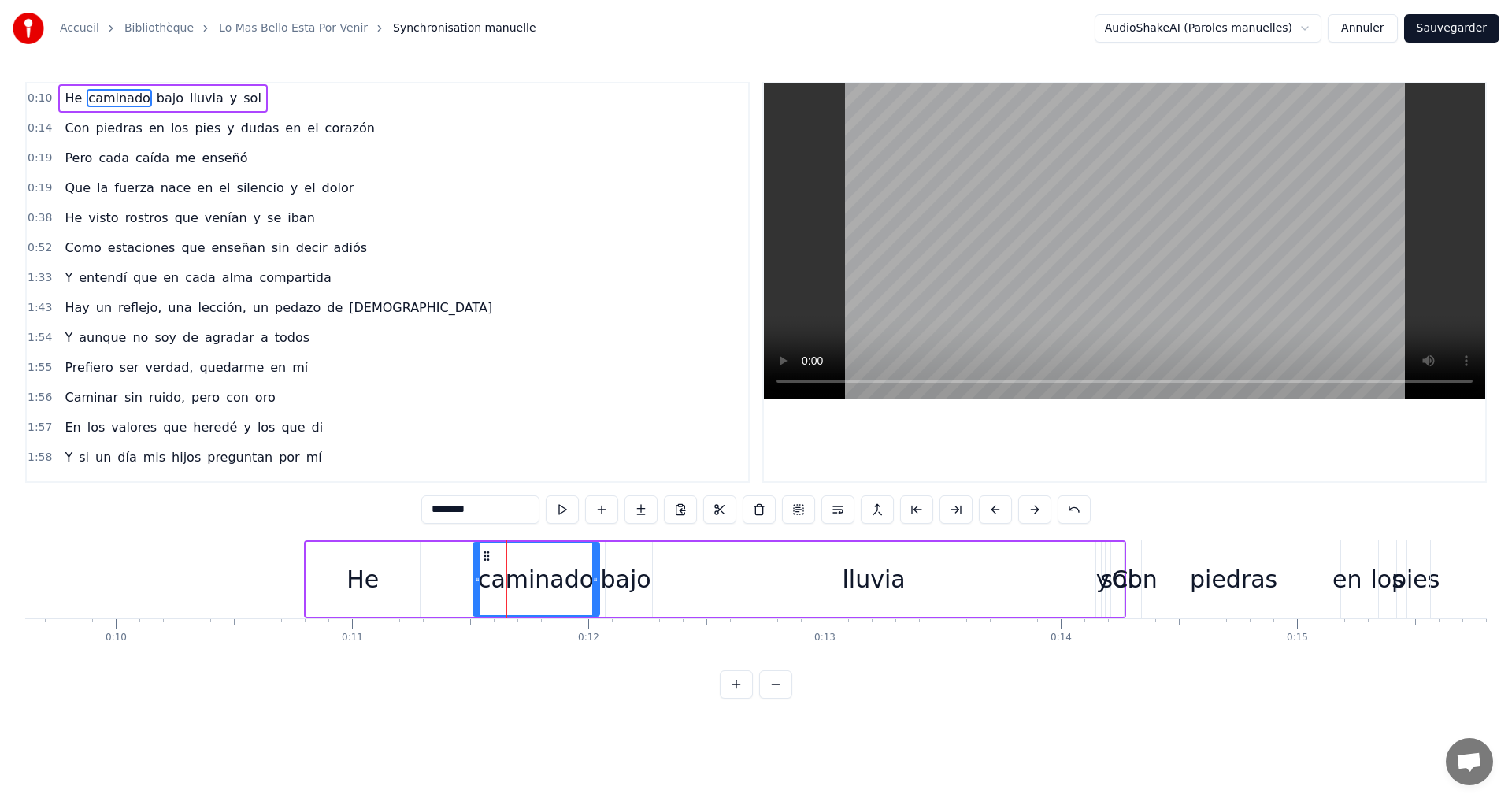
click at [366, 557] on div "He" at bounding box center [363, 579] width 114 height 75
type input "**"
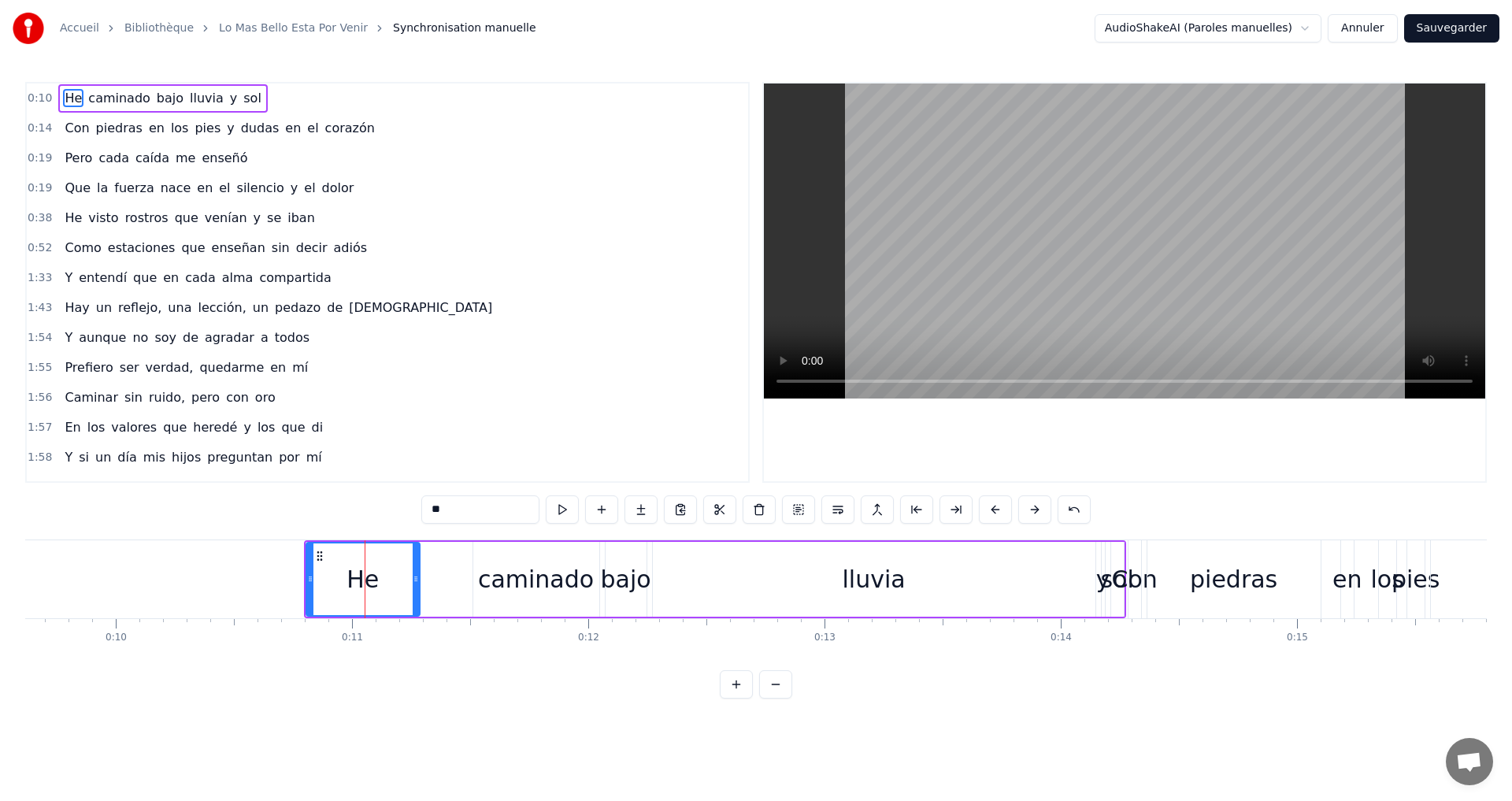
drag, startPoint x: 445, startPoint y: 550, endPoint x: 495, endPoint y: 548, distance: 50.0
click at [495, 548] on div "He caminado bajo lluvia y sol" at bounding box center [715, 579] width 822 height 78
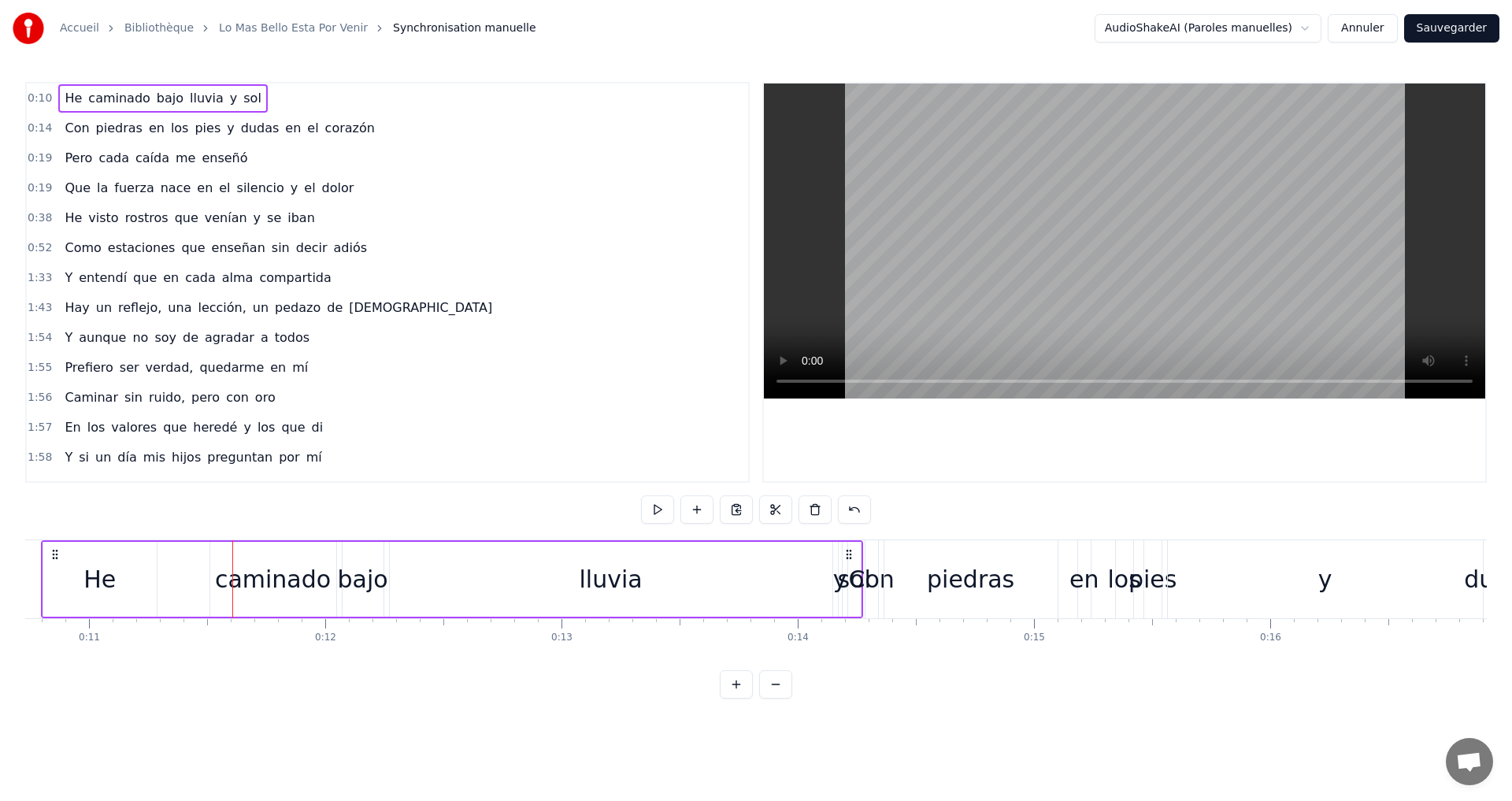
scroll to position [0, 2270]
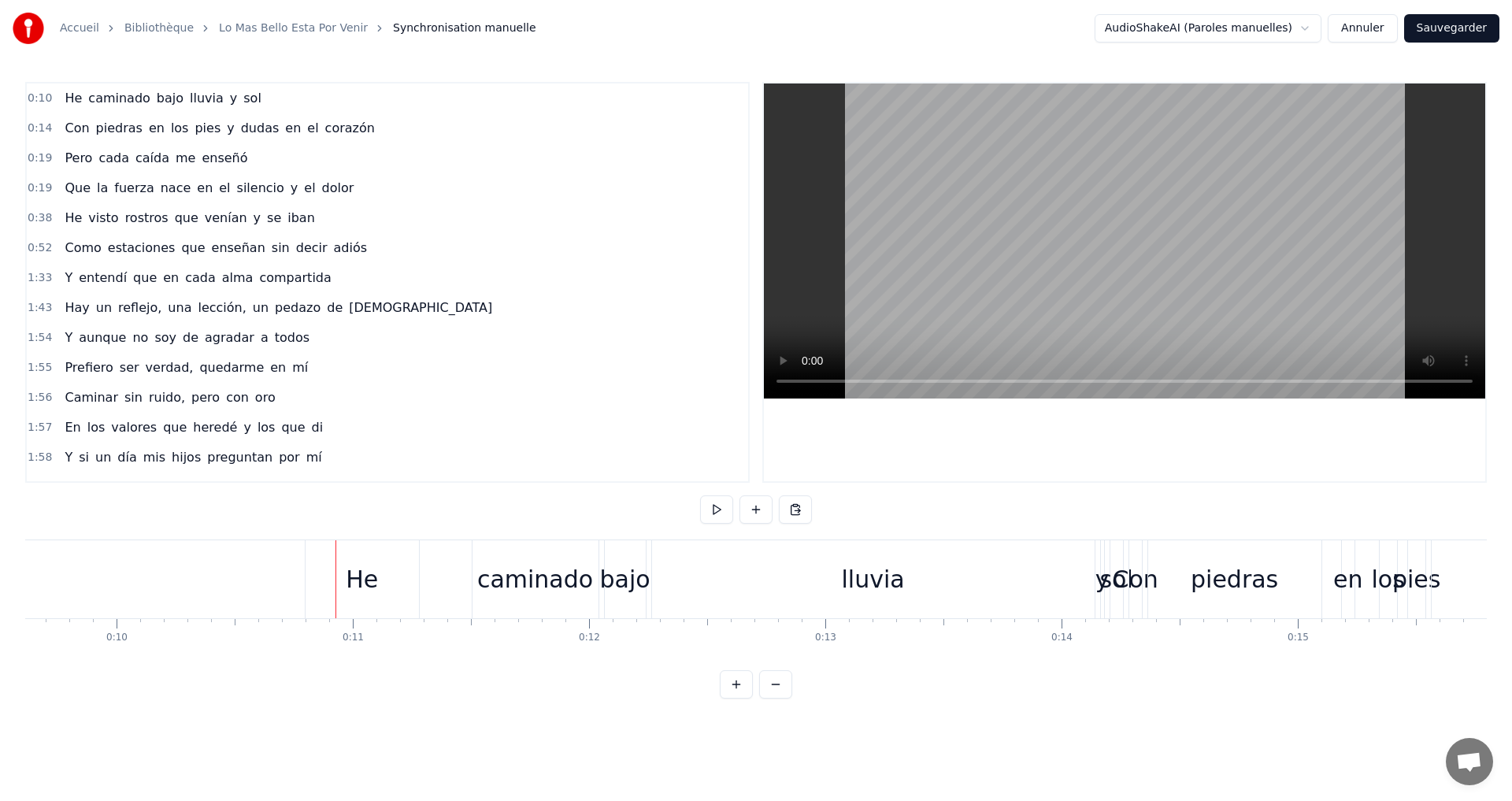
click at [459, 544] on div "He caminado bajo lluvia y sol" at bounding box center [716, 579] width 822 height 78
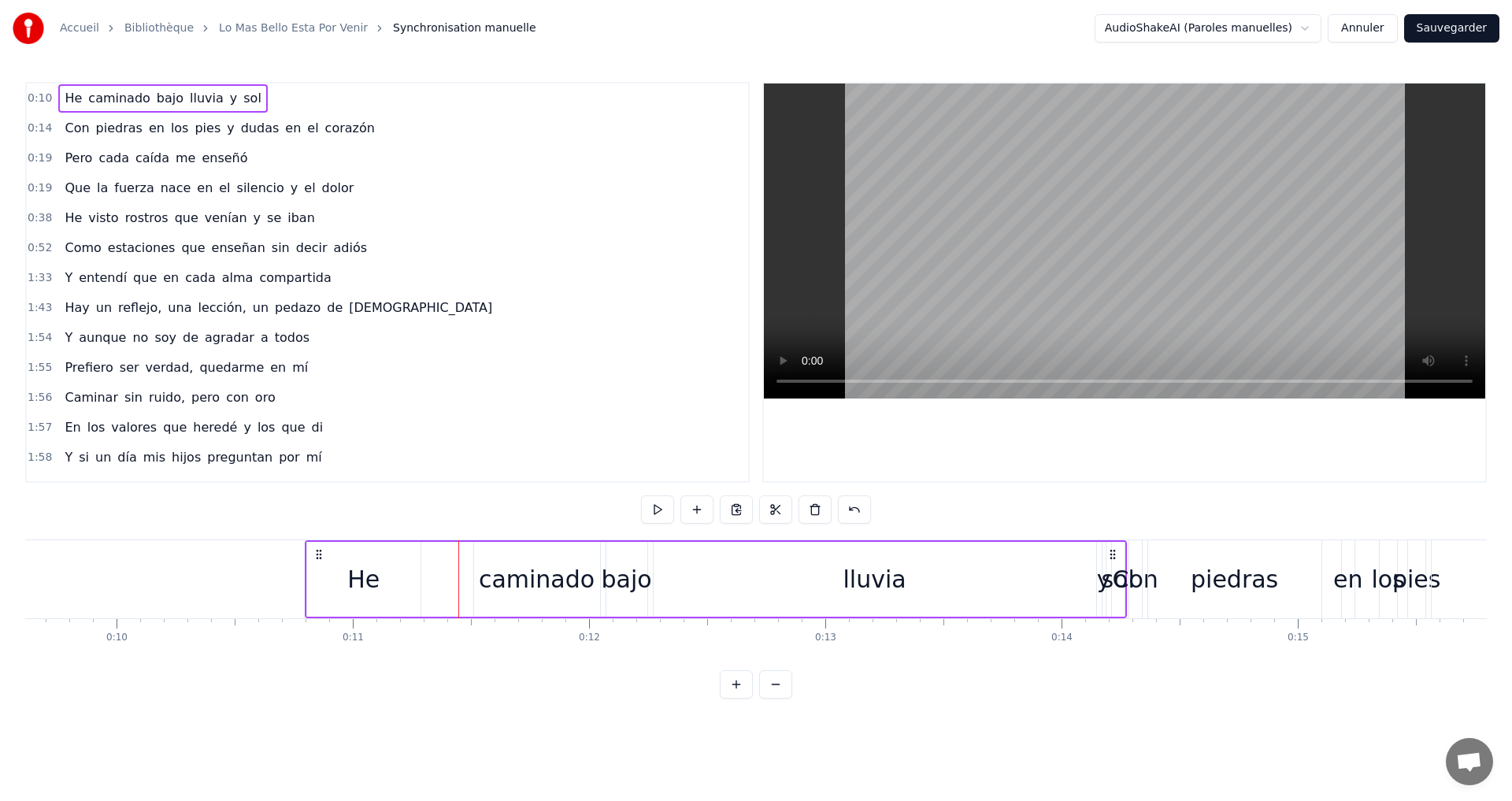
click at [320, 553] on circle at bounding box center [320, 553] width 1 height 1
click at [314, 577] on html "Accueil Bibliothèque Lo Mas Bello Esta Por Venir Synchronisation manuelle Audio…" at bounding box center [756, 361] width 1512 height 723
click at [323, 580] on div "He" at bounding box center [364, 579] width 114 height 75
drag, startPoint x: 310, startPoint y: 581, endPoint x: 366, endPoint y: 571, distance: 56.9
click at [367, 571] on div at bounding box center [369, 579] width 7 height 72
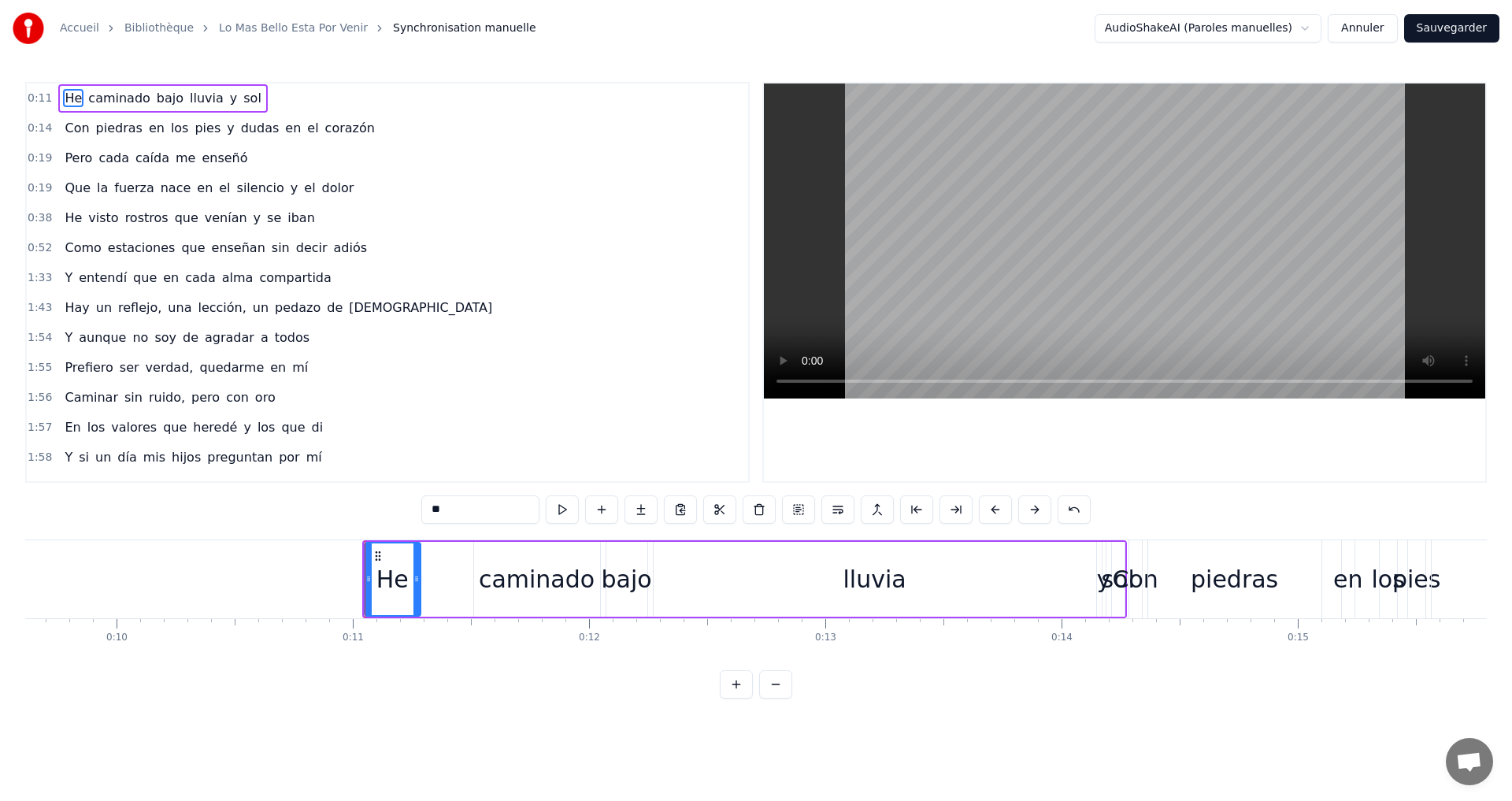
click at [487, 584] on div "caminado" at bounding box center [537, 579] width 116 height 35
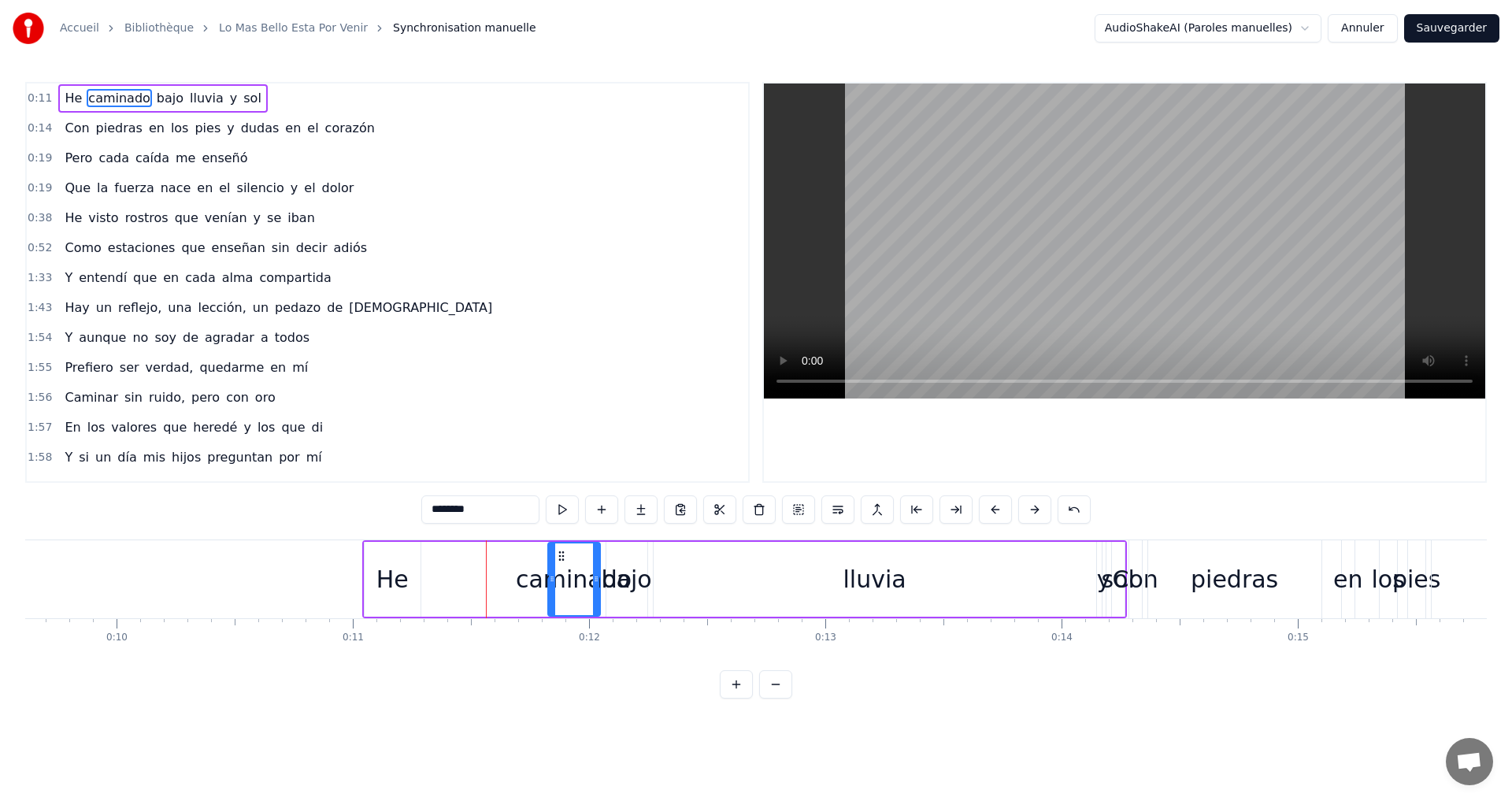
drag, startPoint x: 477, startPoint y: 587, endPoint x: 551, endPoint y: 584, distance: 74.1
click at [551, 584] on div at bounding box center [552, 579] width 7 height 72
click at [638, 558] on div "bajo" at bounding box center [627, 579] width 41 height 75
type input "****"
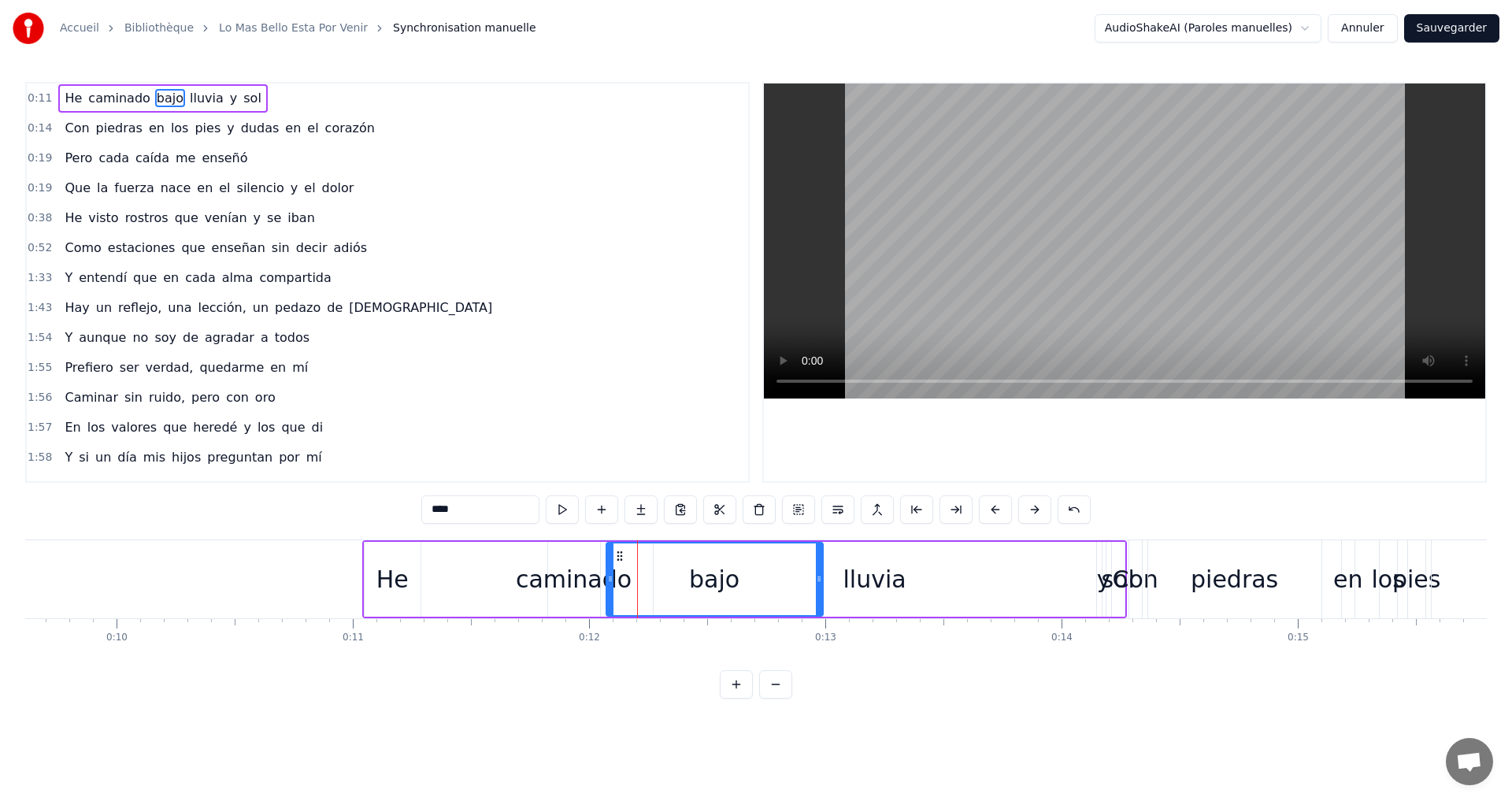
drag, startPoint x: 645, startPoint y: 563, endPoint x: 821, endPoint y: 579, distance: 176.7
click at [821, 579] on div at bounding box center [819, 579] width 7 height 72
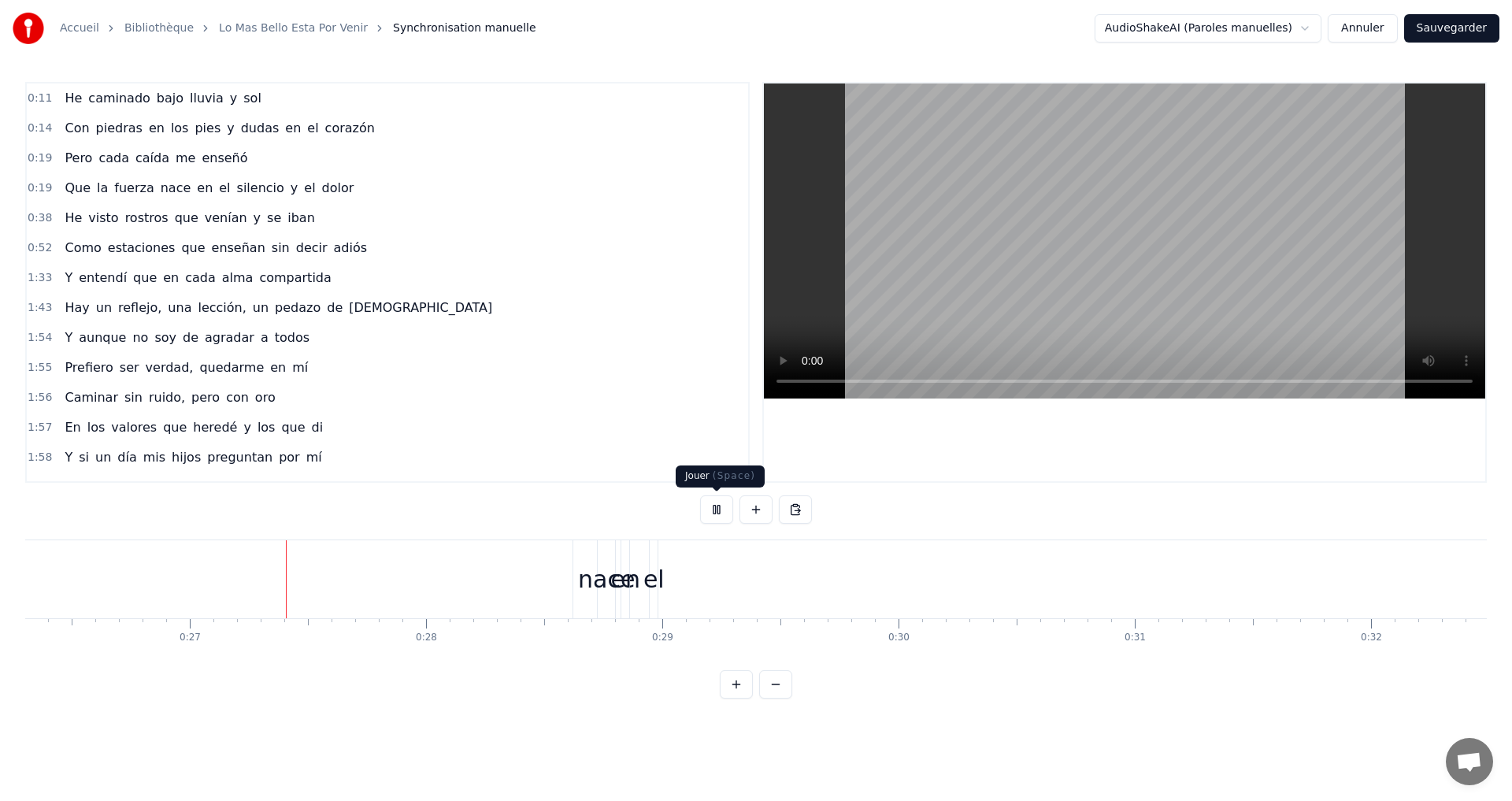
scroll to position [0, 6215]
click at [719, 508] on button at bounding box center [716, 509] width 33 height 29
